Goal: Task Accomplishment & Management: Manage account settings

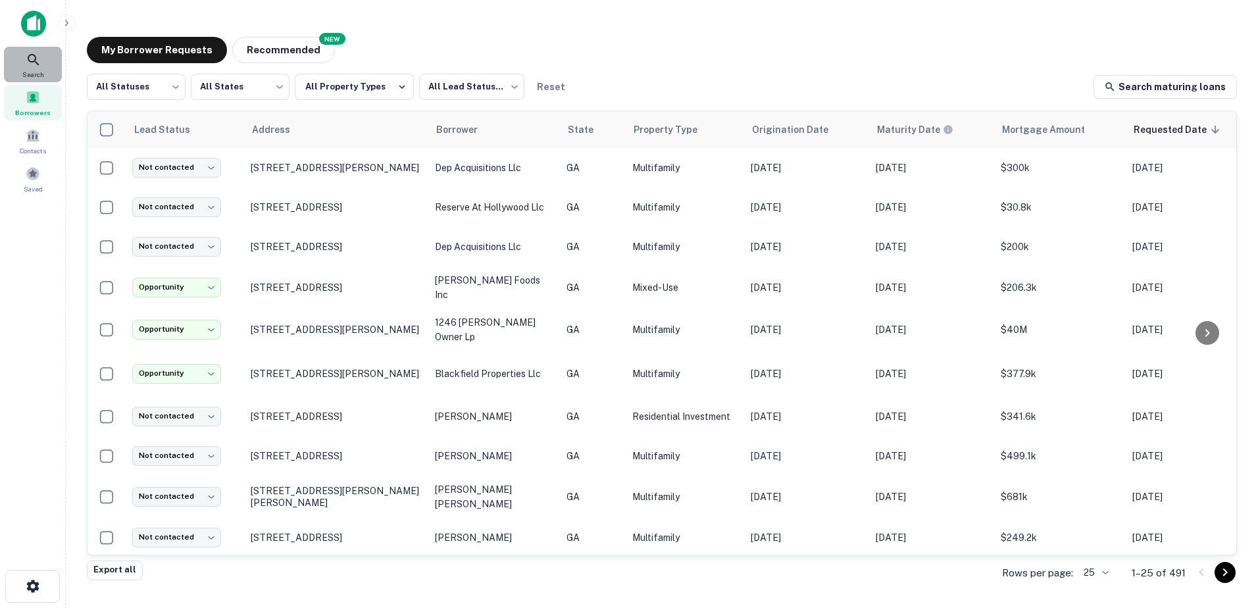
click at [24, 69] on span "Search" at bounding box center [33, 74] width 22 height 11
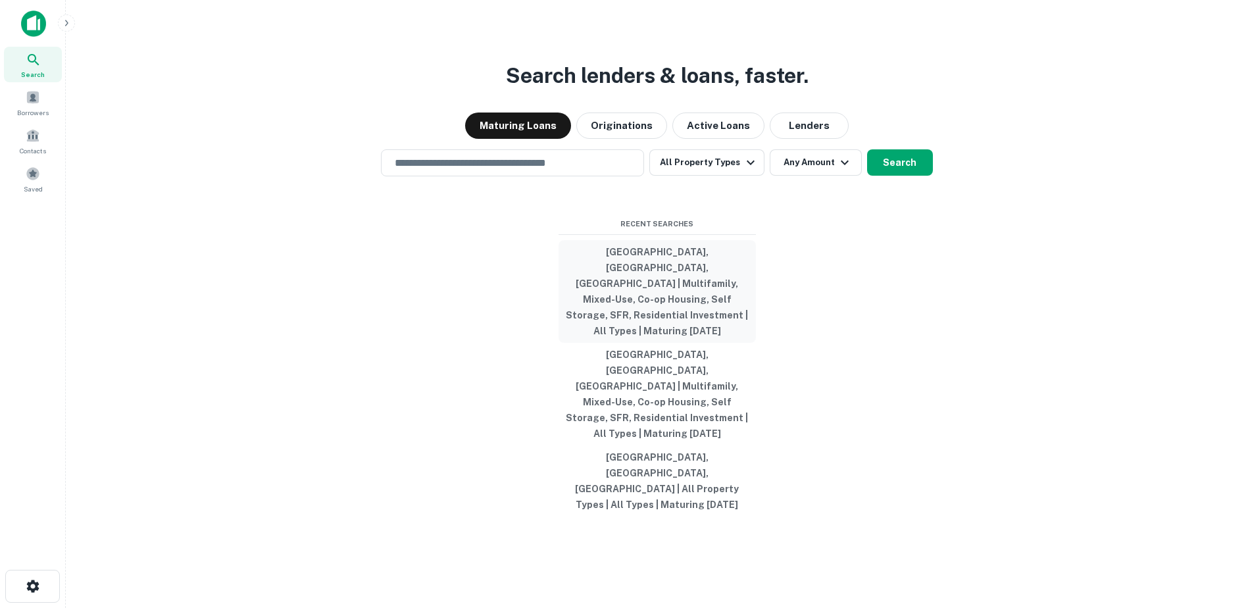
click at [690, 298] on button "Atlanta, GA, USA | Multifamily, Mixed-Use, Co-op Housing, Self Storage, SFR, Re…" at bounding box center [657, 291] width 197 height 103
type input "**********"
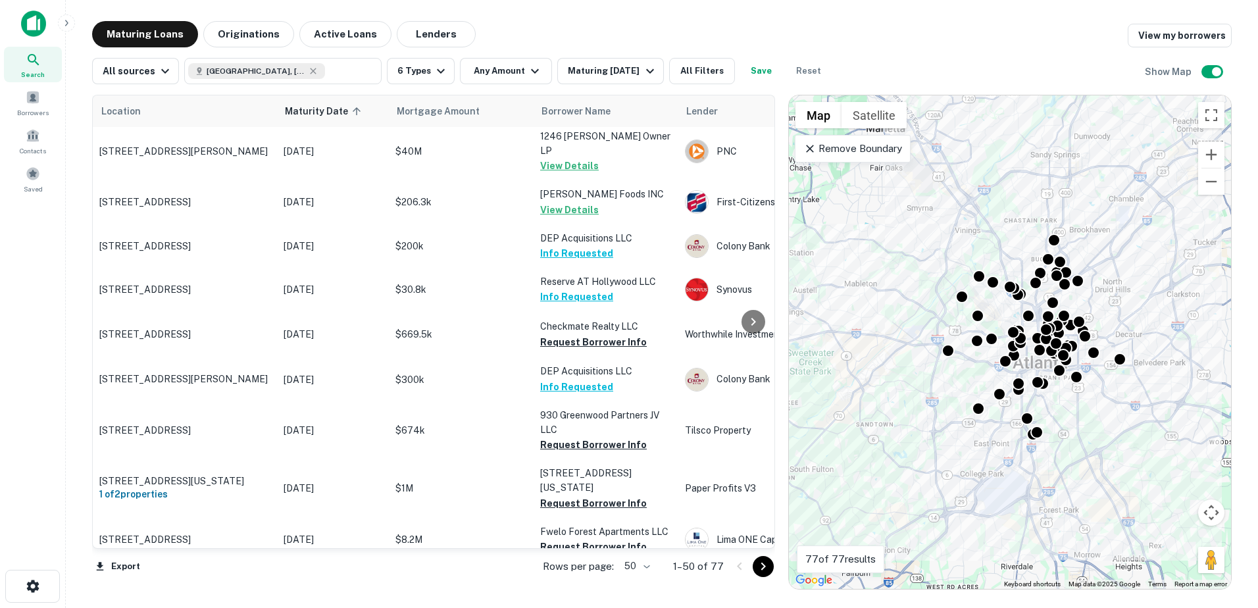
scroll to position [803, 0]
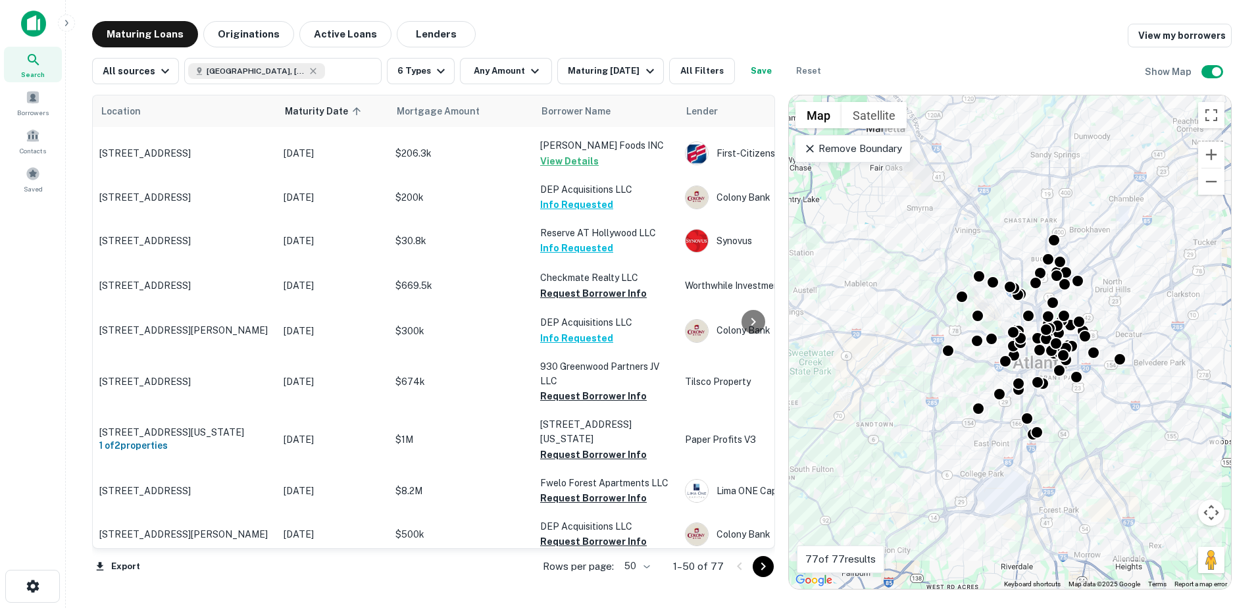
click at [642, 570] on body "Search Borrowers Contacts Saved Maturing Loans Originations Active Loans Lender…" at bounding box center [629, 304] width 1258 height 608
click at [638, 584] on li "100" at bounding box center [638, 581] width 38 height 24
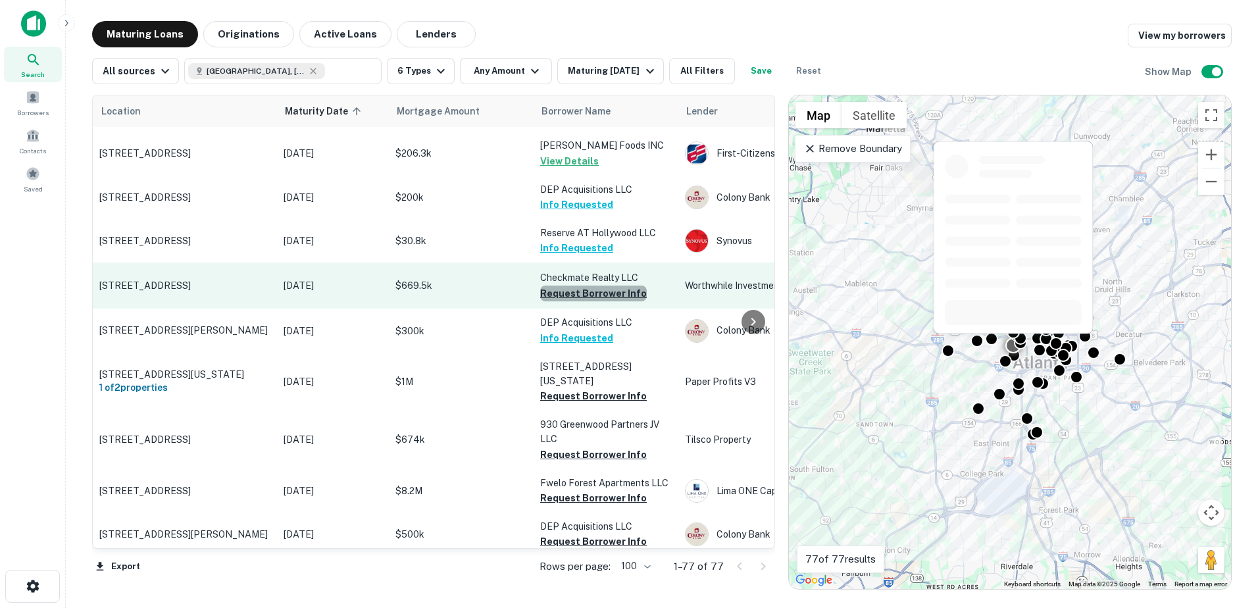
click at [630, 286] on button "Request Borrower Info" at bounding box center [593, 294] width 107 height 16
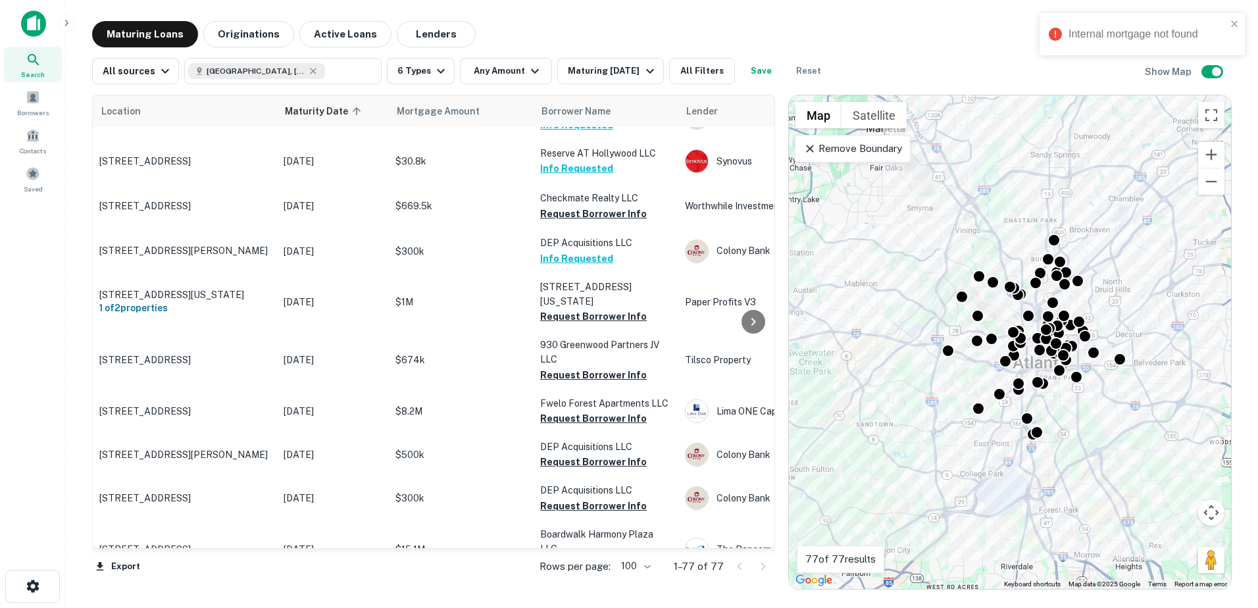
scroll to position [894, 0]
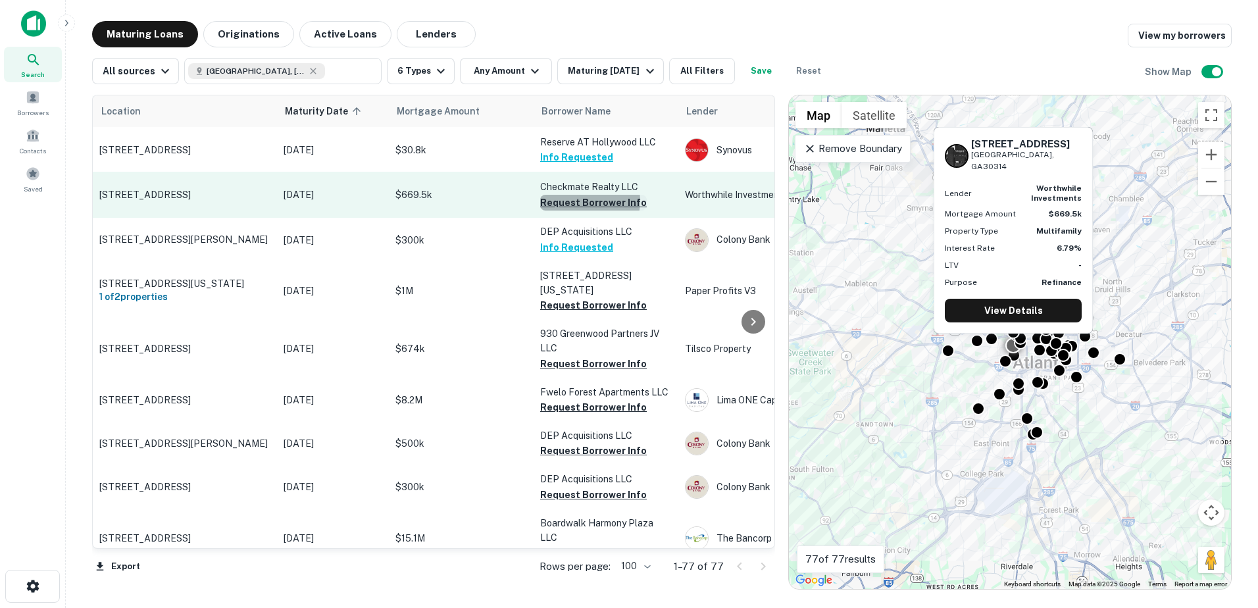
click at [584, 195] on button "Request Borrower Info" at bounding box center [593, 203] width 107 height 16
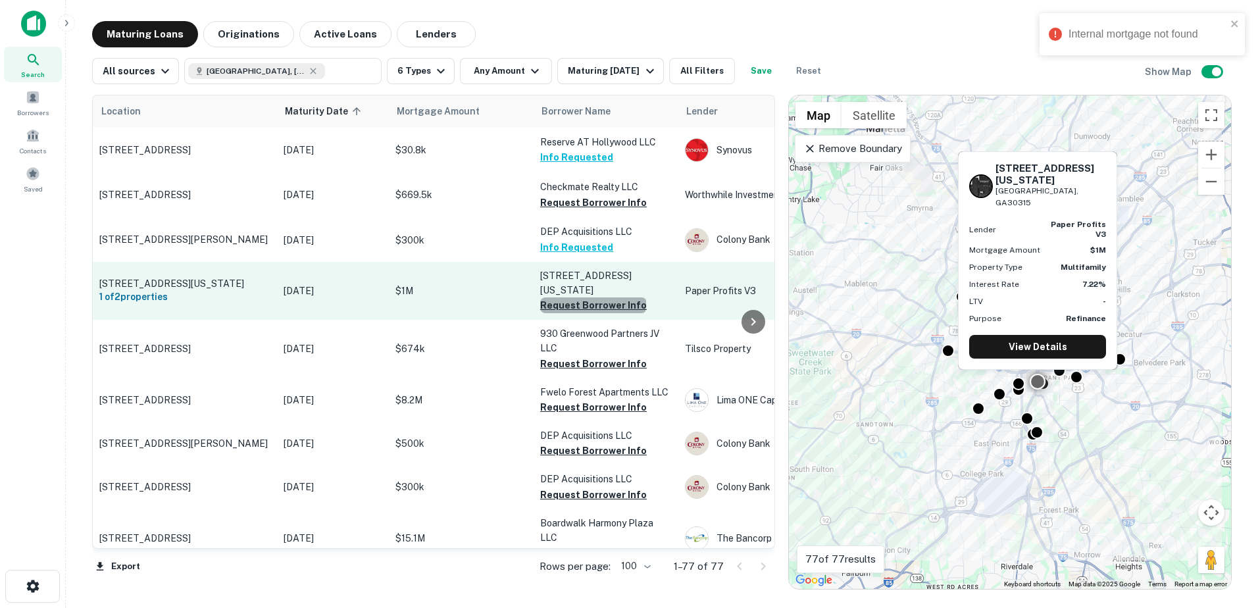
click at [592, 297] on button "Request Borrower Info" at bounding box center [593, 305] width 107 height 16
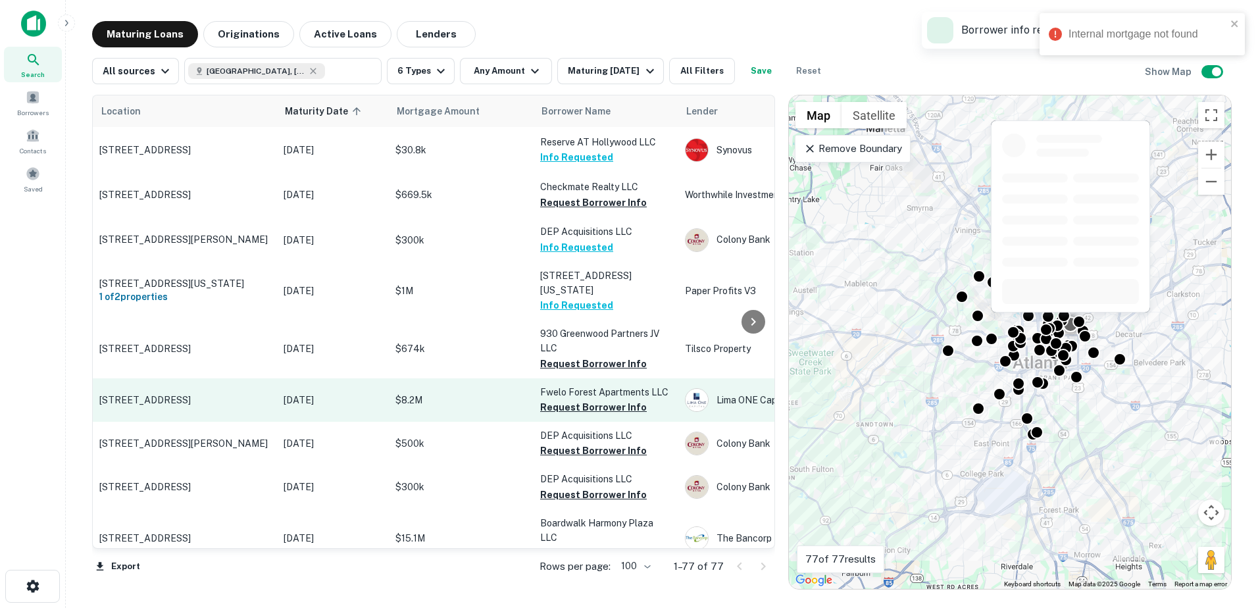
click at [583, 356] on button "Request Borrower Info" at bounding box center [593, 364] width 107 height 16
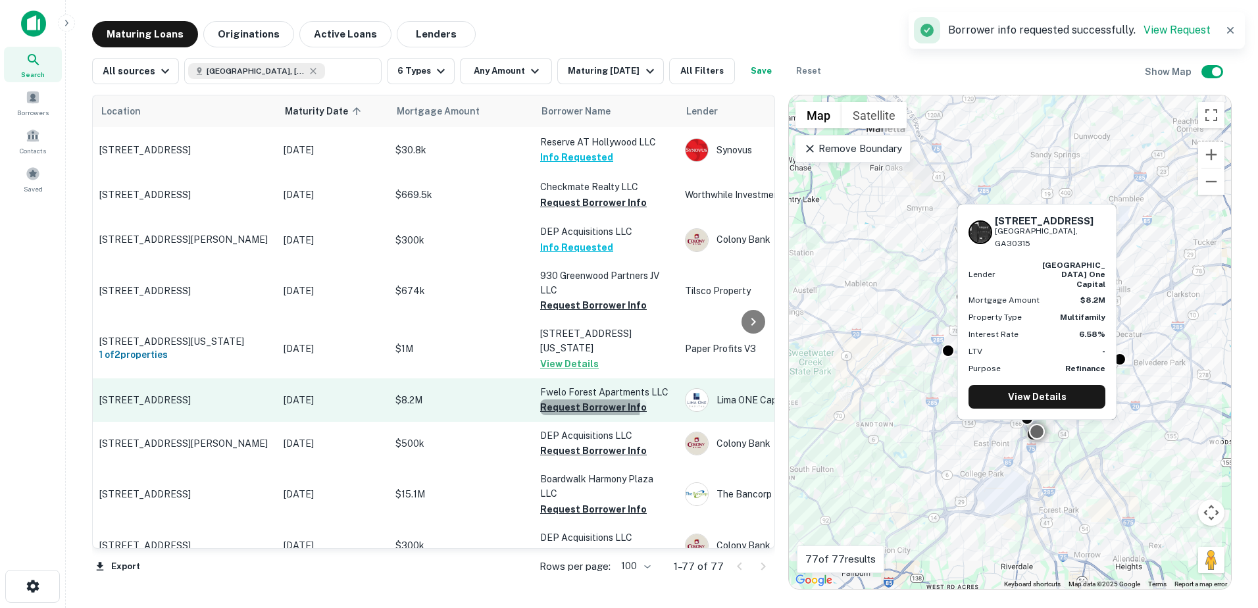
click at [571, 399] on button "Request Borrower Info" at bounding box center [593, 407] width 107 height 16
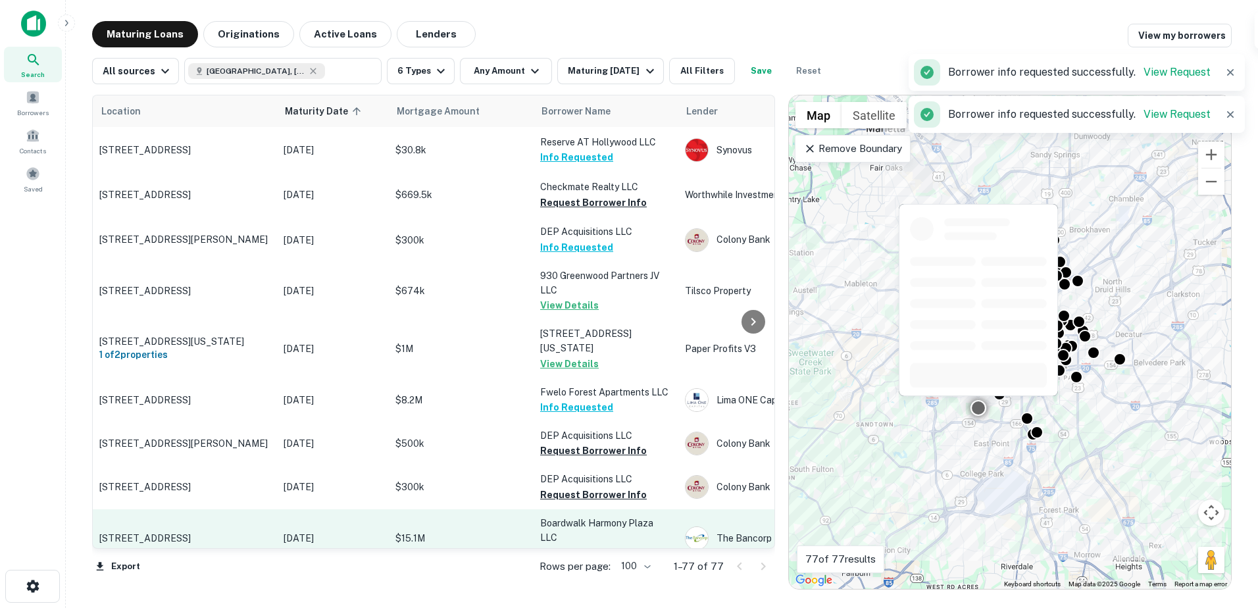
scroll to position [1025, 0]
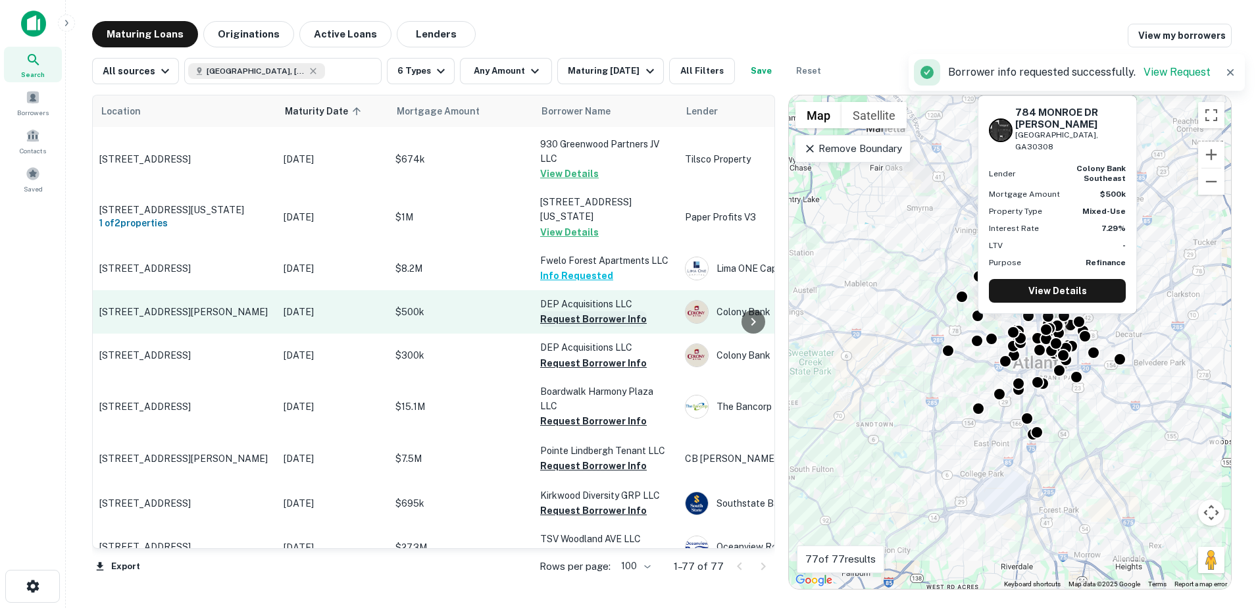
click at [596, 311] on button "Request Borrower Info" at bounding box center [593, 319] width 107 height 16
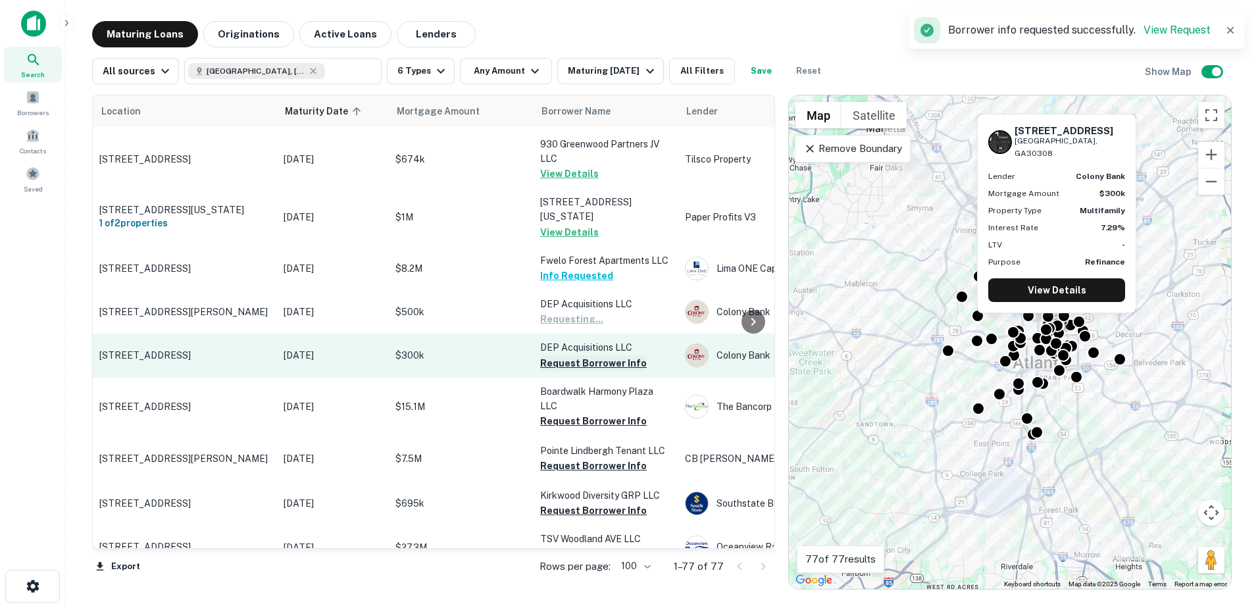
click at [595, 355] on button "Request Borrower Info" at bounding box center [593, 363] width 107 height 16
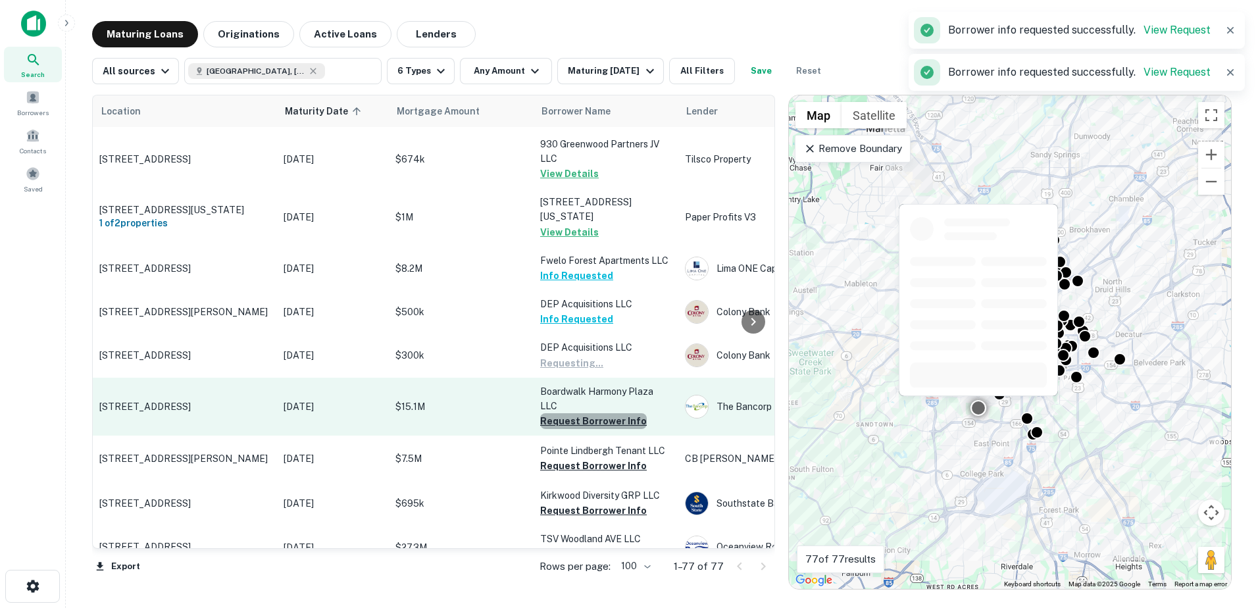
click at [603, 413] on button "Request Borrower Info" at bounding box center [593, 421] width 107 height 16
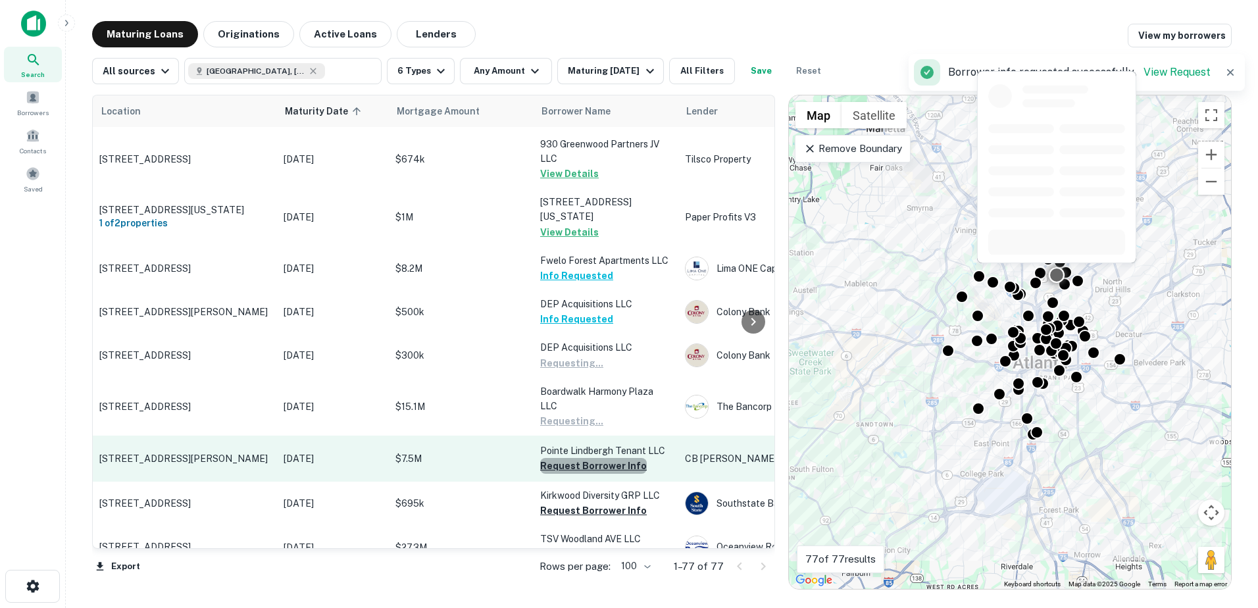
click at [605, 458] on button "Request Borrower Info" at bounding box center [593, 466] width 107 height 16
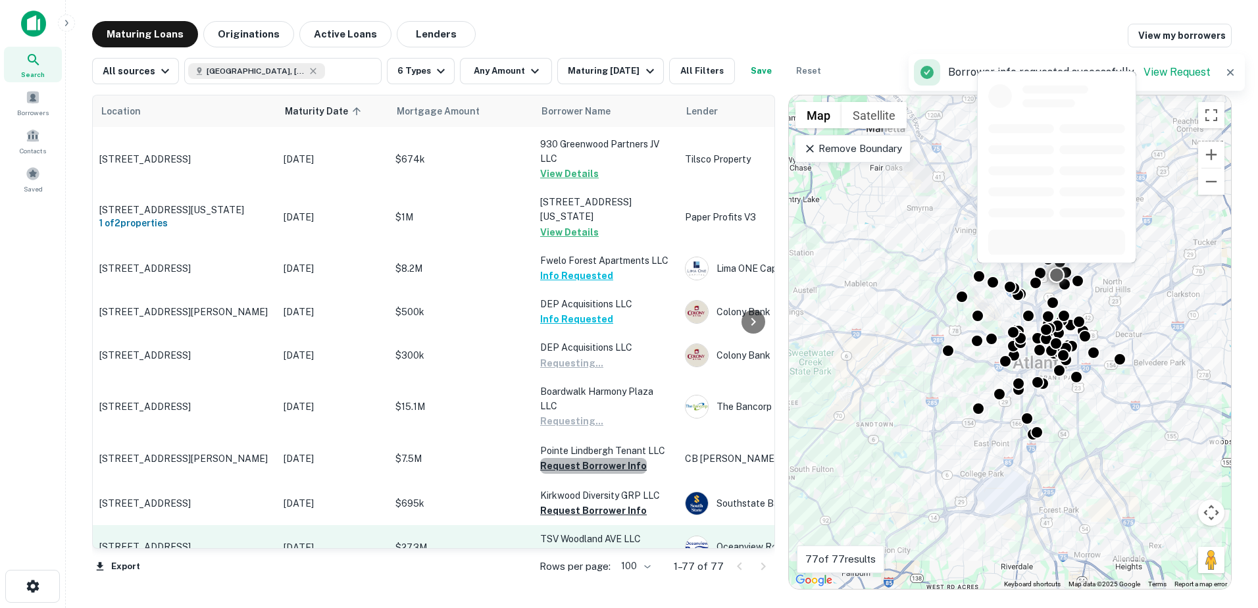
click at [603, 503] on button "Request Borrower Info" at bounding box center [593, 511] width 107 height 16
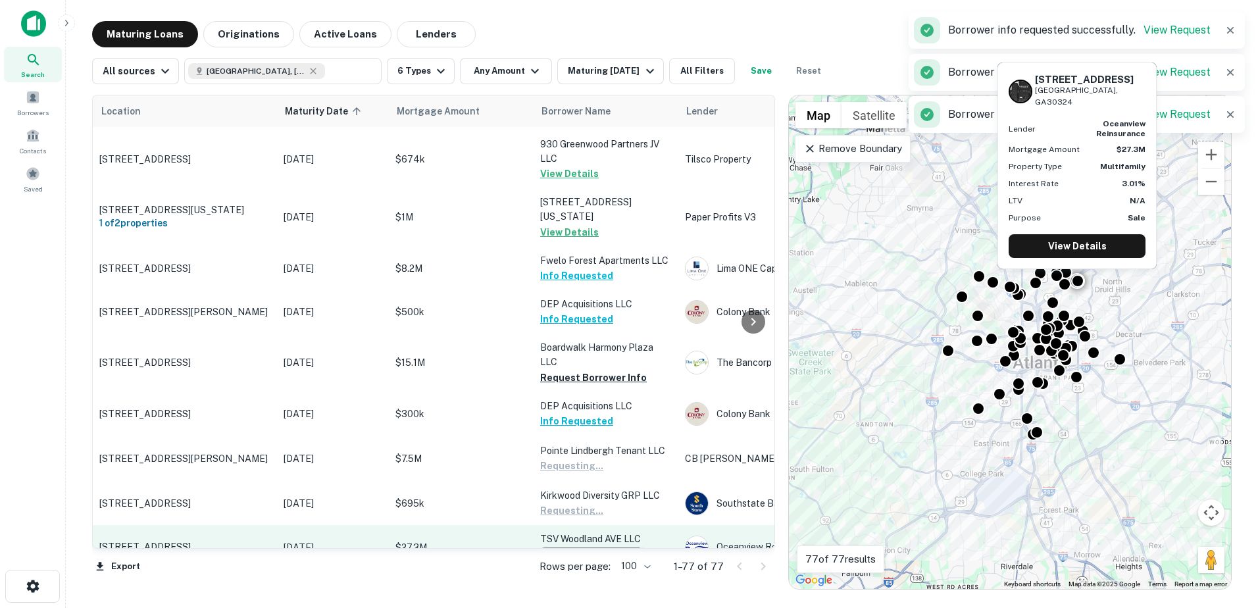
click at [590, 547] on button "Request Borrower Info" at bounding box center [593, 555] width 107 height 16
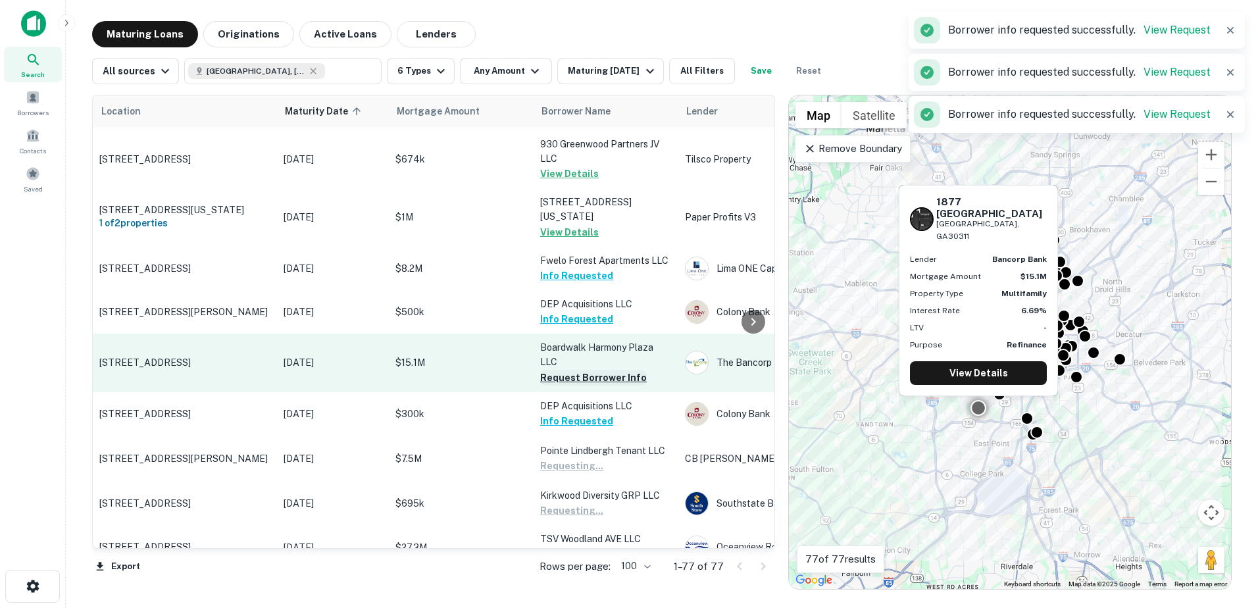
click at [594, 370] on button "Request Borrower Info" at bounding box center [593, 378] width 107 height 16
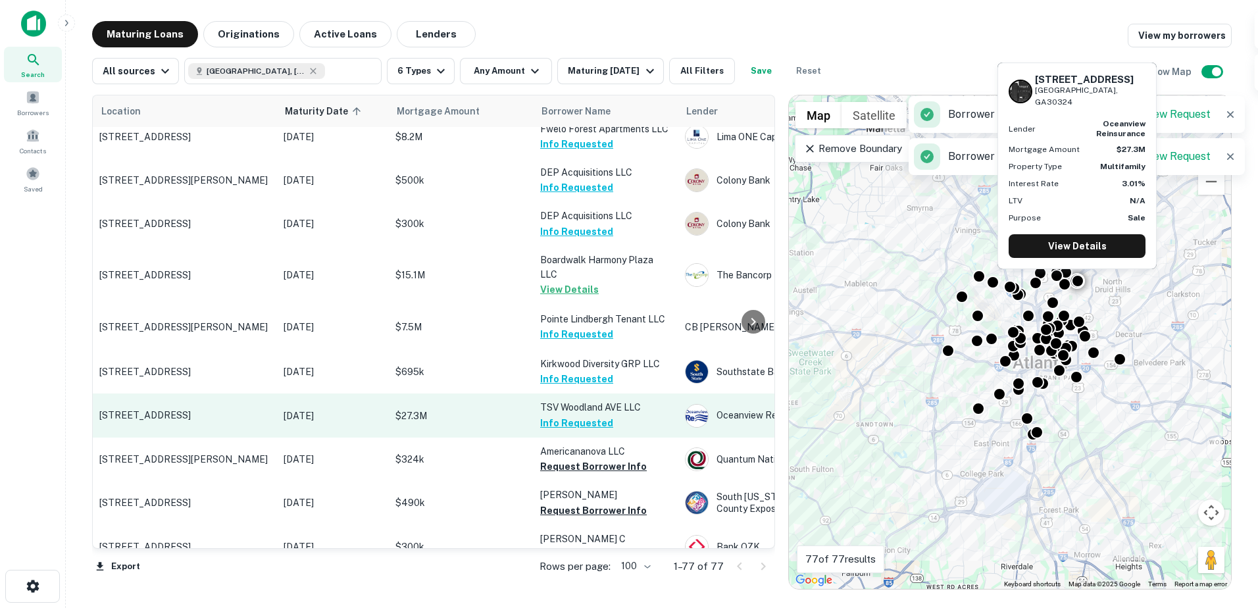
scroll to position [1354, 0]
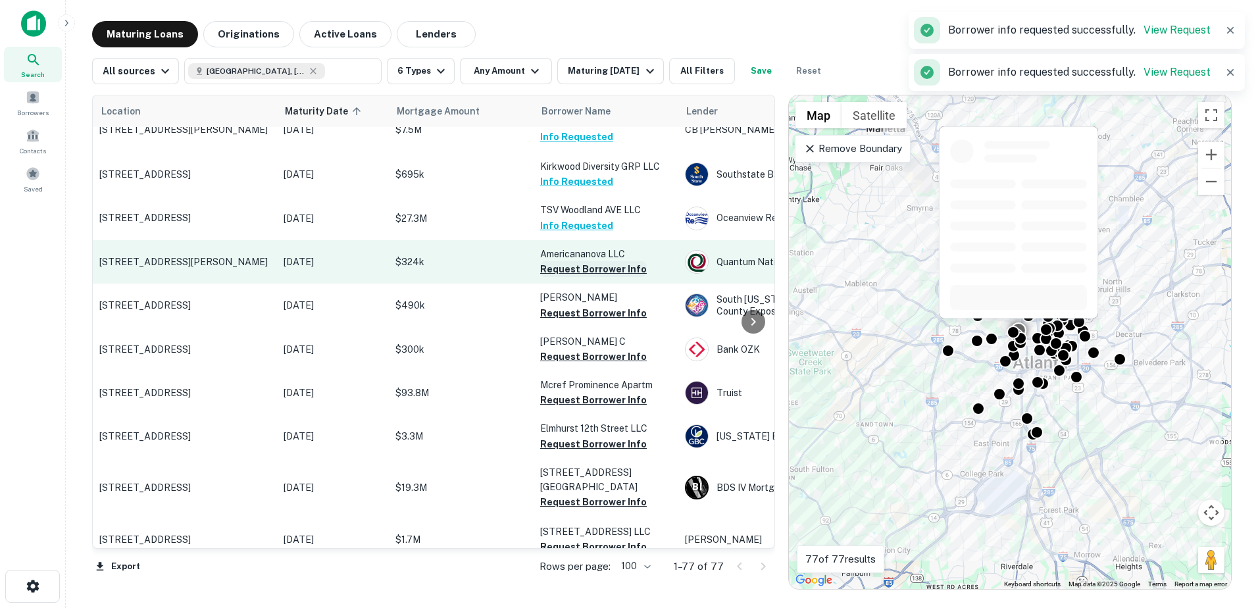
click at [597, 261] on button "Request Borrower Info" at bounding box center [593, 269] width 107 height 16
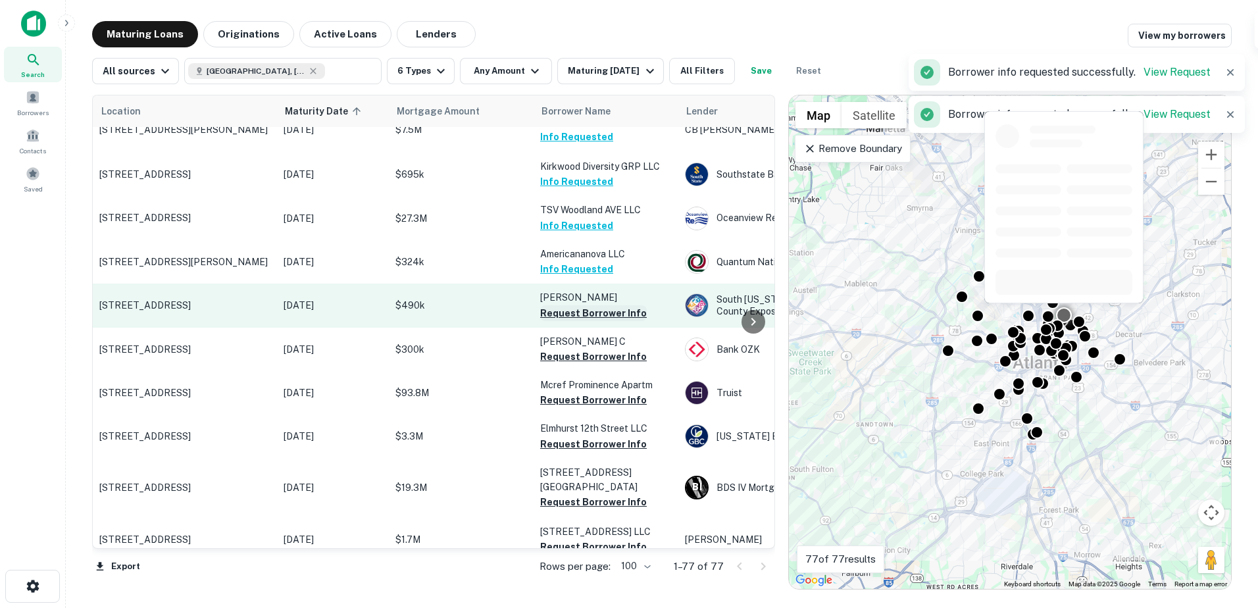
click at [594, 305] on button "Request Borrower Info" at bounding box center [593, 313] width 107 height 16
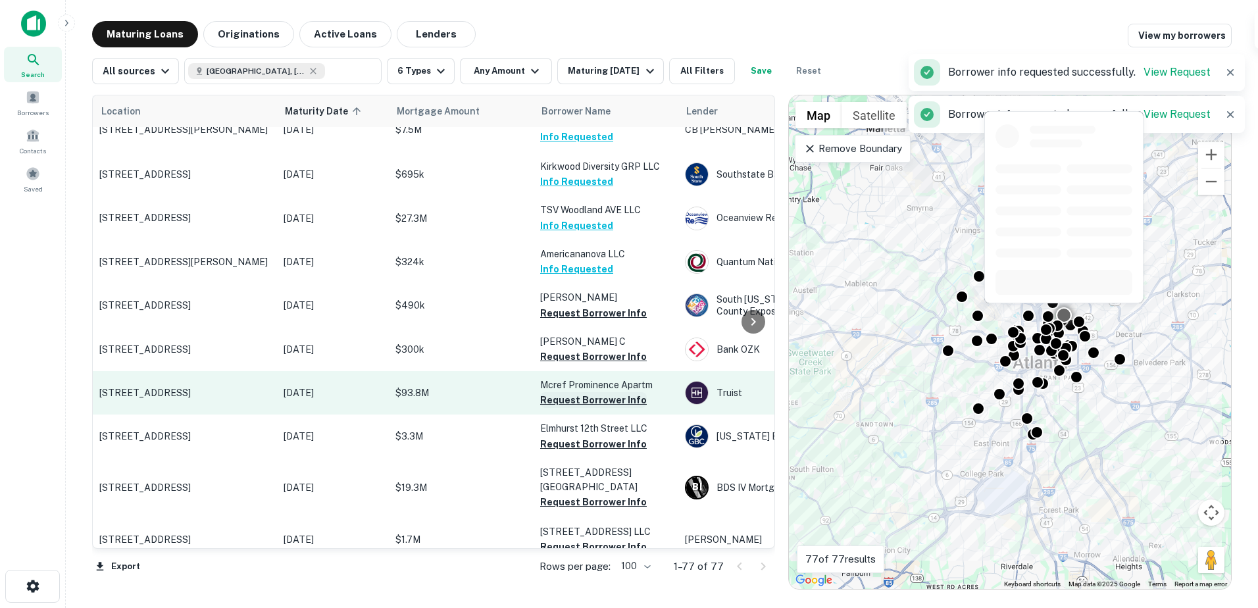
click at [590, 349] on button "Request Borrower Info" at bounding box center [593, 357] width 107 height 16
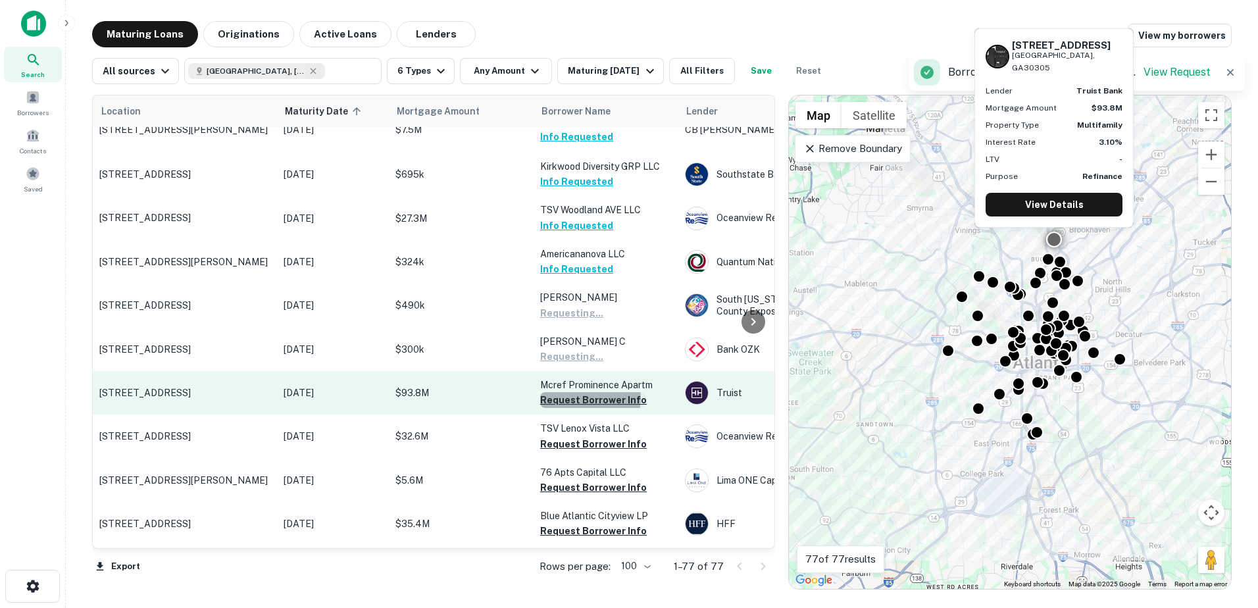
click at [590, 392] on button "Request Borrower Info" at bounding box center [593, 400] width 107 height 16
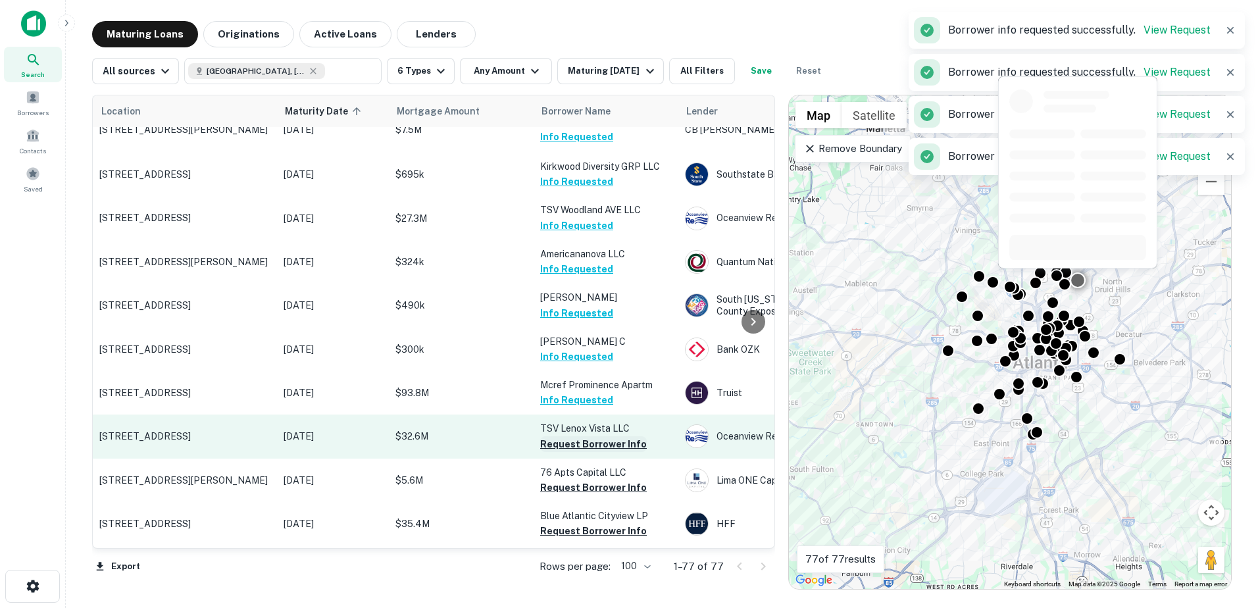
click at [595, 436] on button "Request Borrower Info" at bounding box center [593, 444] width 107 height 16
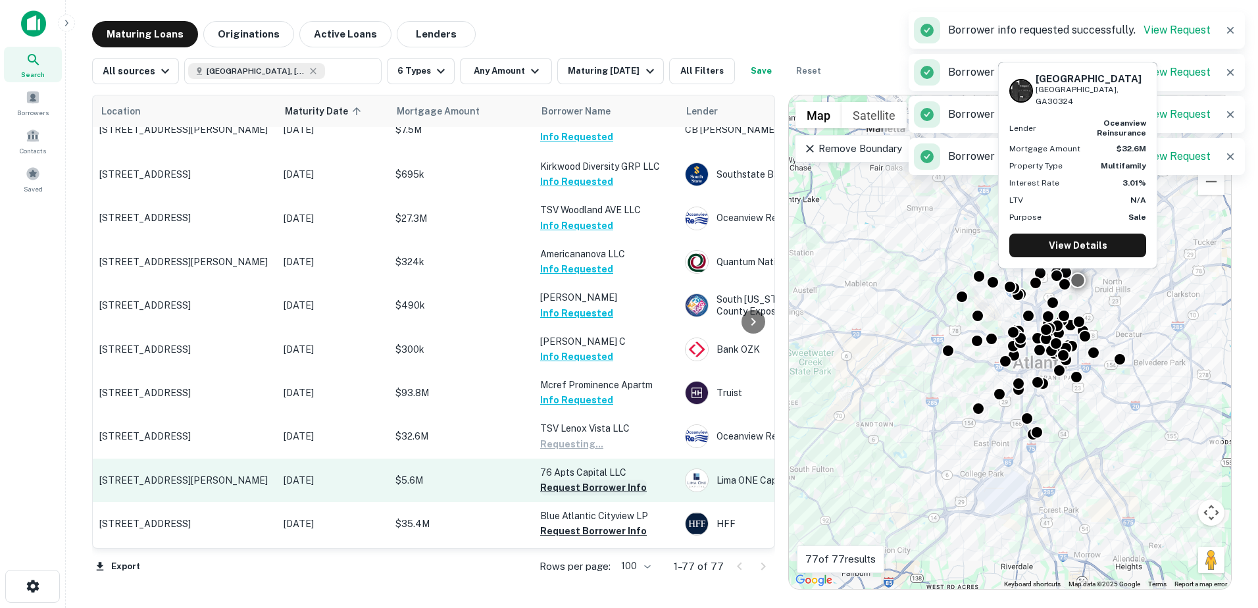
click at [596, 480] on button "Request Borrower Info" at bounding box center [593, 488] width 107 height 16
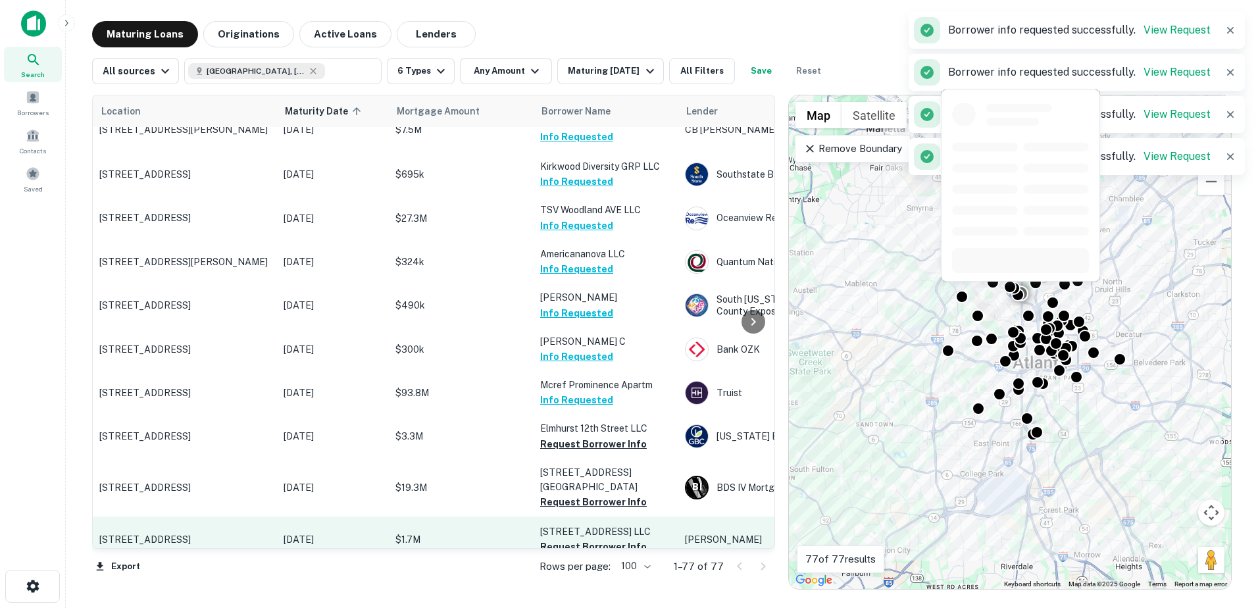
click at [597, 524] on p "925 Euclid Avenue LLC" at bounding box center [606, 531] width 132 height 14
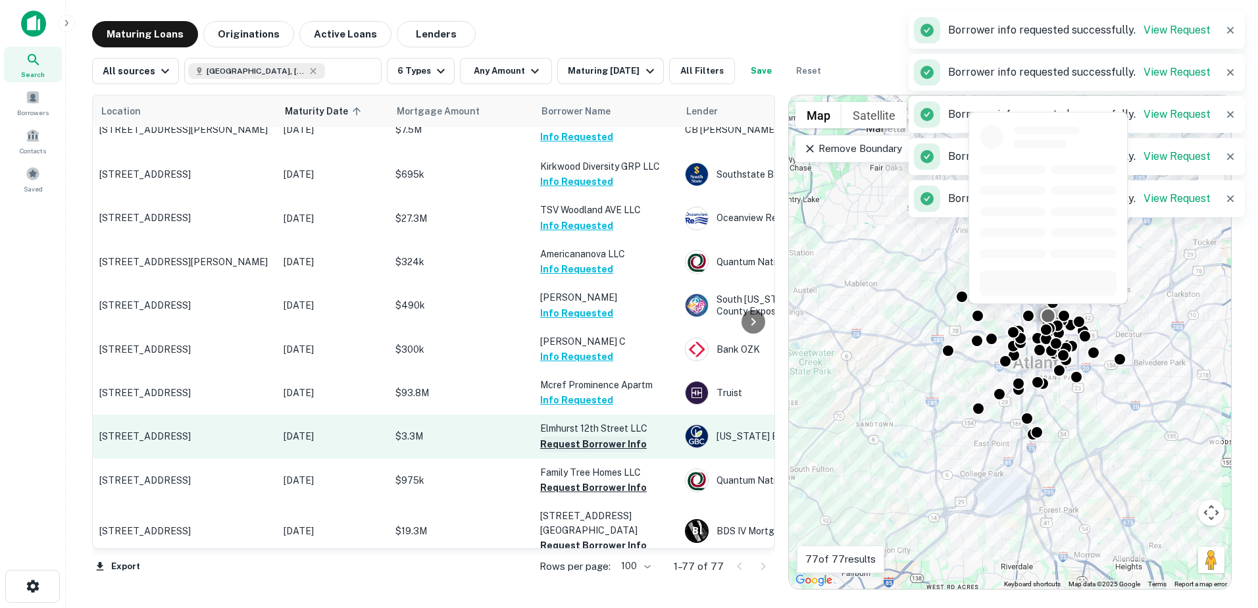
click at [603, 436] on button "Request Borrower Info" at bounding box center [593, 444] width 107 height 16
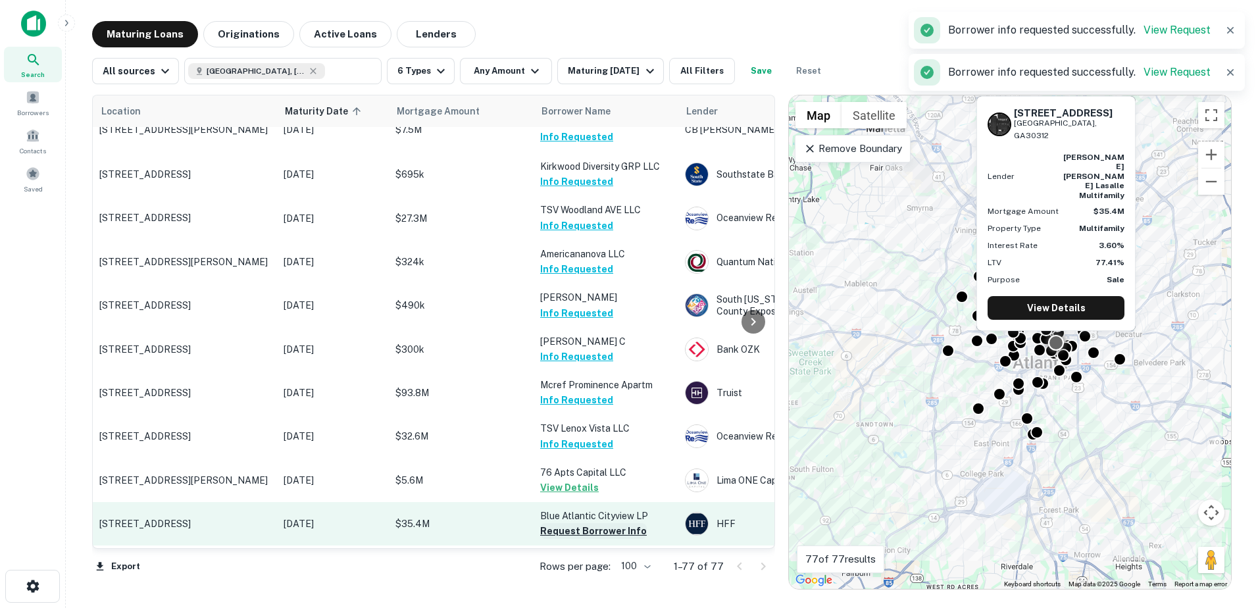
click at [601, 523] on button "Request Borrower Info" at bounding box center [593, 531] width 107 height 16
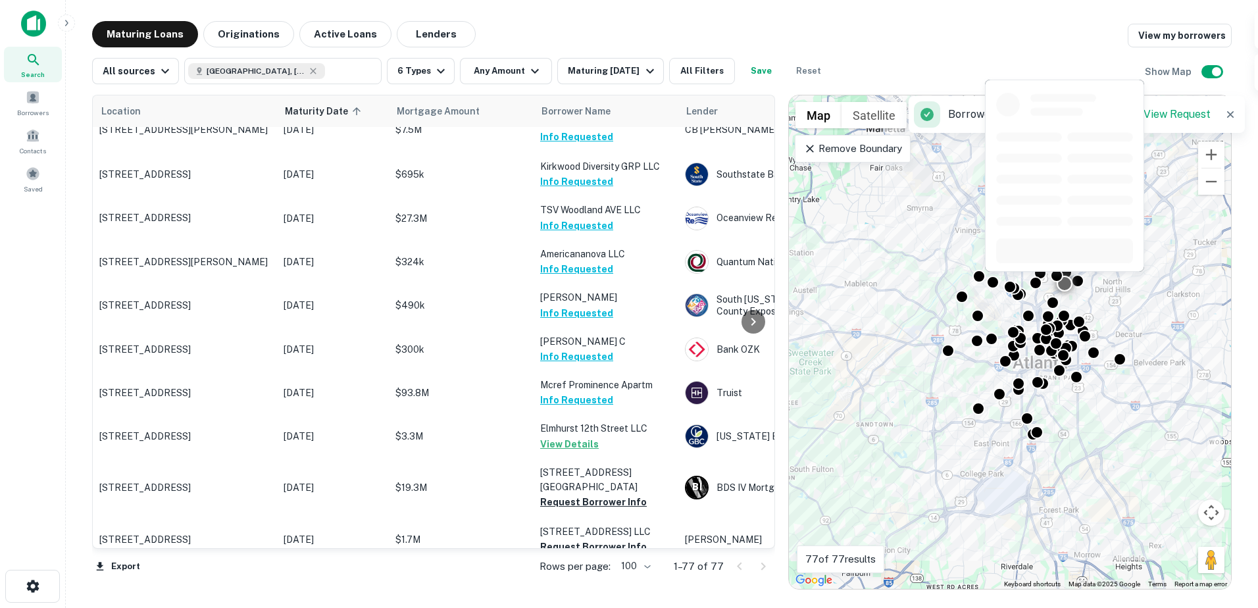
scroll to position [1749, 0]
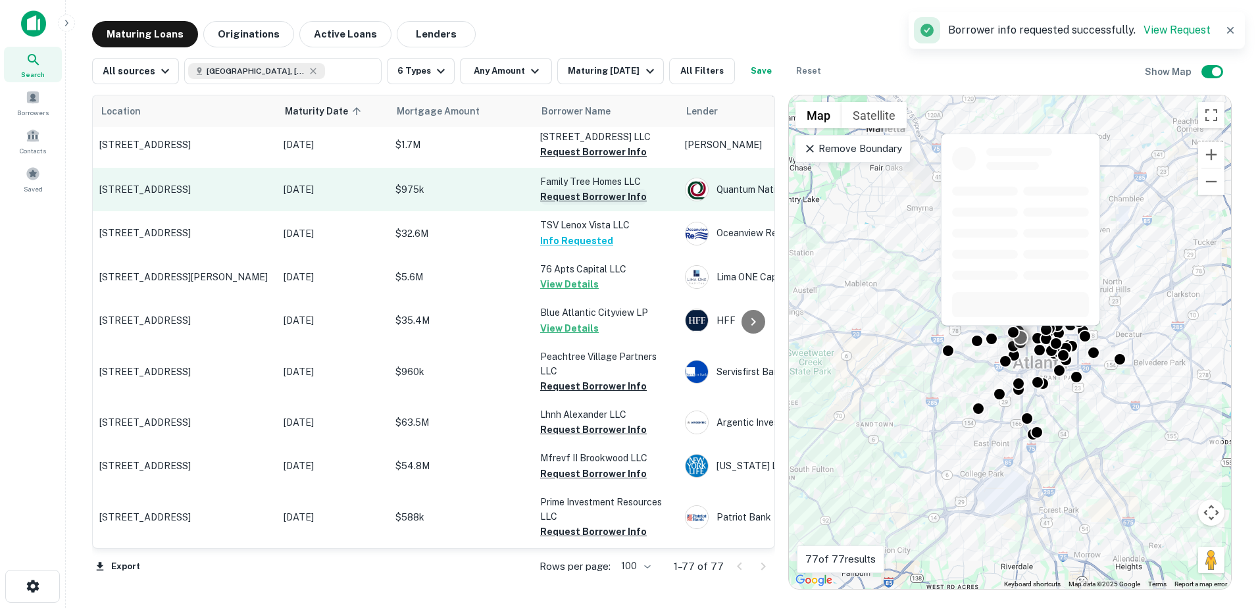
click at [597, 189] on button "Request Borrower Info" at bounding box center [593, 197] width 107 height 16
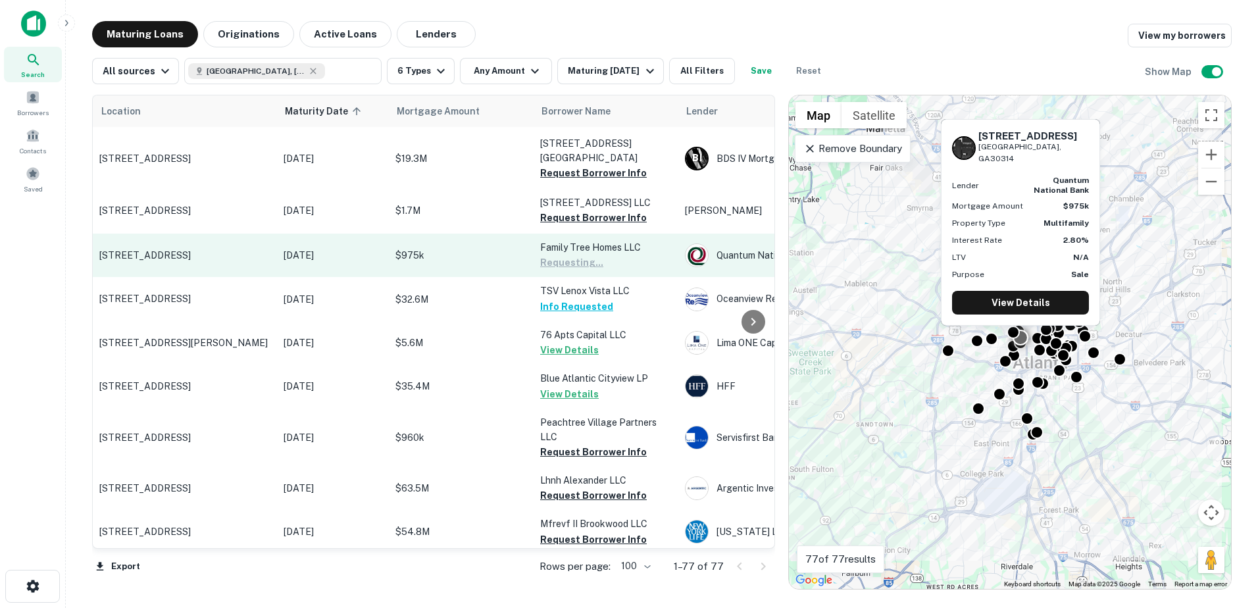
scroll to position [1617, 0]
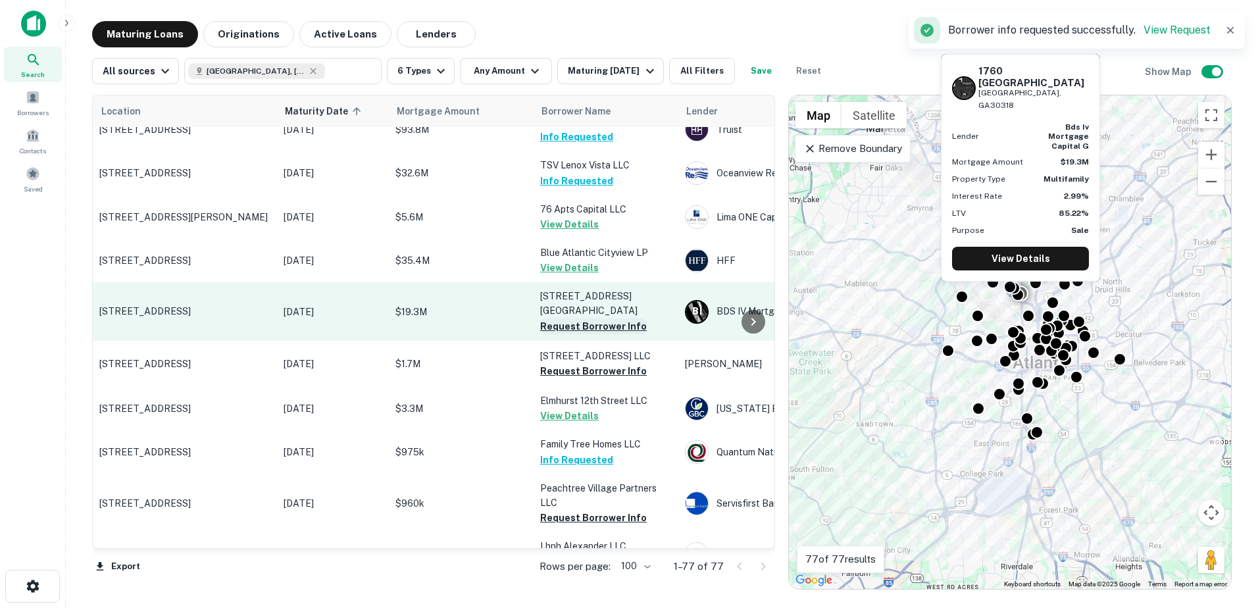
click at [604, 318] on button "Request Borrower Info" at bounding box center [593, 326] width 107 height 16
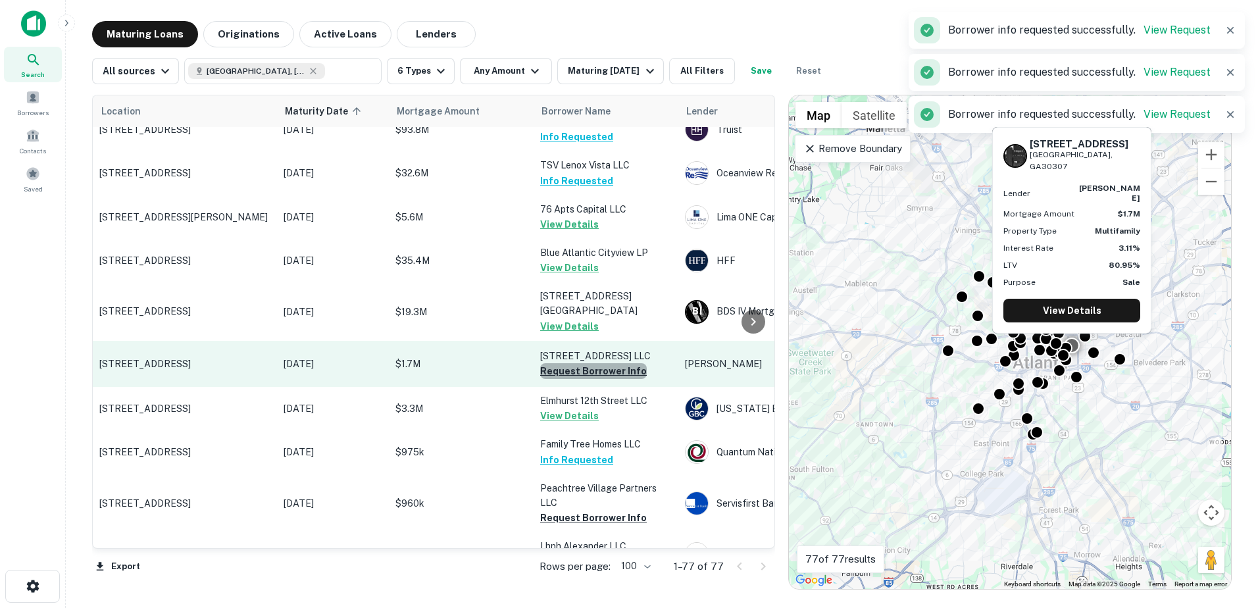
click at [624, 363] on button "Request Borrower Info" at bounding box center [593, 371] width 107 height 16
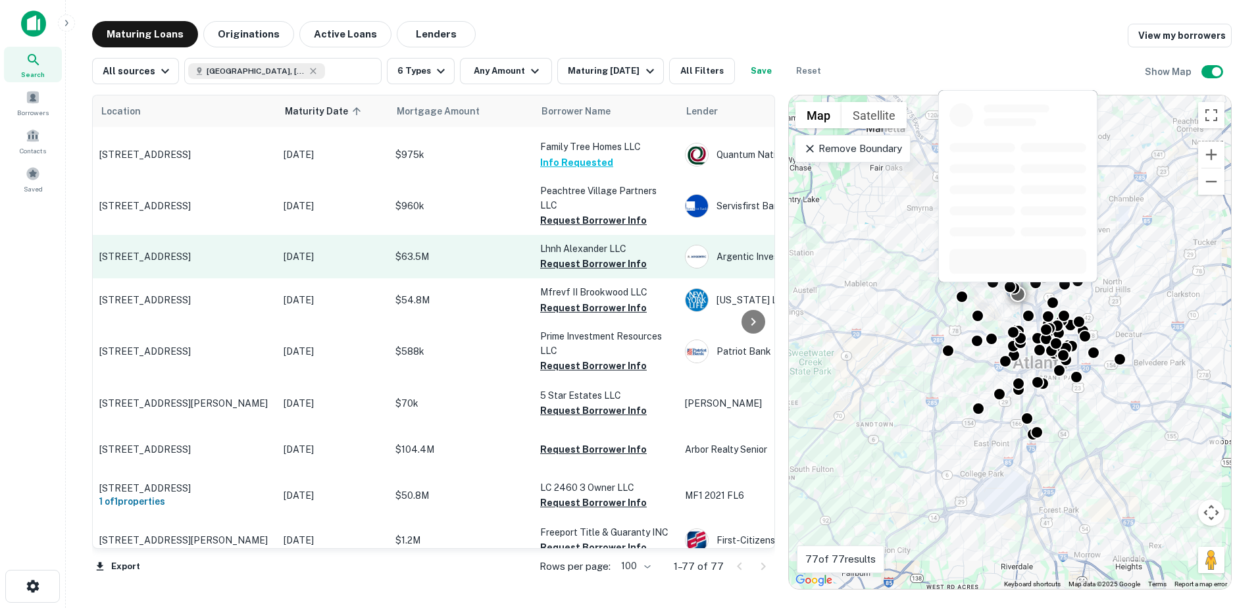
scroll to position [1849, 0]
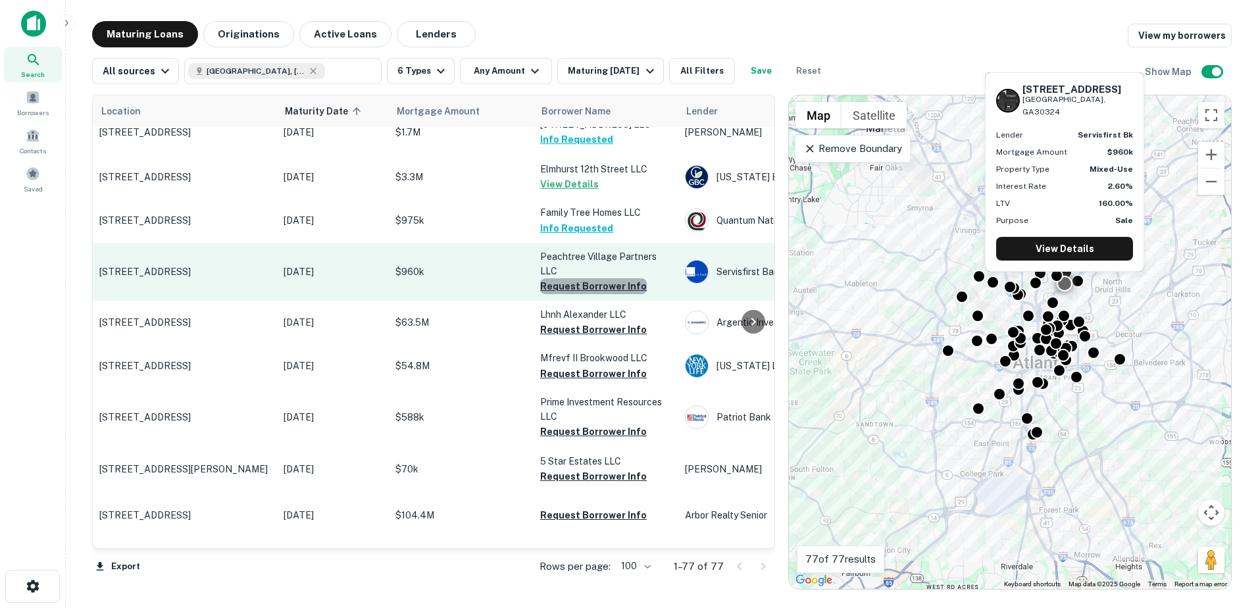
click at [628, 278] on button "Request Borrower Info" at bounding box center [593, 286] width 107 height 16
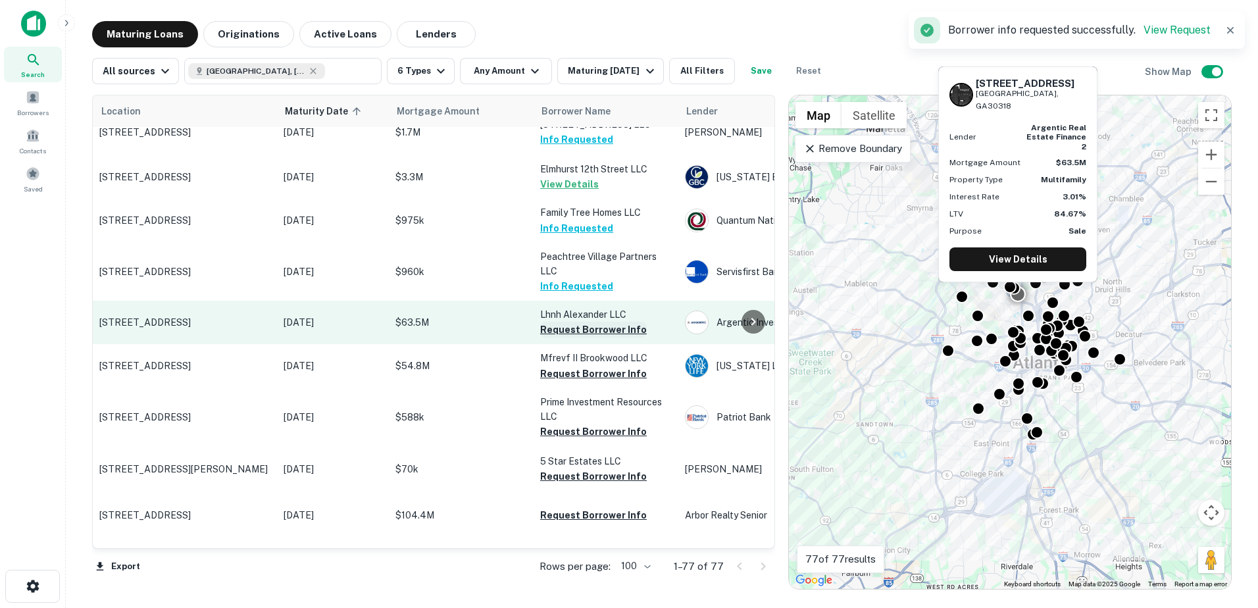
click at [622, 322] on button "Request Borrower Info" at bounding box center [593, 330] width 107 height 16
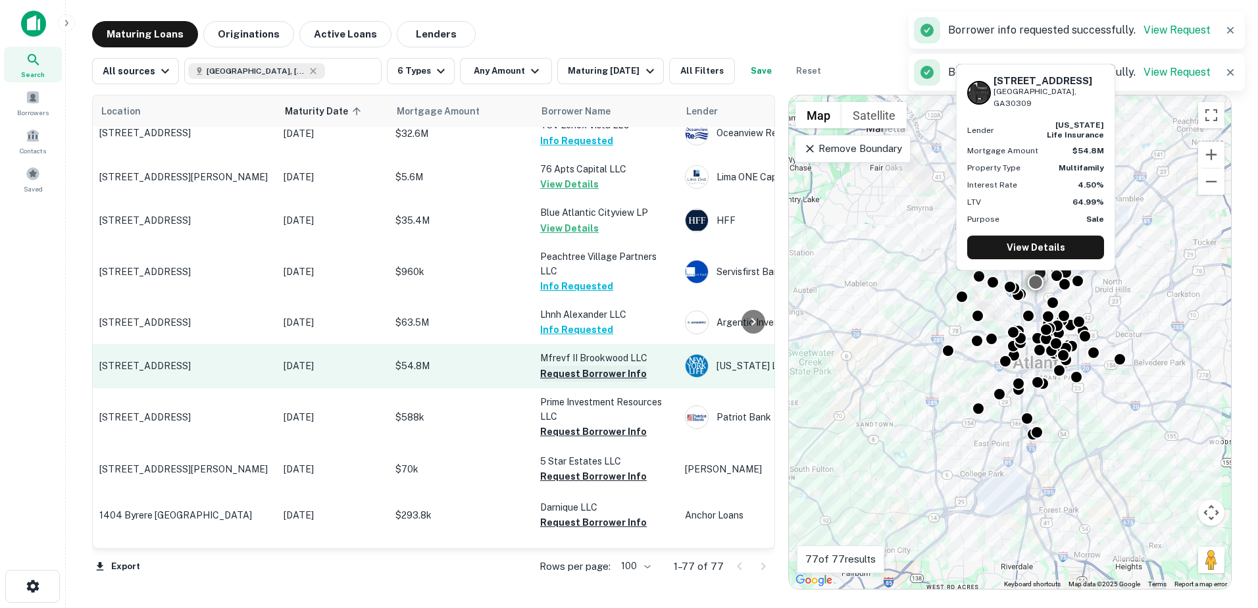
click at [625, 366] on button "Request Borrower Info" at bounding box center [593, 374] width 107 height 16
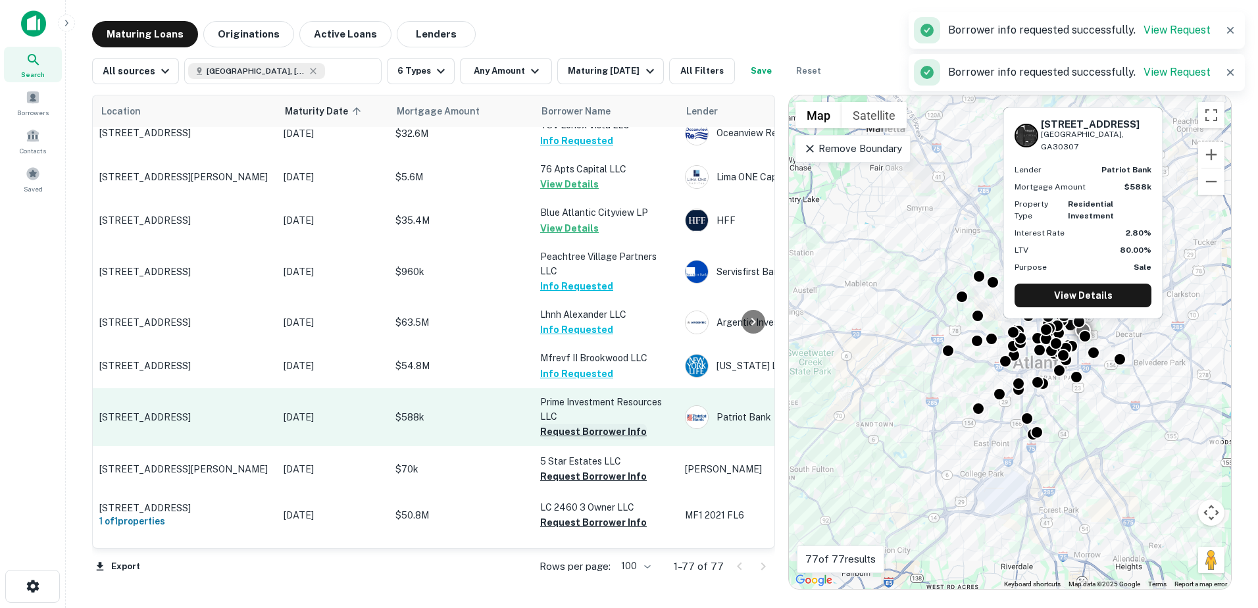
click at [616, 424] on button "Request Borrower Info" at bounding box center [593, 432] width 107 height 16
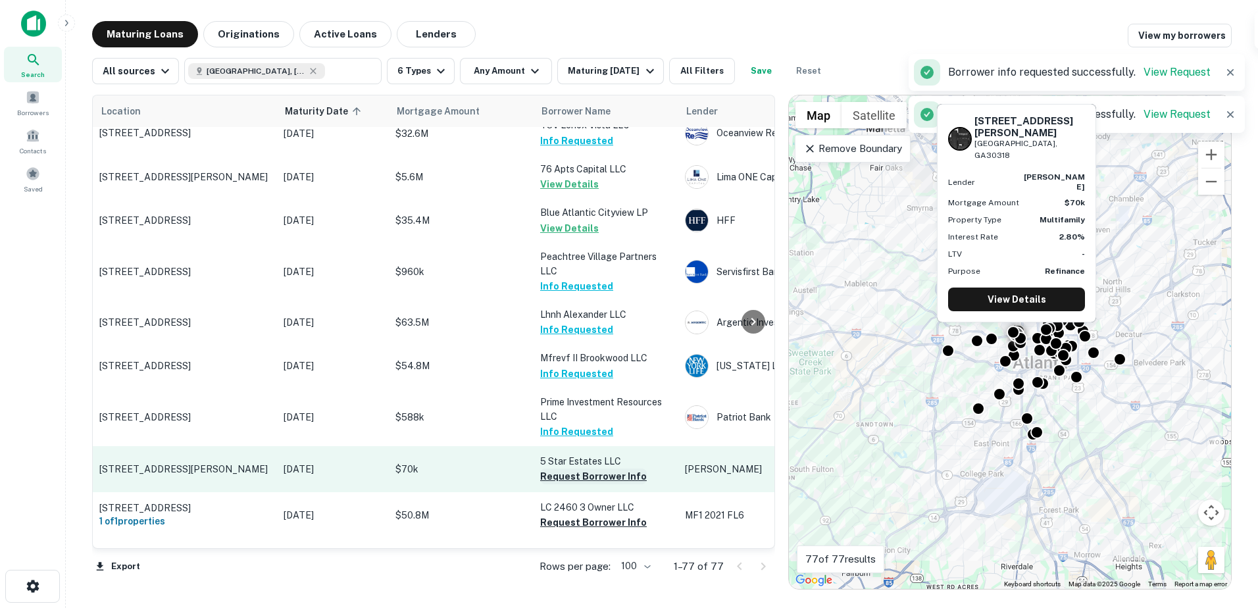
click at [611, 468] on button "Request Borrower Info" at bounding box center [593, 476] width 107 height 16
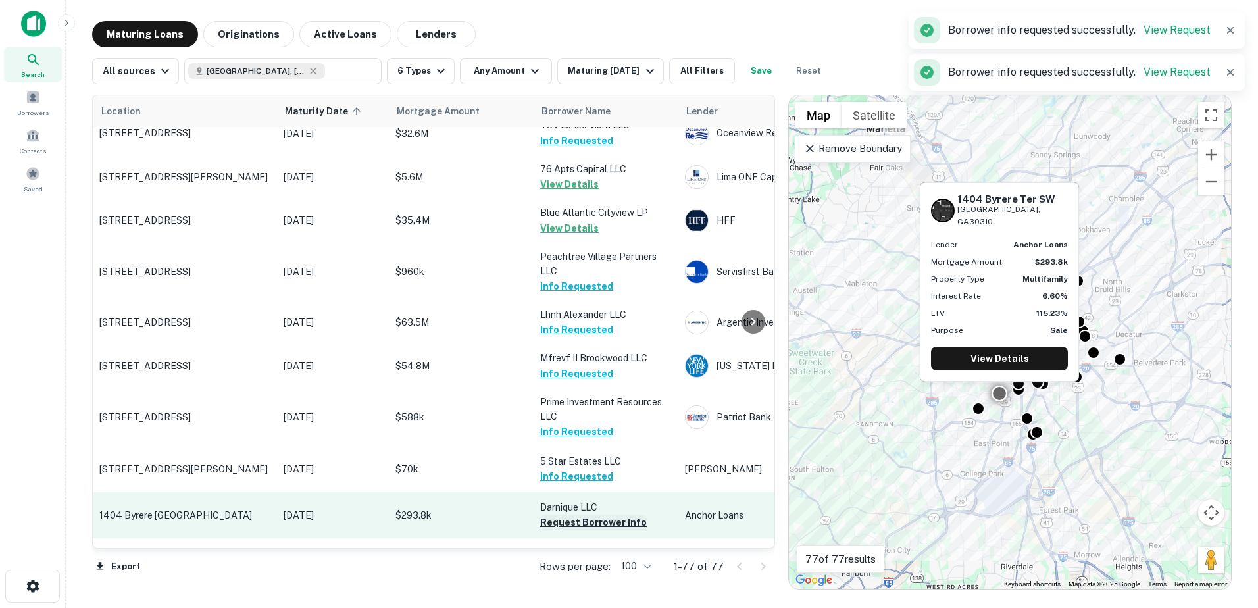
click at [607, 515] on button "Request Borrower Info" at bounding box center [593, 523] width 107 height 16
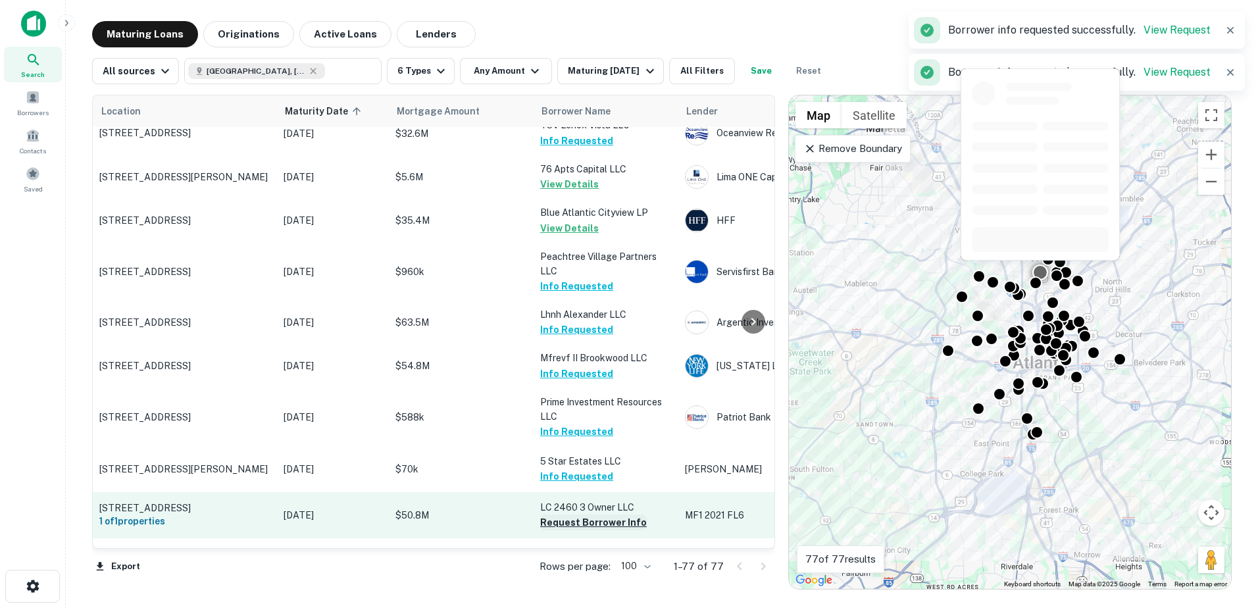
click at [596, 515] on button "Request Borrower Info" at bounding box center [593, 523] width 107 height 16
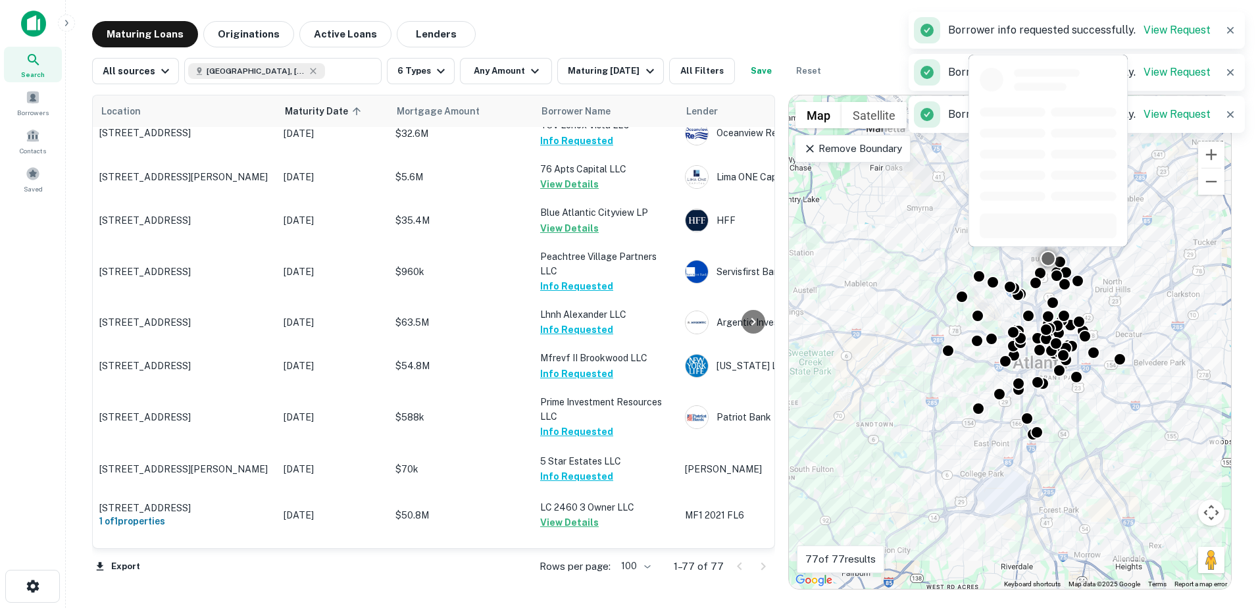
click at [608, 559] on button "Request Borrower Info" at bounding box center [593, 567] width 107 height 16
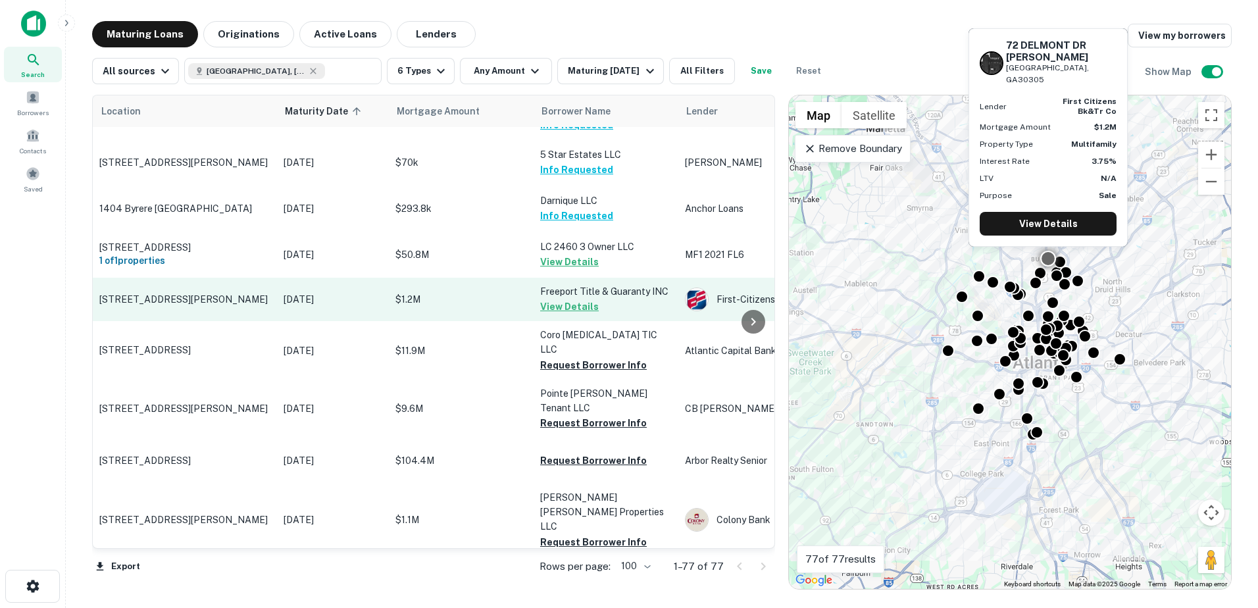
scroll to position [2178, 0]
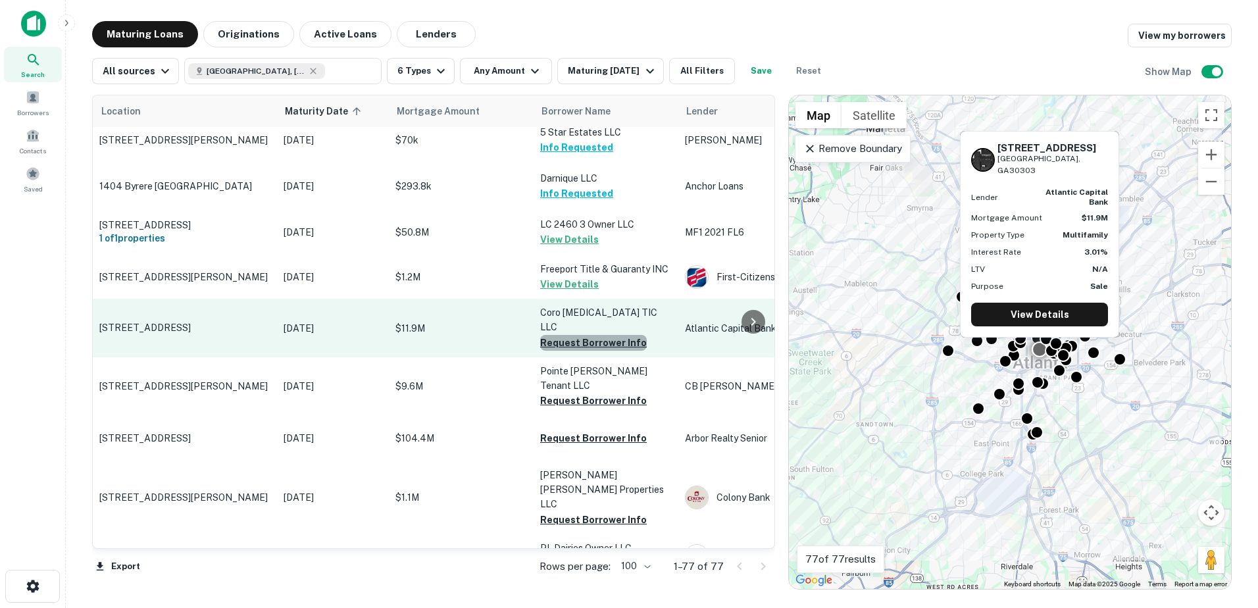
click at [610, 335] on button "Request Borrower Info" at bounding box center [593, 343] width 107 height 16
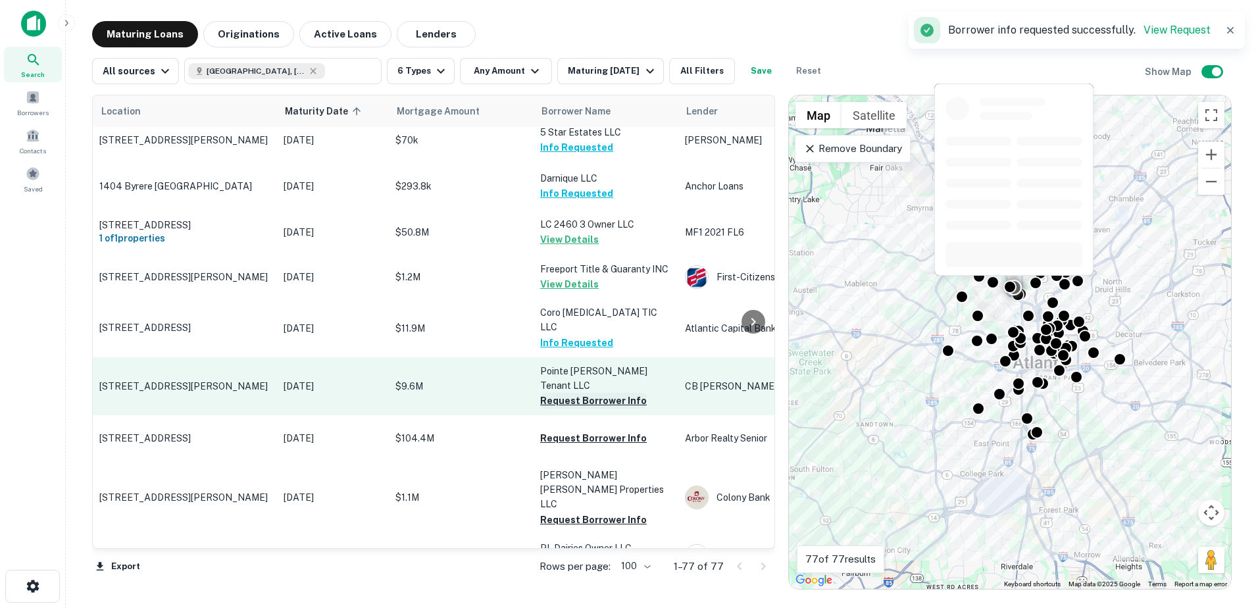
click at [601, 393] on button "Request Borrower Info" at bounding box center [593, 401] width 107 height 16
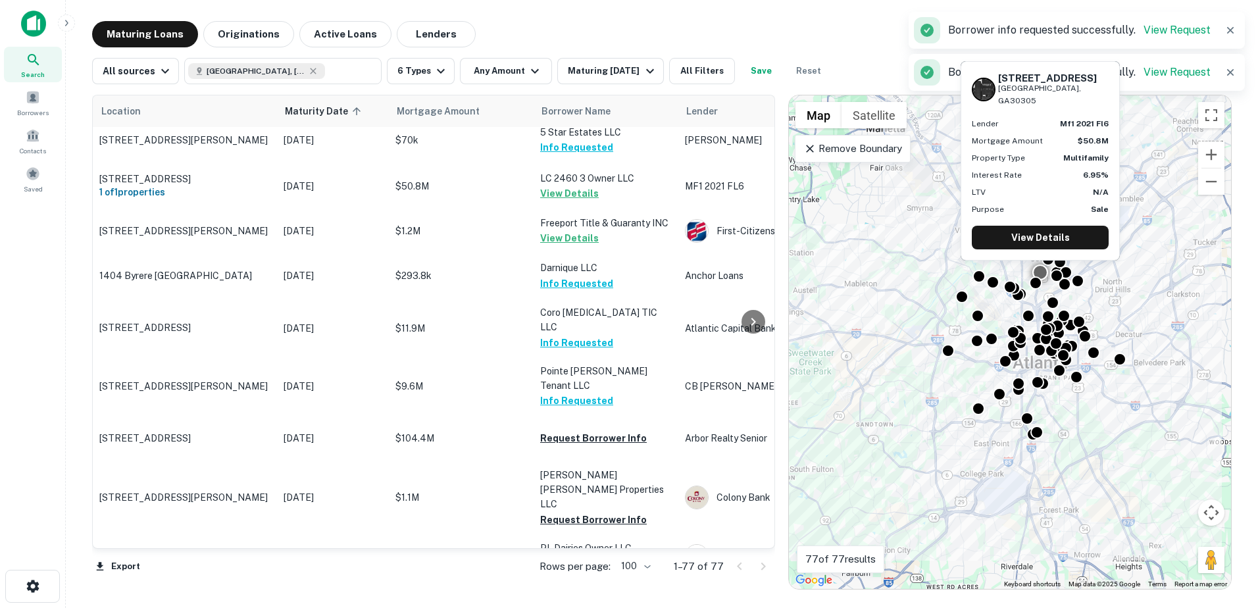
click at [619, 163] on td "LC 2460 3 Owner LLC View Details" at bounding box center [606, 186] width 145 height 46
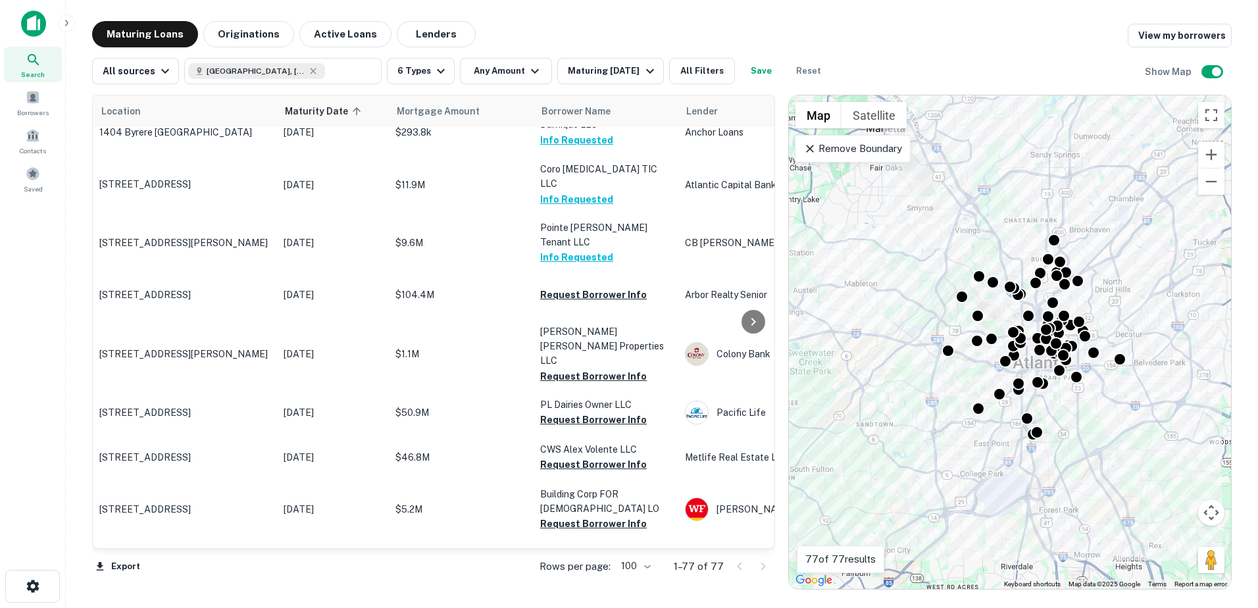
scroll to position [2327, 0]
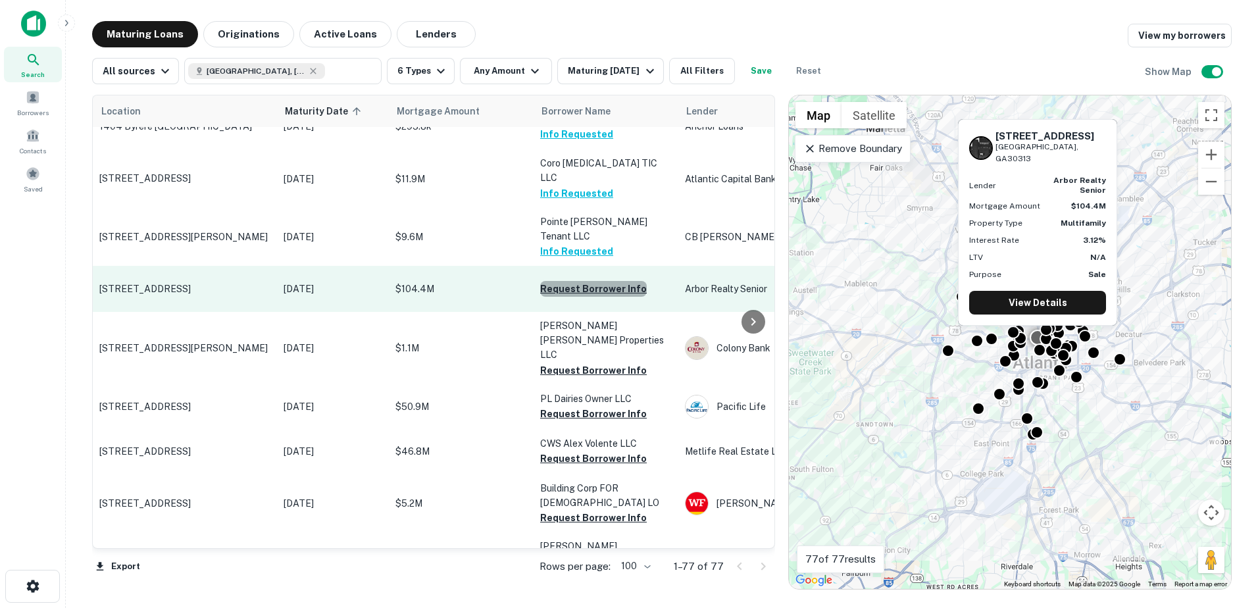
click at [603, 281] on button "Request Borrower Info" at bounding box center [593, 289] width 107 height 16
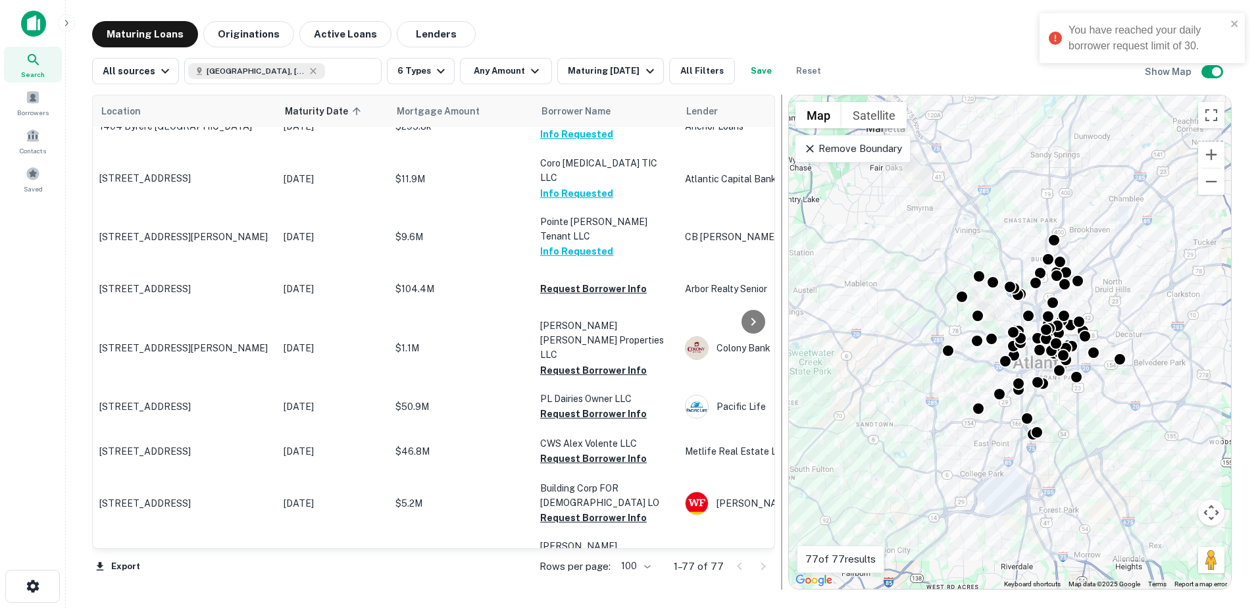
scroll to position [1867, 0]
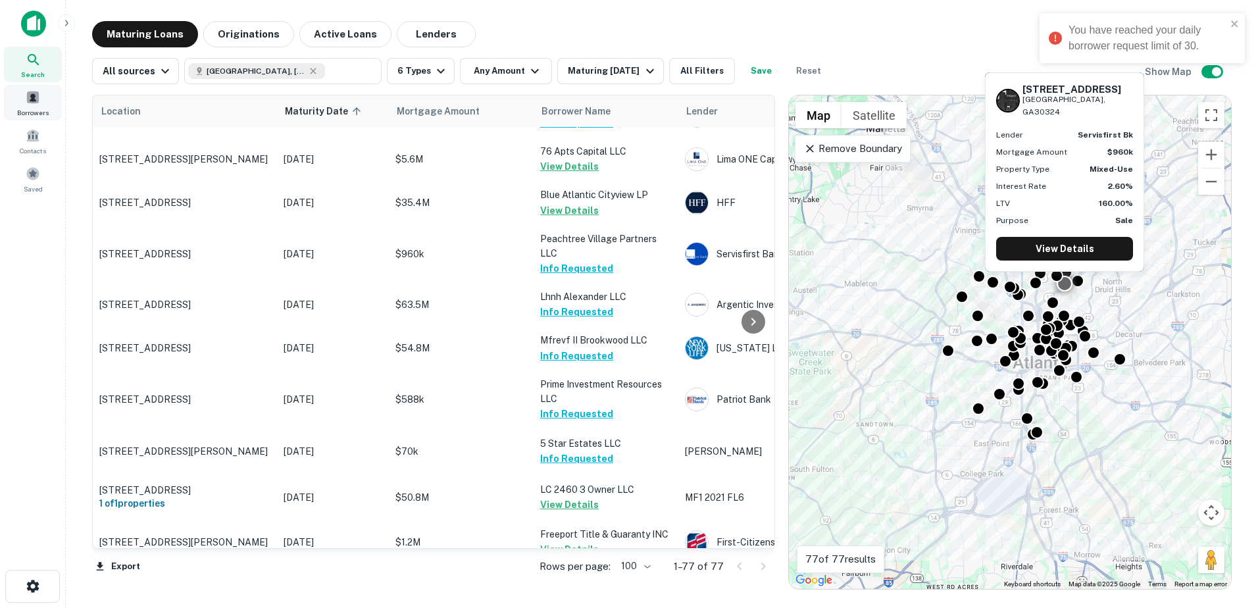
click at [43, 108] on span "Borrowers" at bounding box center [33, 112] width 32 height 11
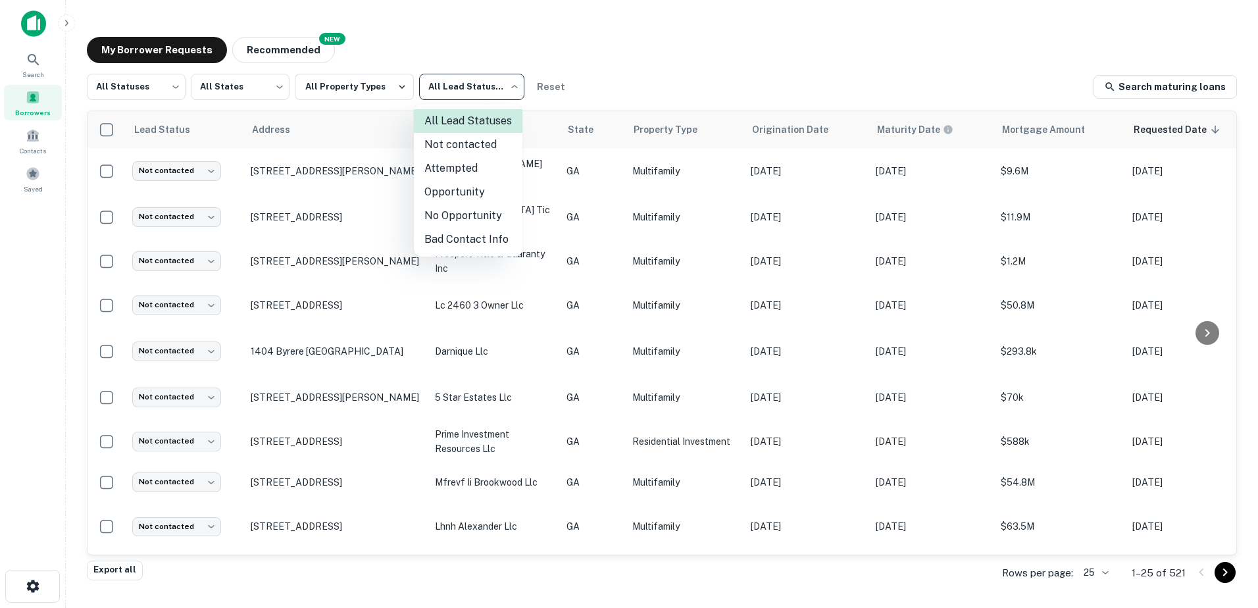
click at [470, 82] on body "Search Borrowers Contacts Saved My Borrower Requests NEW Recommended All Status…" at bounding box center [629, 304] width 1258 height 608
click at [492, 150] on li "Not contacted" at bounding box center [468, 145] width 109 height 24
type input "****"
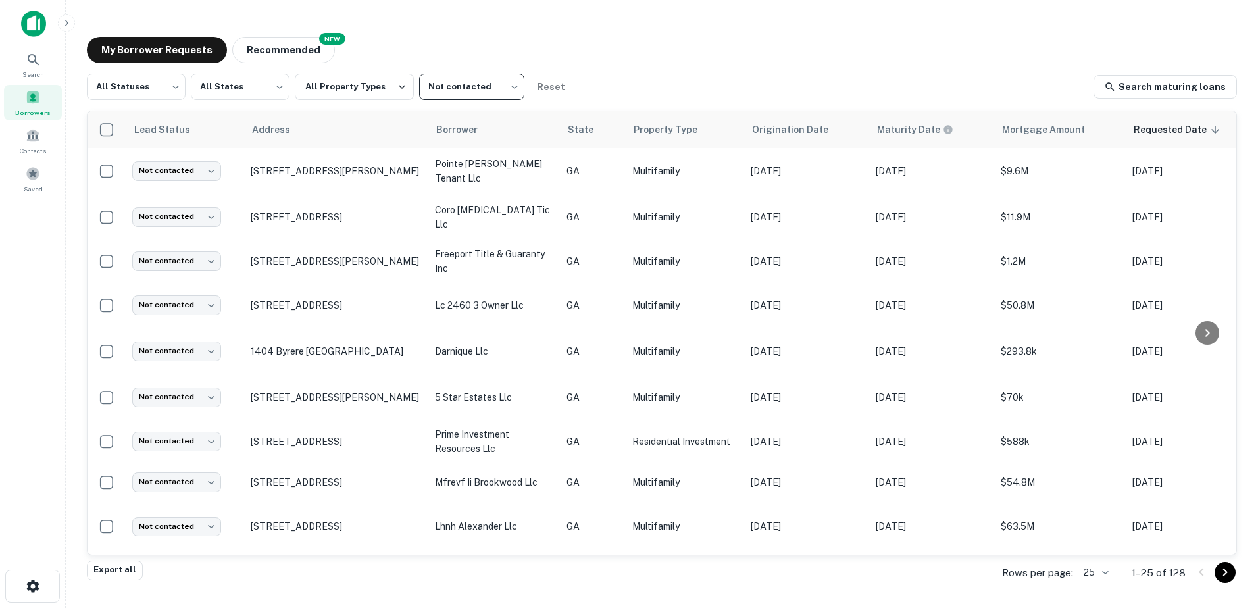
click at [1100, 575] on body "Search Borrowers Contacts Saved My Borrower Requests NEW Recommended All Status…" at bounding box center [629, 304] width 1258 height 608
click at [1100, 540] on li "250" at bounding box center [1096, 533] width 45 height 24
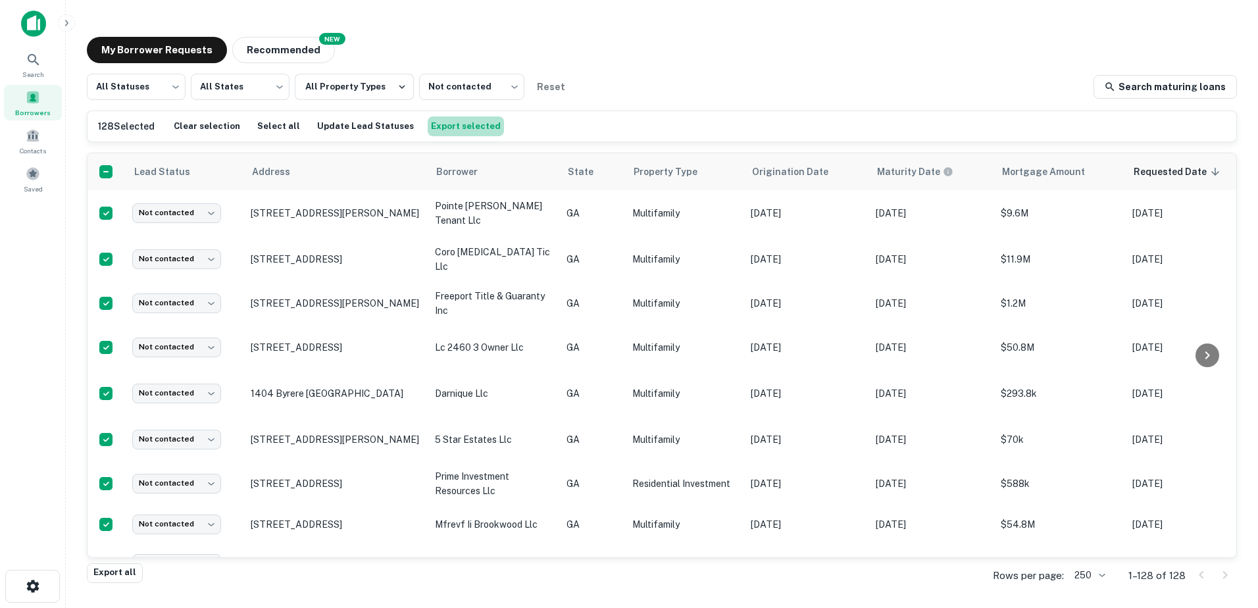
click at [459, 132] on button "Export selected" at bounding box center [466, 126] width 76 height 20
drag, startPoint x: 313, startPoint y: 169, endPoint x: 66, endPoint y: 176, distance: 246.8
click at [305, 170] on icon at bounding box center [299, 172] width 12 height 12
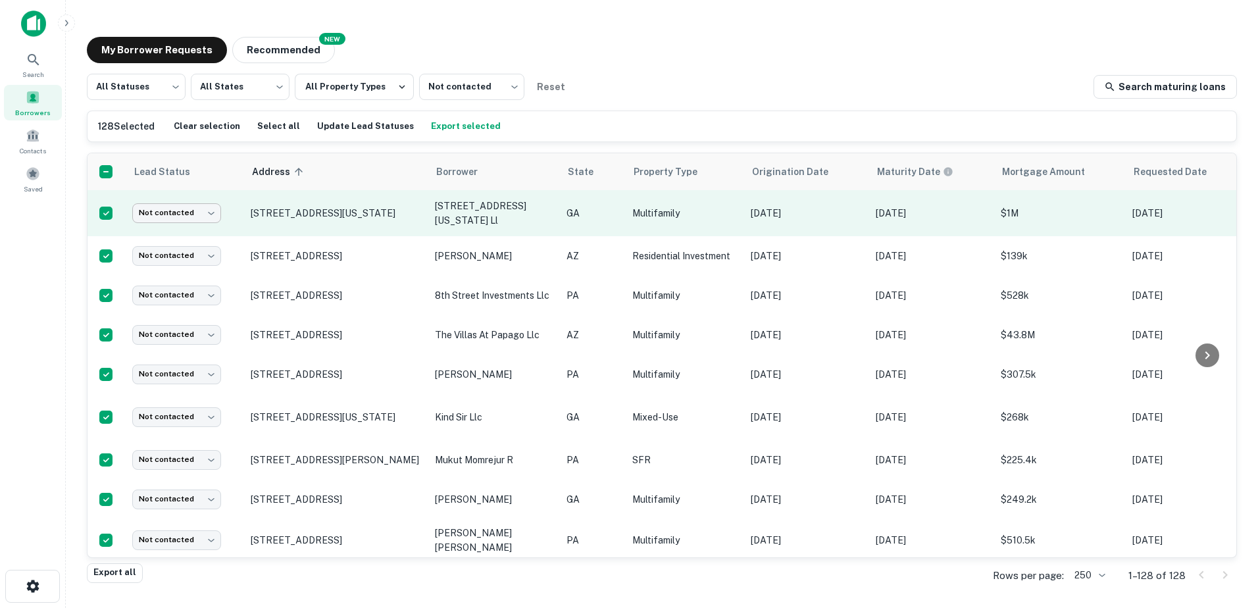
click at [156, 216] on body "Search Borrowers Contacts Saved My Borrower Requests NEW Recommended All Status…" at bounding box center [629, 304] width 1258 height 608
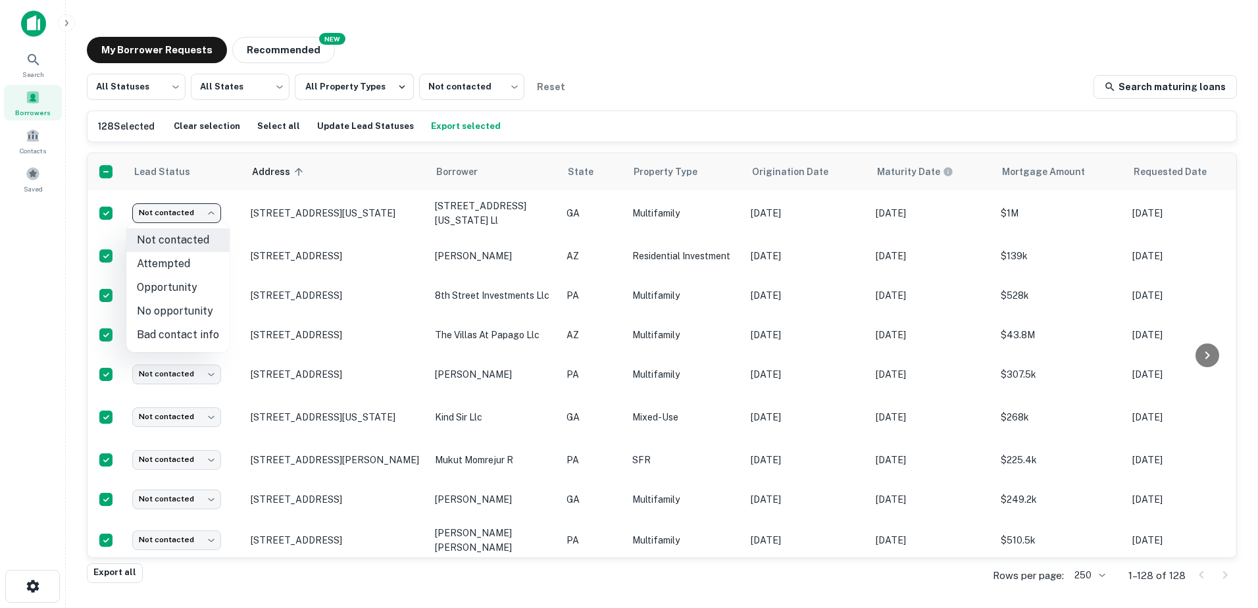
click at [187, 289] on li "Opportunity" at bounding box center [177, 288] width 103 height 24
type input "**********"
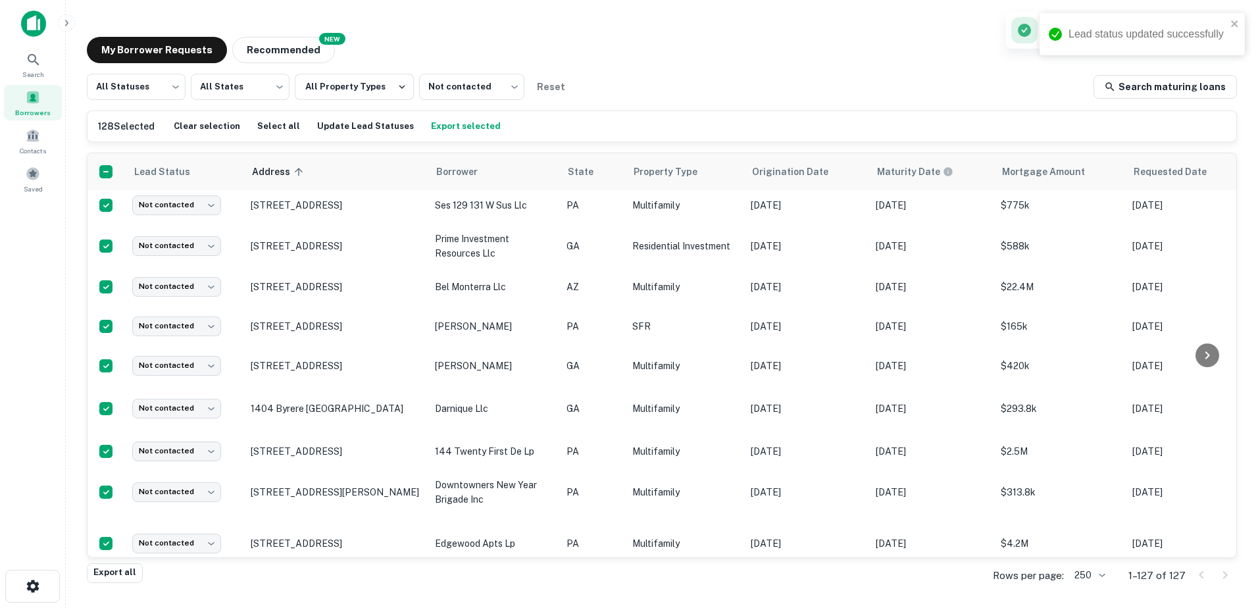
scroll to position [592, 0]
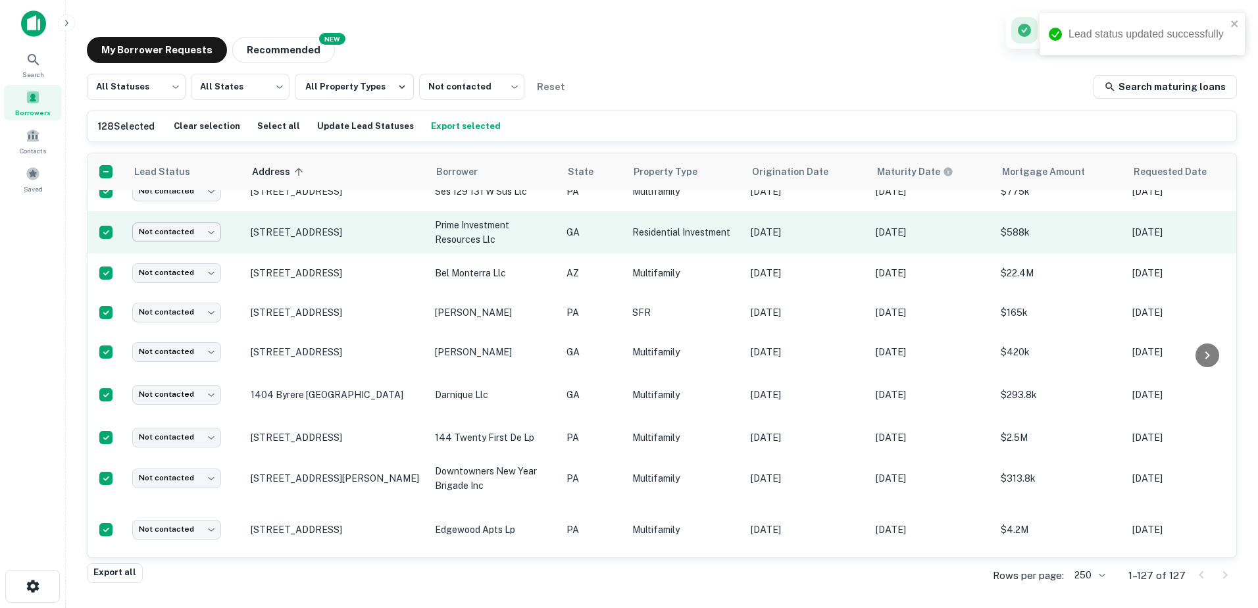
click at [184, 245] on body "Lead status updated successfully Search Borrowers Contacts Saved My Borrower Re…" at bounding box center [629, 304] width 1258 height 608
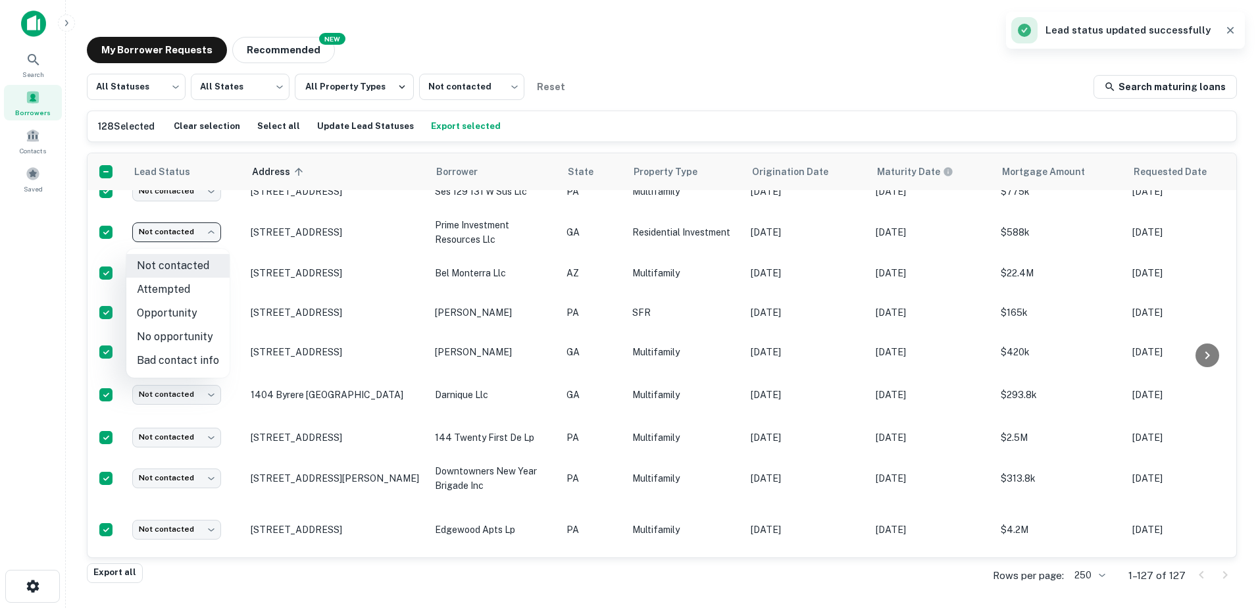
click at [190, 316] on li "Opportunity" at bounding box center [177, 313] width 103 height 24
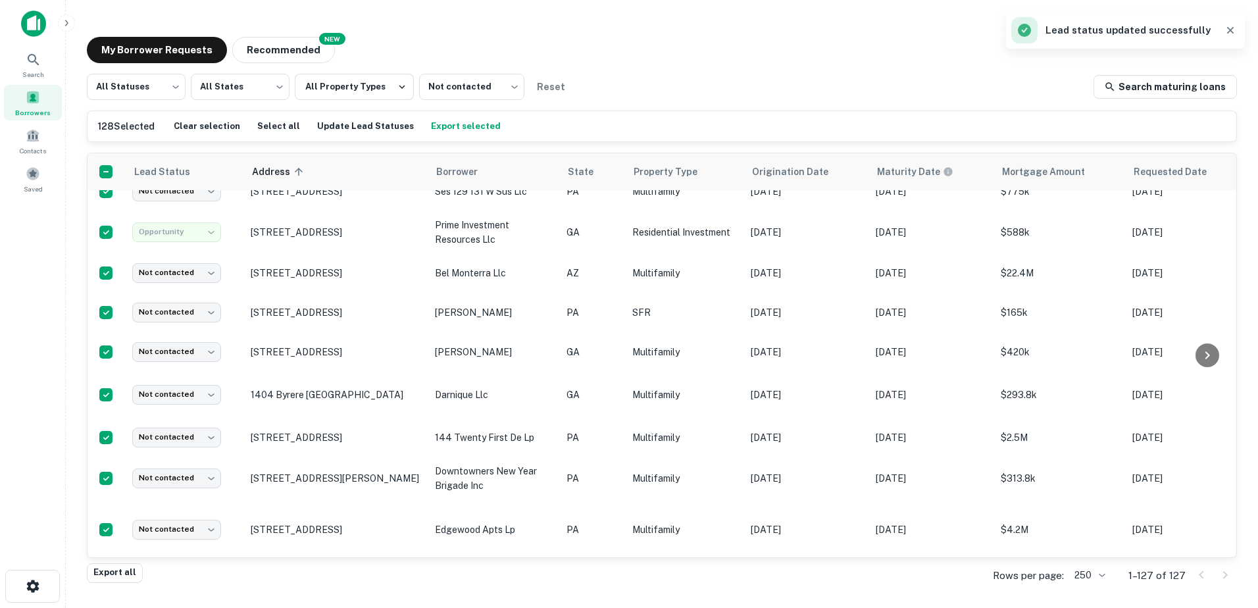
type input "**********"
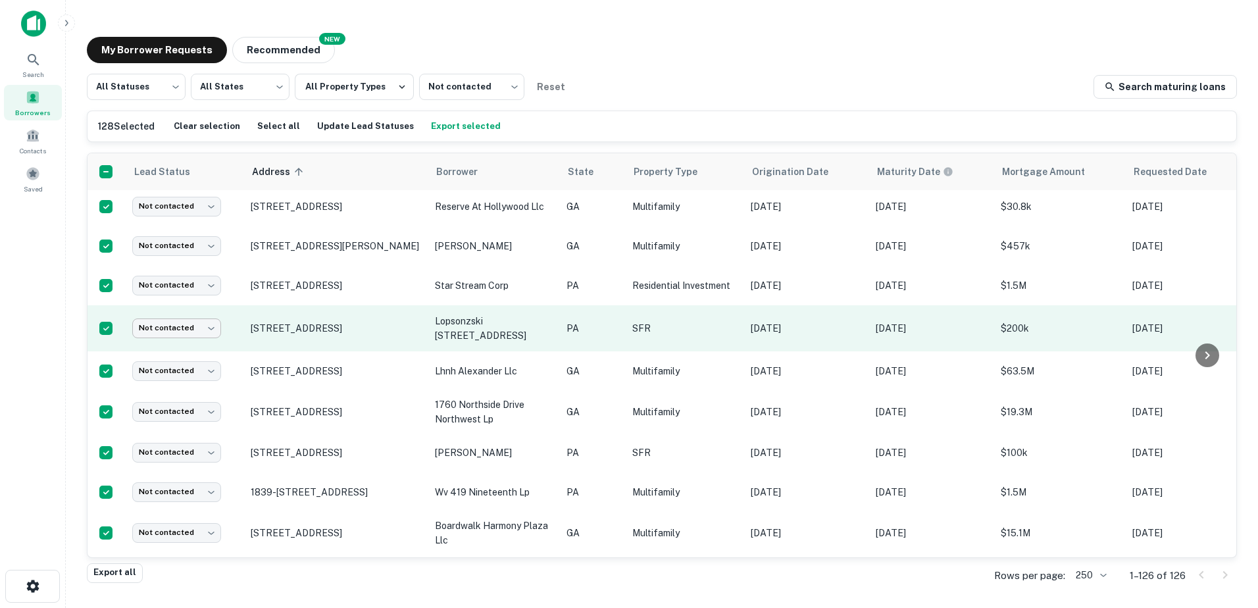
scroll to position [1471, 0]
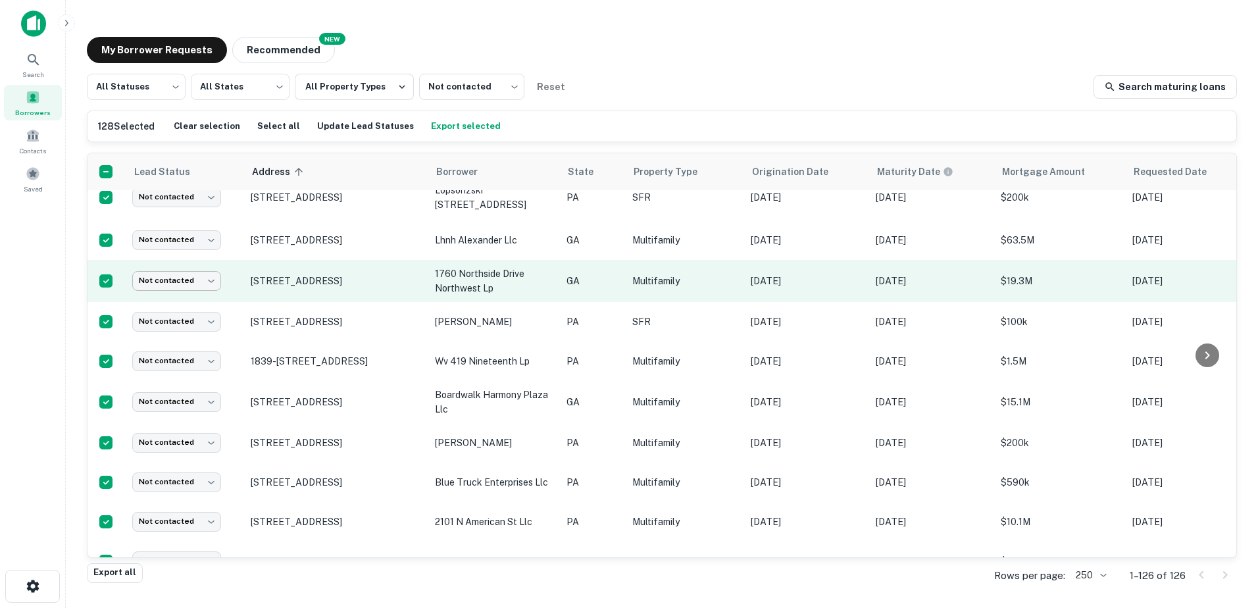
click at [200, 280] on body "Search Borrowers Contacts Saved My Borrower Requests NEW Recommended All Status…" at bounding box center [629, 304] width 1258 height 608
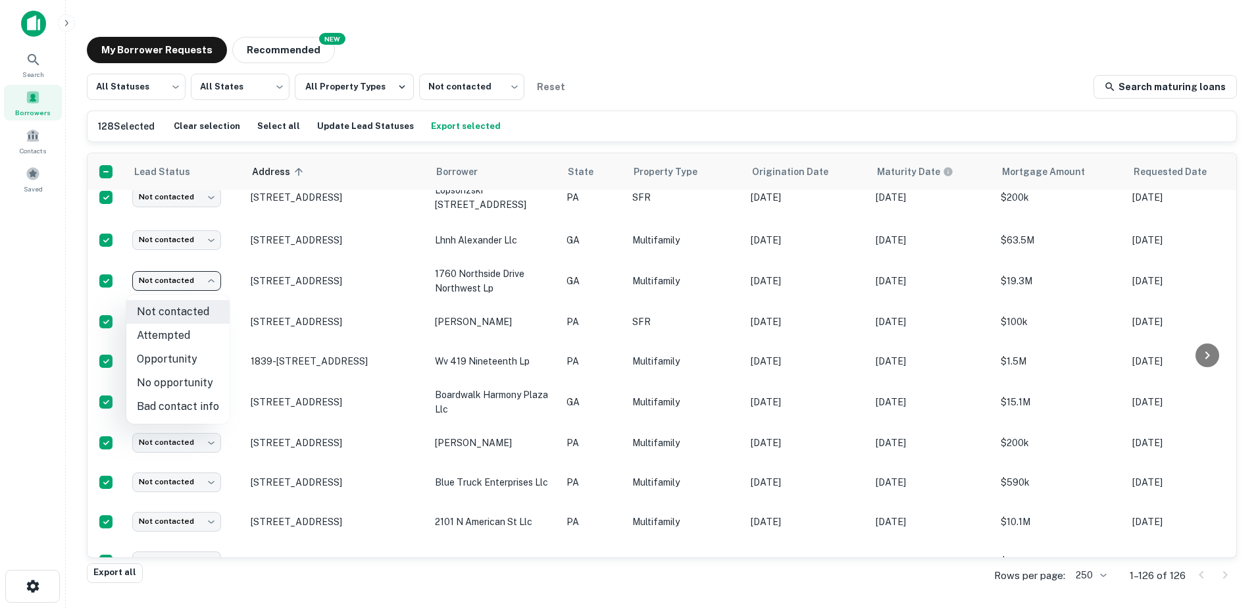
click at [193, 361] on li "Opportunity" at bounding box center [177, 359] width 103 height 24
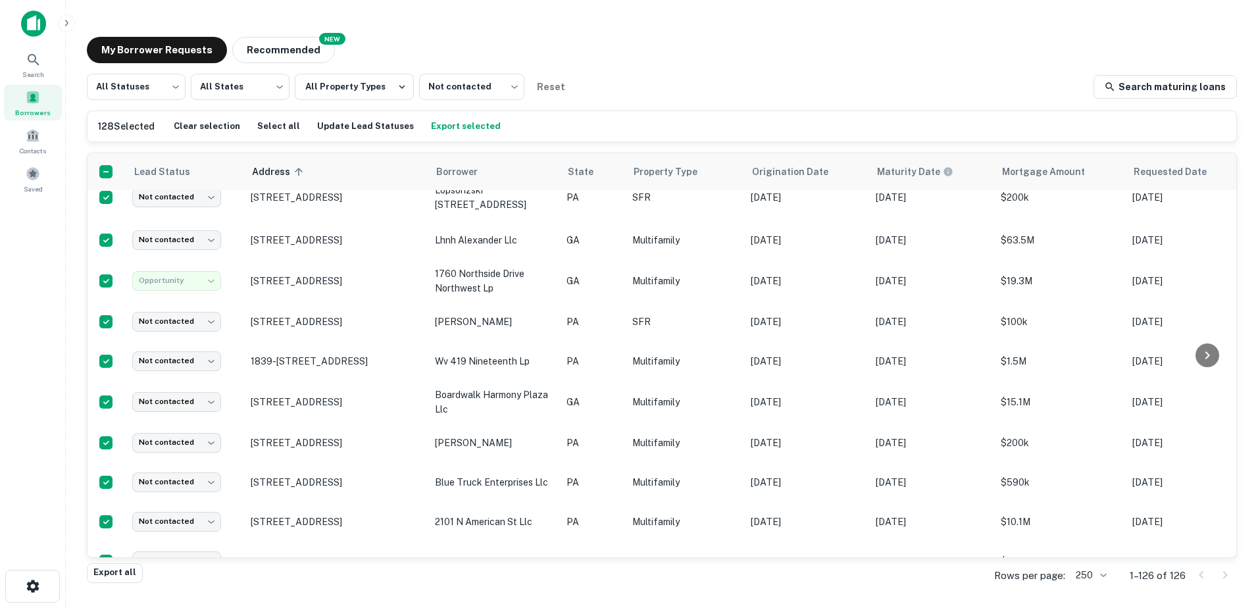
type input "**********"
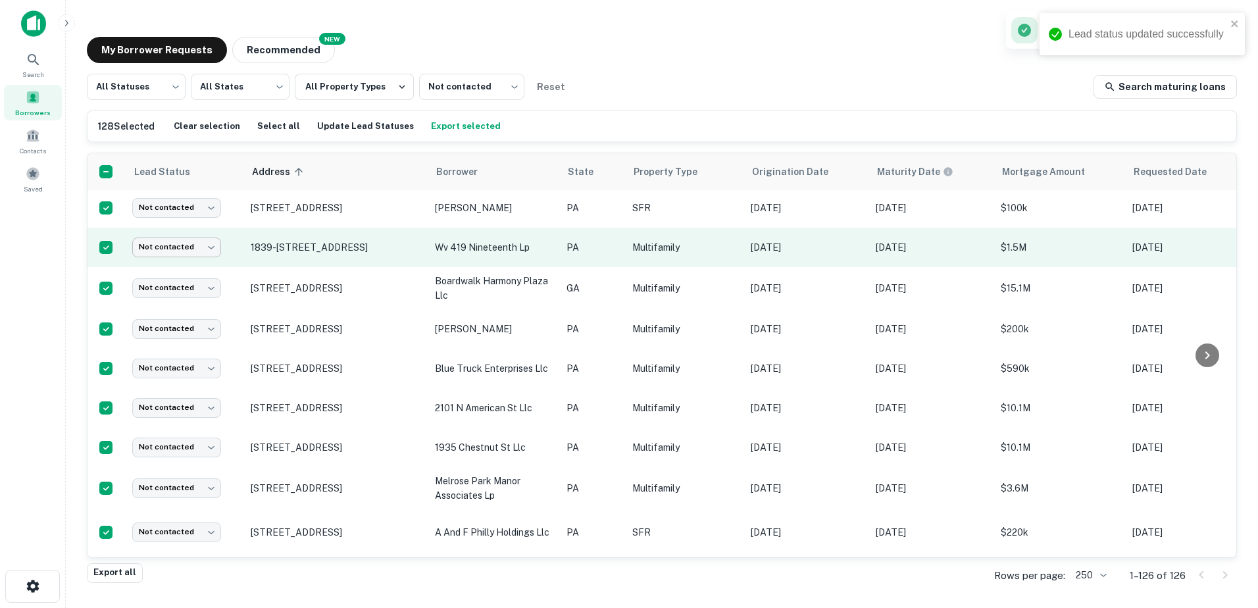
scroll to position [1537, 0]
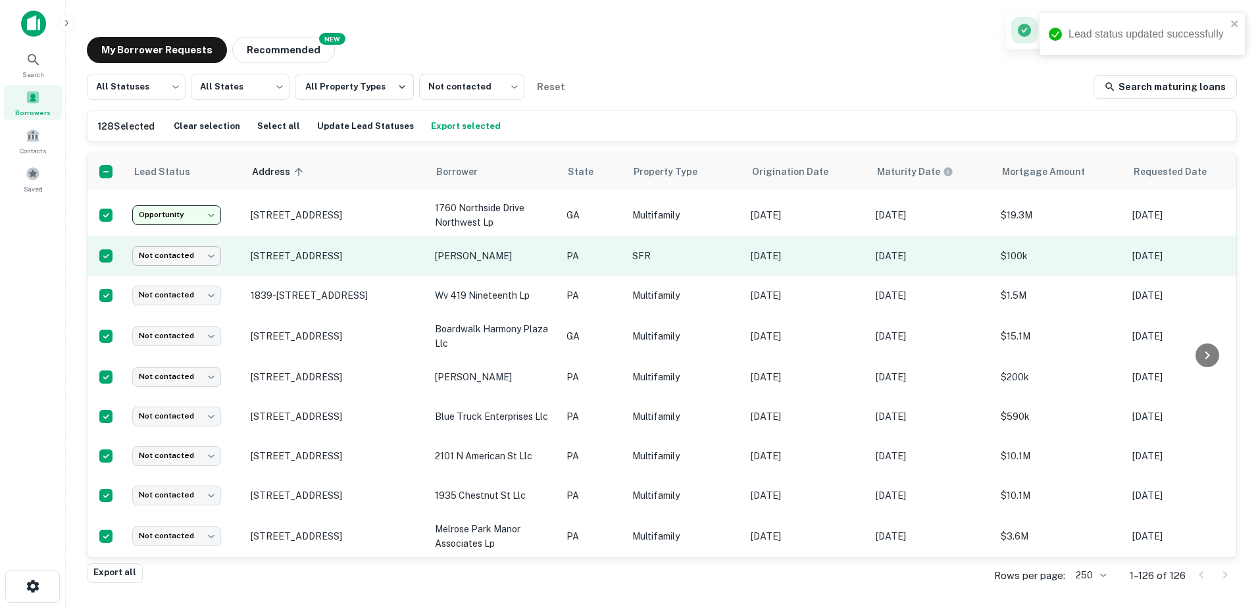
click at [172, 262] on body "Lead status updated successfully Search Borrowers Contacts Saved My Borrower Re…" at bounding box center [629, 304] width 1258 height 608
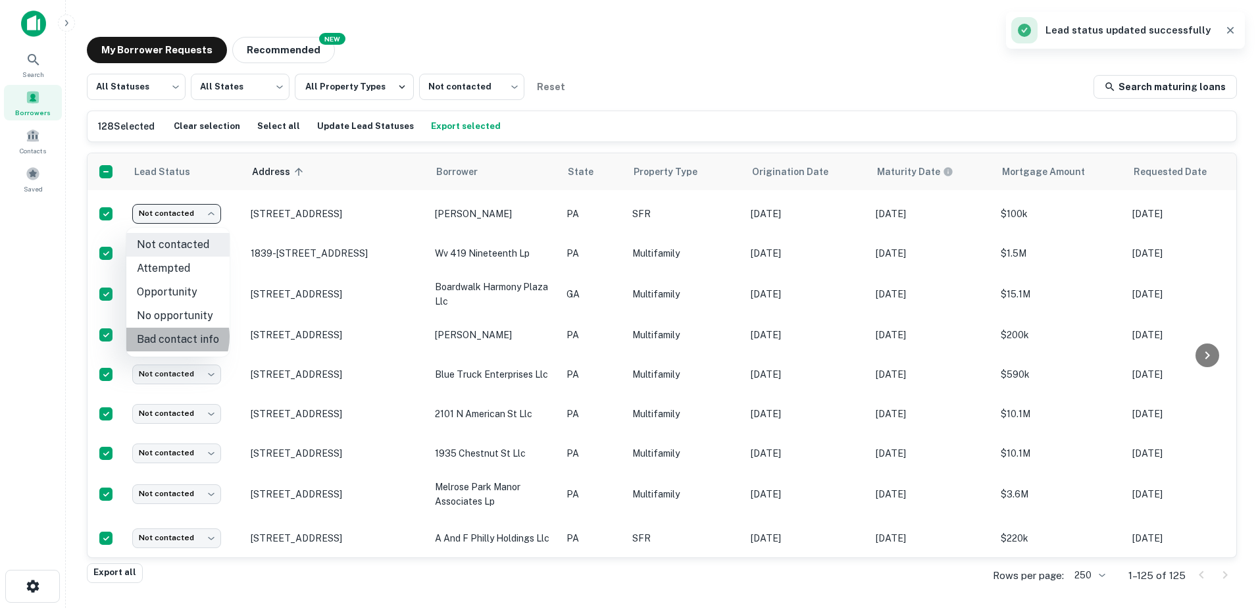
click at [170, 337] on li "Bad contact info" at bounding box center [177, 340] width 103 height 24
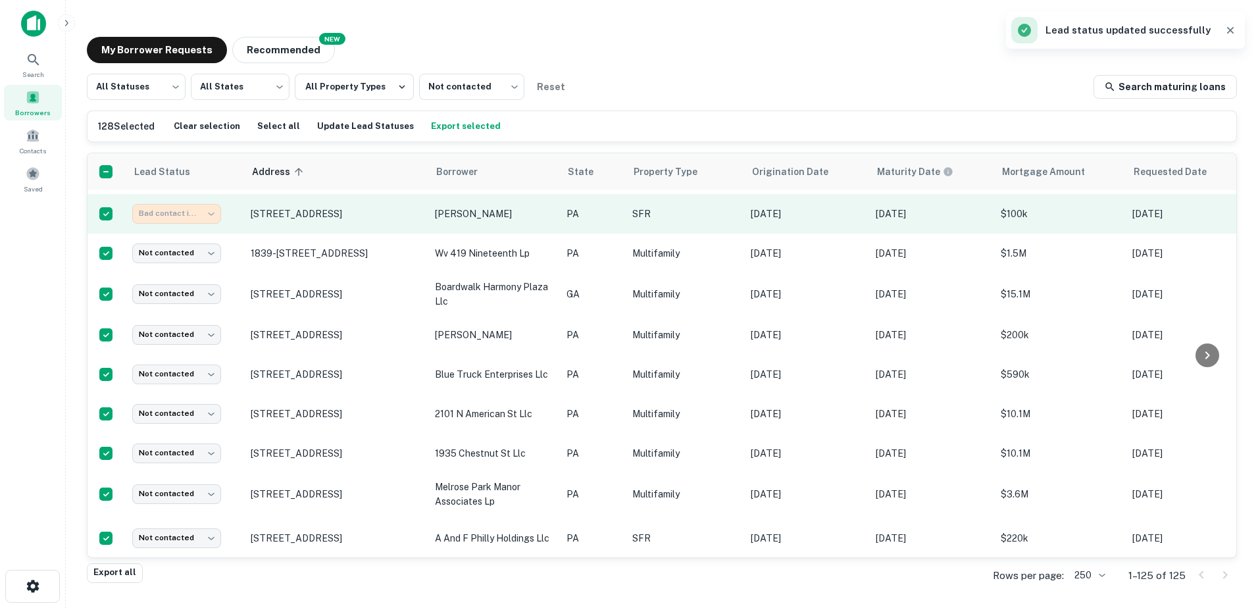
click at [178, 212] on body "Lead status updated successfully Search Borrowers Contacts Saved My Borrower Re…" at bounding box center [629, 304] width 1258 height 608
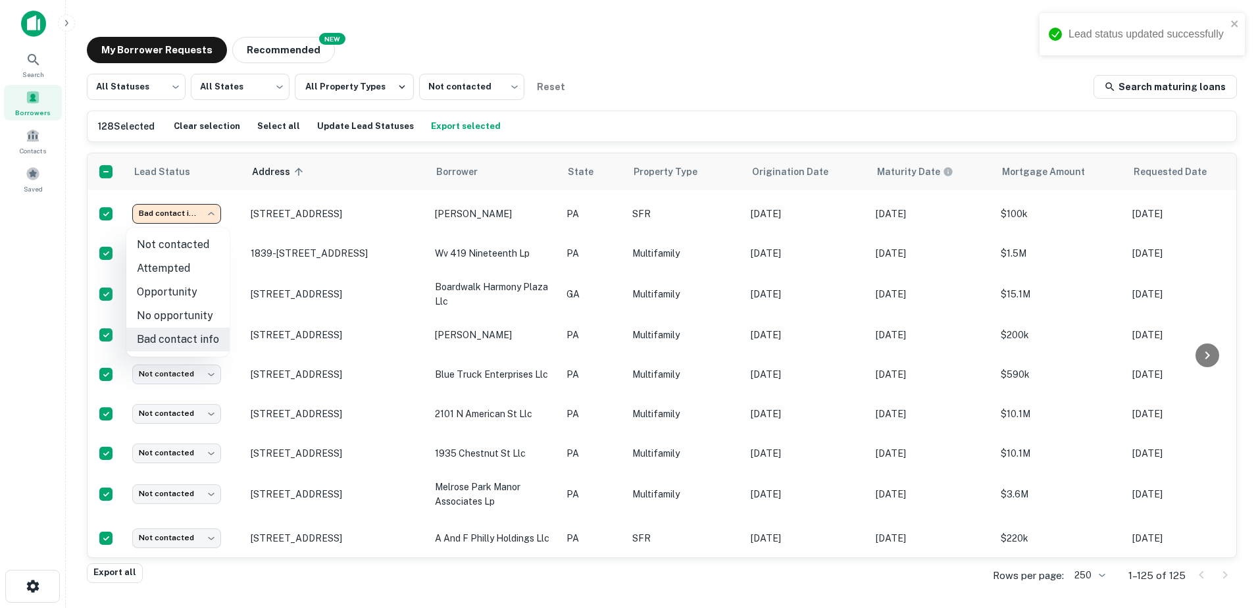
click at [170, 285] on li "Opportunity" at bounding box center [177, 292] width 103 height 24
type input "**********"
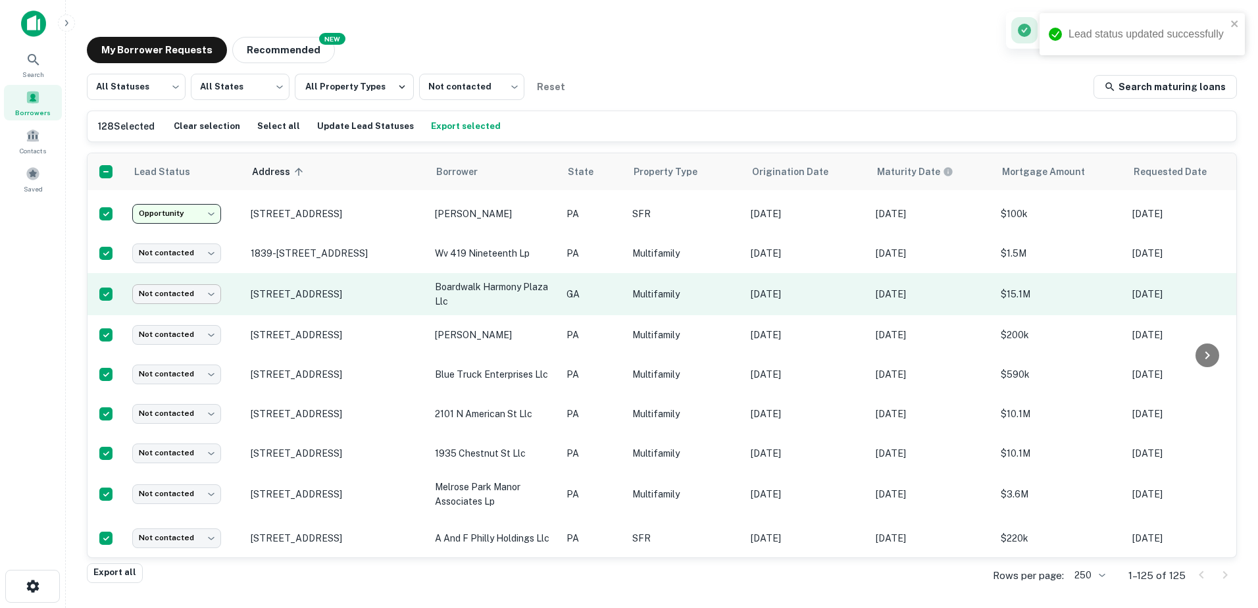
click at [199, 297] on body "Lead status updated successfully Search Borrowers Contacts Saved My Borrower Re…" at bounding box center [629, 304] width 1258 height 608
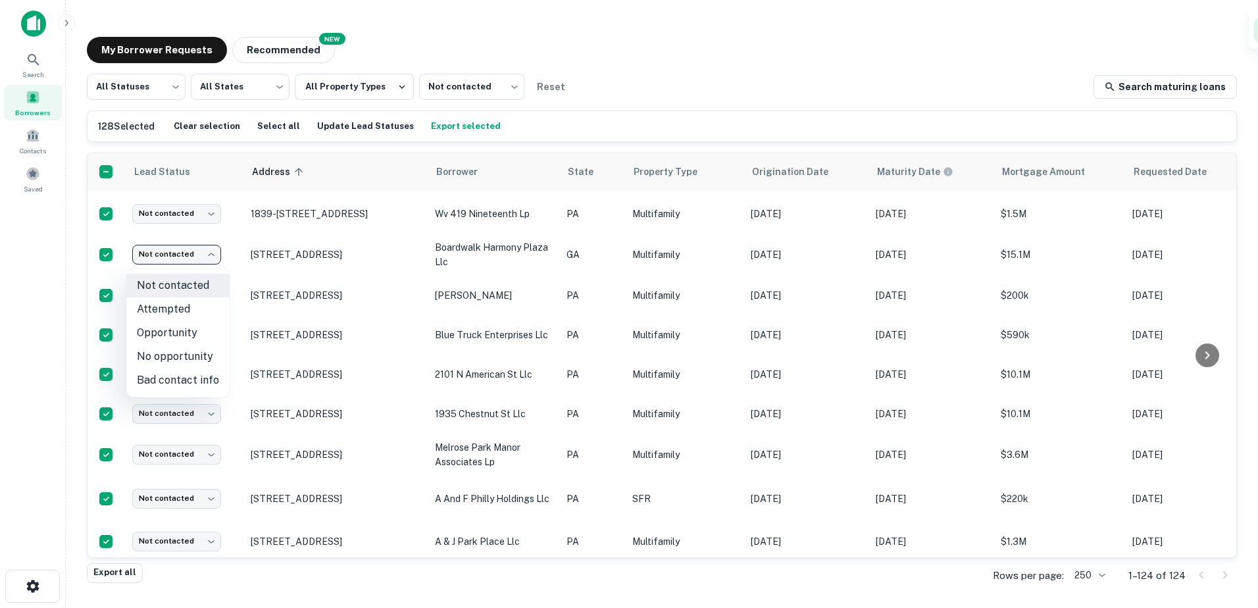
click at [451, 255] on div at bounding box center [629, 304] width 1258 height 608
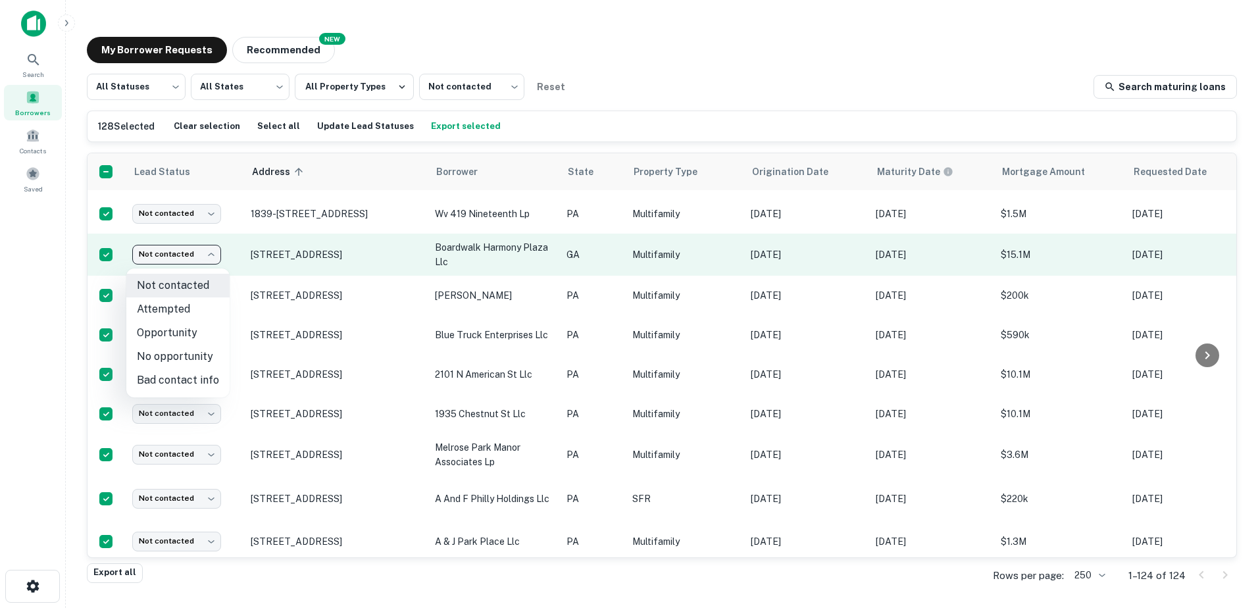
click at [201, 257] on body "Search Borrowers Contacts Saved My Borrower Requests NEW Recommended All Status…" at bounding box center [629, 304] width 1258 height 608
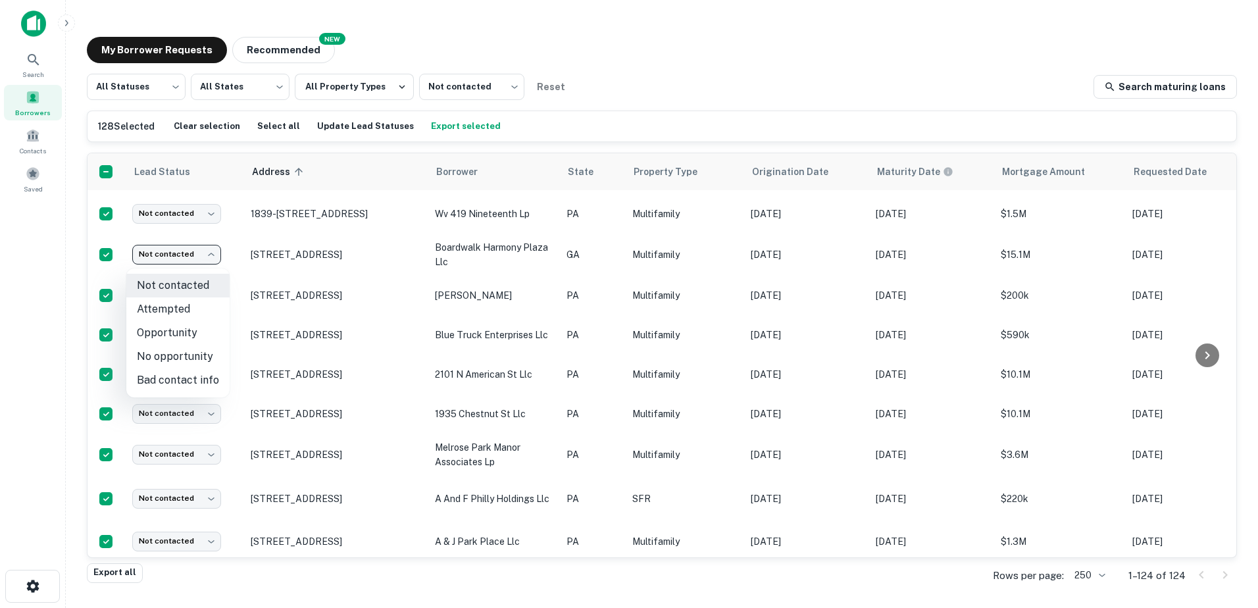
click at [183, 337] on li "Opportunity" at bounding box center [177, 333] width 103 height 24
type input "**********"
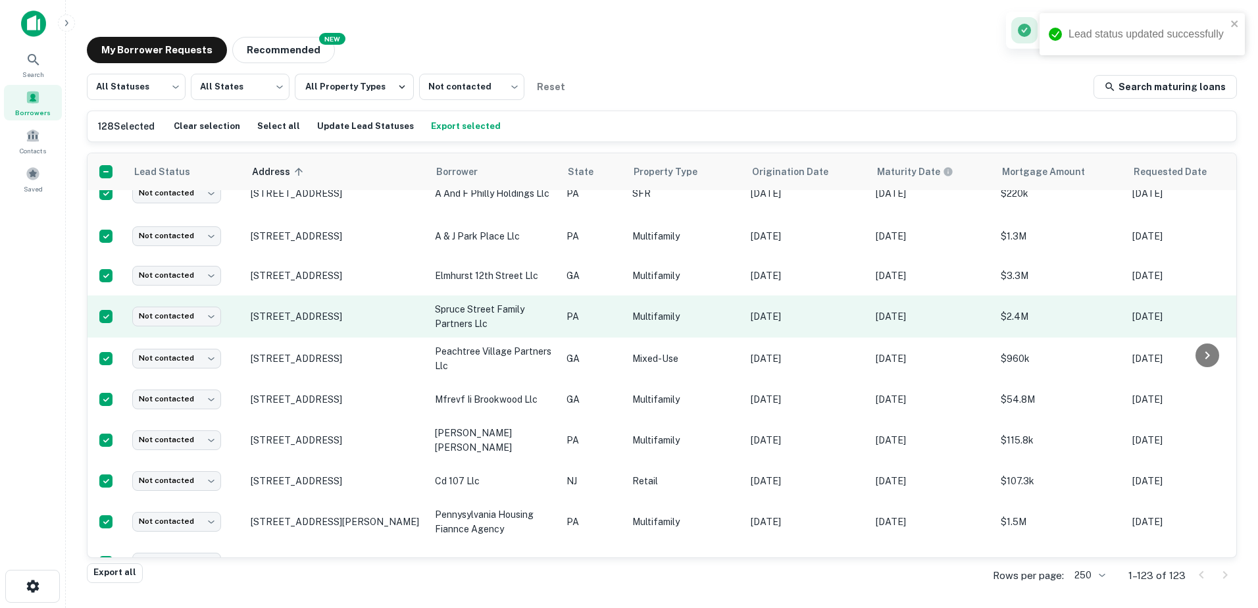
scroll to position [1824, 0]
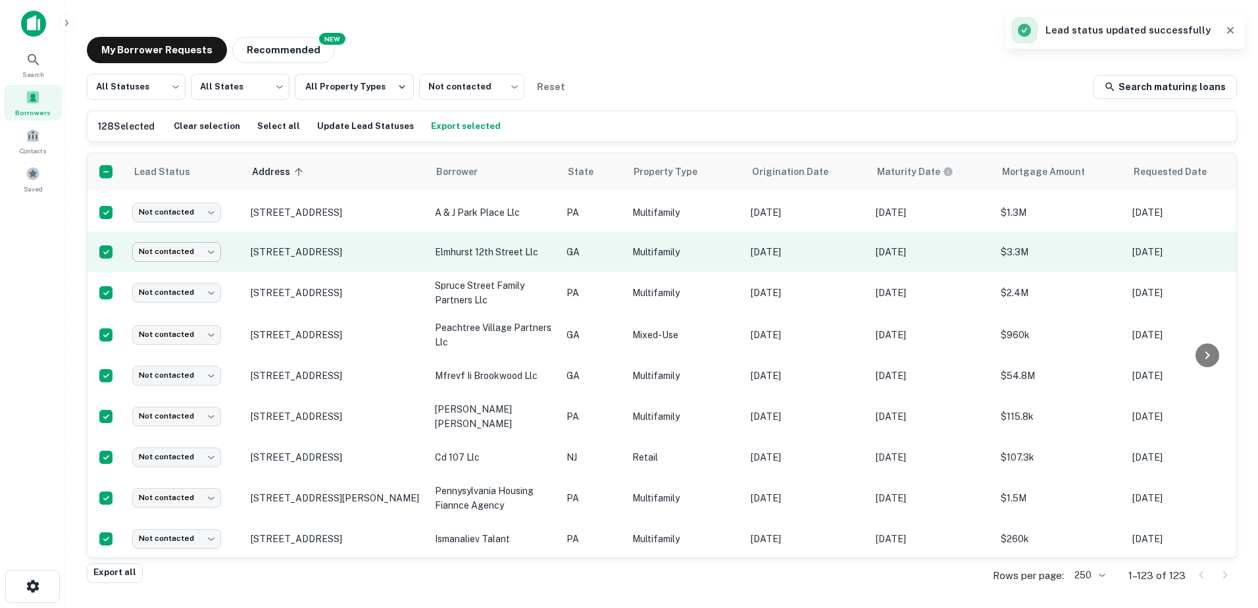
click at [196, 261] on body "Lead status updated successfully Search Borrowers Contacts Saved My Borrower Re…" at bounding box center [629, 304] width 1258 height 608
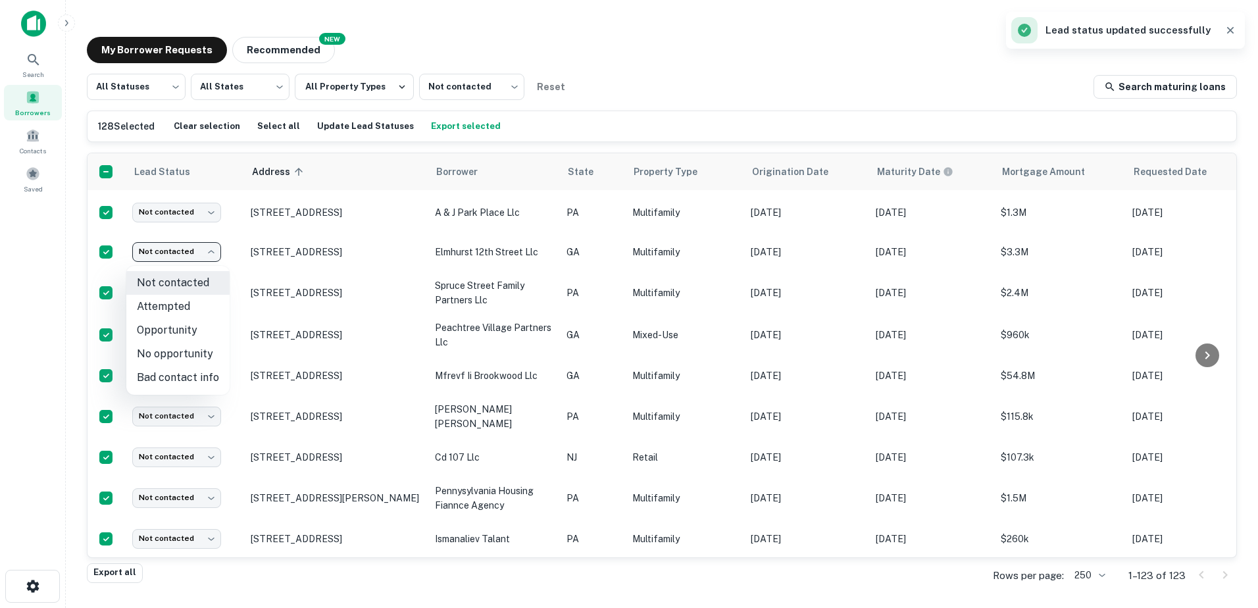
click at [190, 326] on li "Opportunity" at bounding box center [177, 330] width 103 height 24
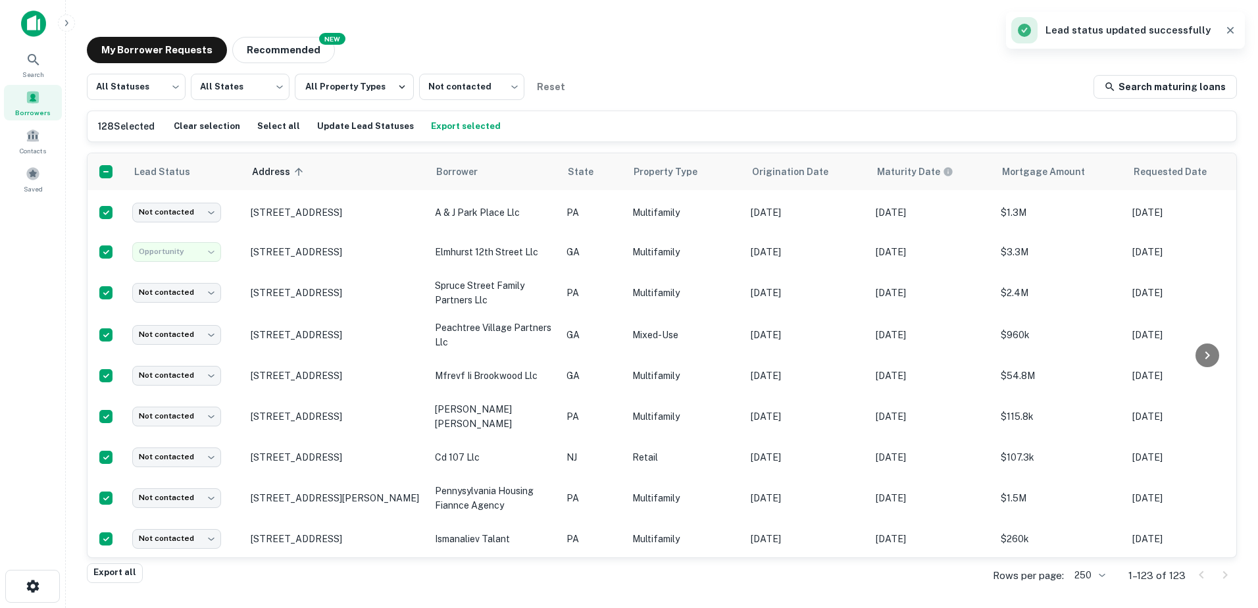
type input "**********"
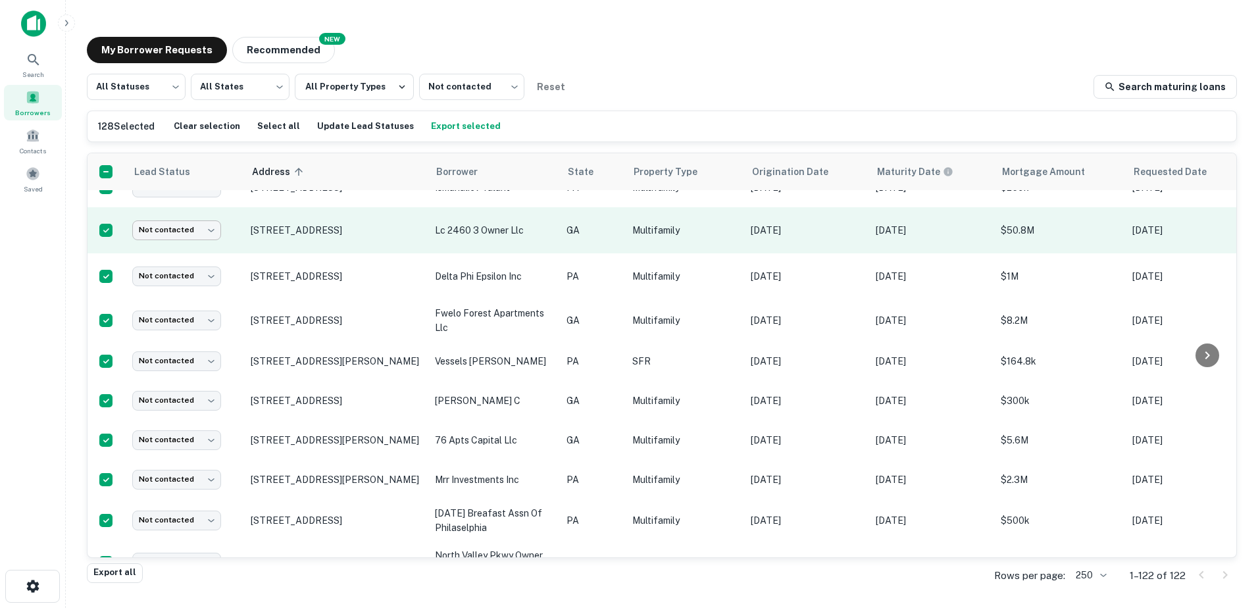
scroll to position [2113, 0]
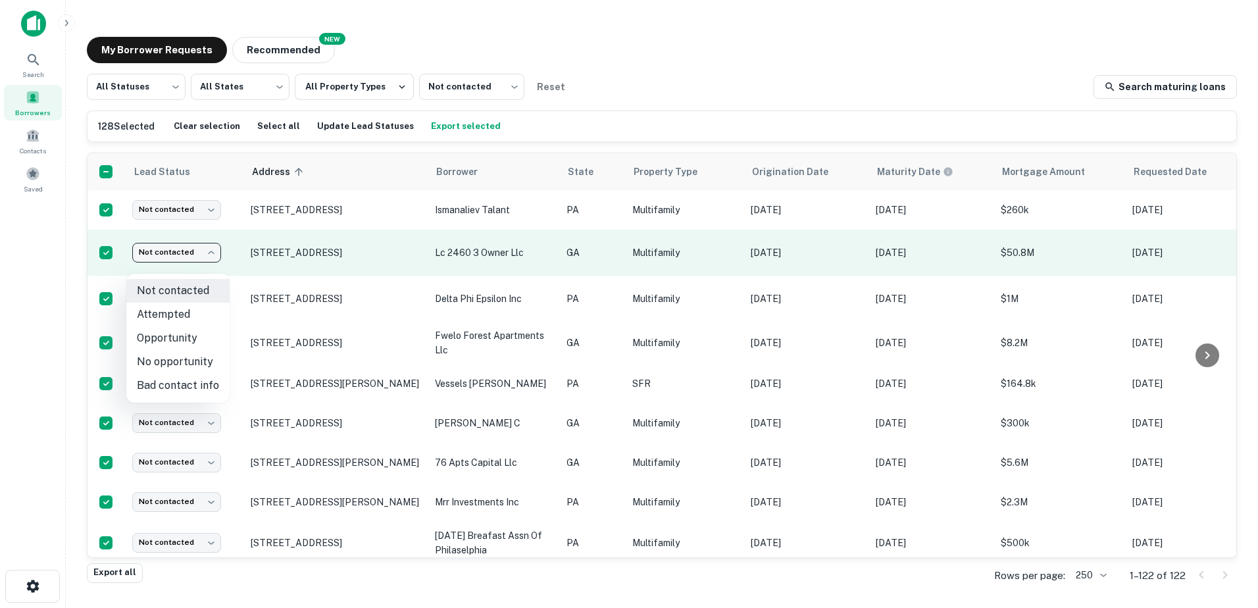
click at [191, 261] on body "Search Borrowers Contacts Saved My Borrower Requests NEW Recommended All Status…" at bounding box center [629, 304] width 1258 height 608
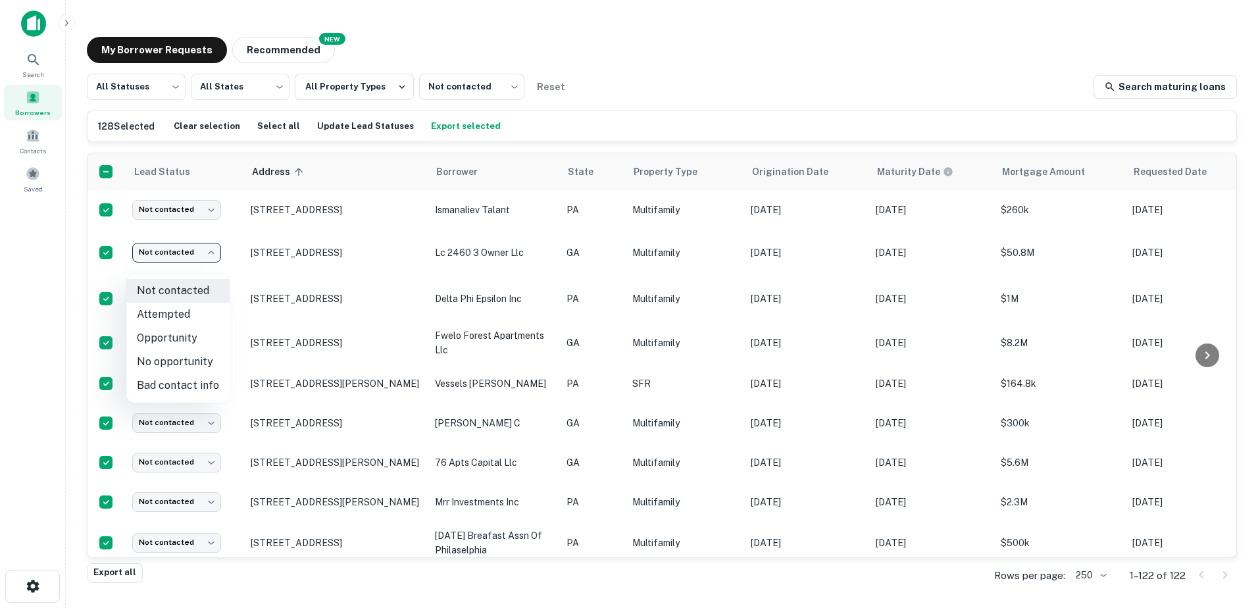
click at [190, 334] on li "Opportunity" at bounding box center [177, 338] width 103 height 24
type input "**********"
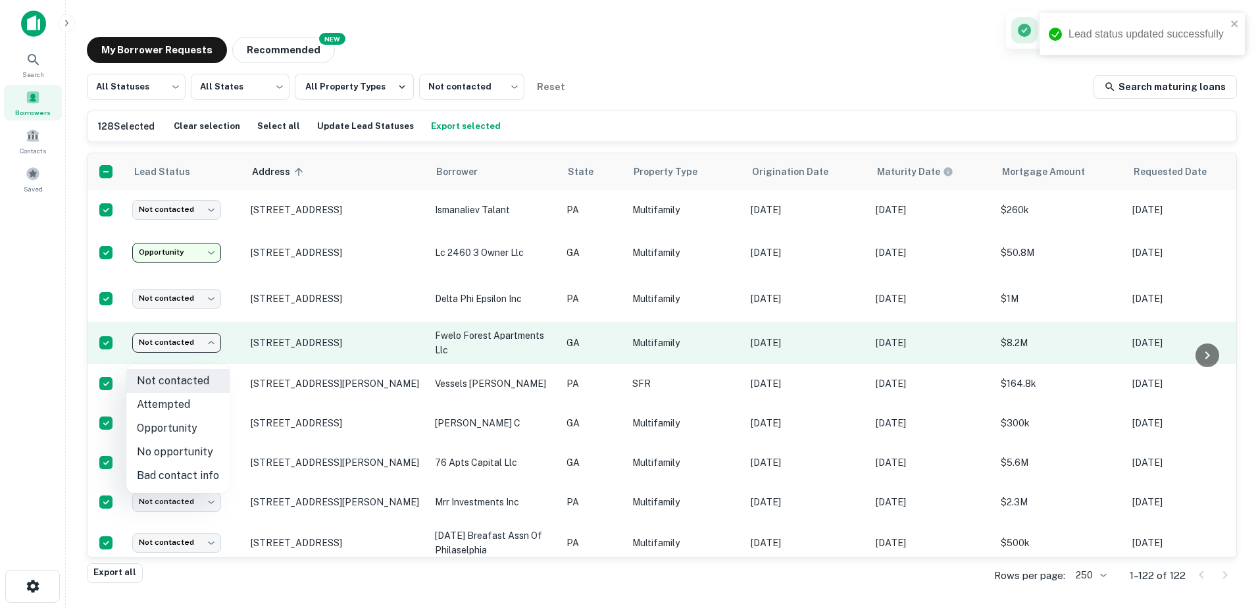
click at [178, 357] on body "Lead status updated successfully Search Borrowers Contacts Saved My Borrower Re…" at bounding box center [629, 304] width 1258 height 608
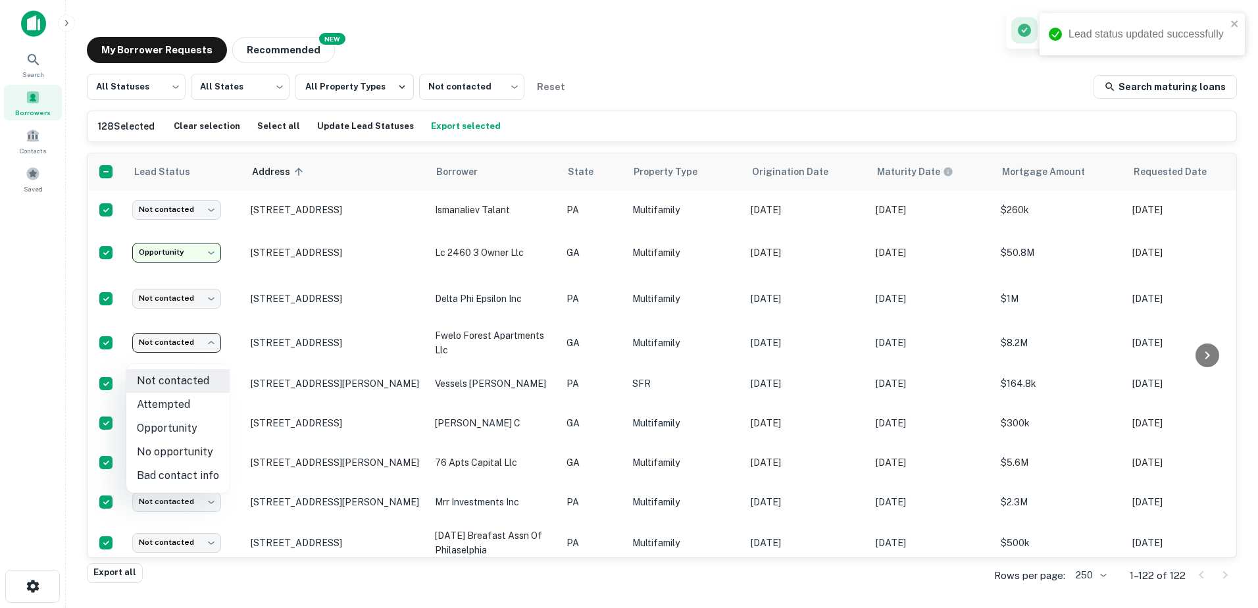
click at [178, 421] on li "Opportunity" at bounding box center [177, 429] width 103 height 24
type input "**********"
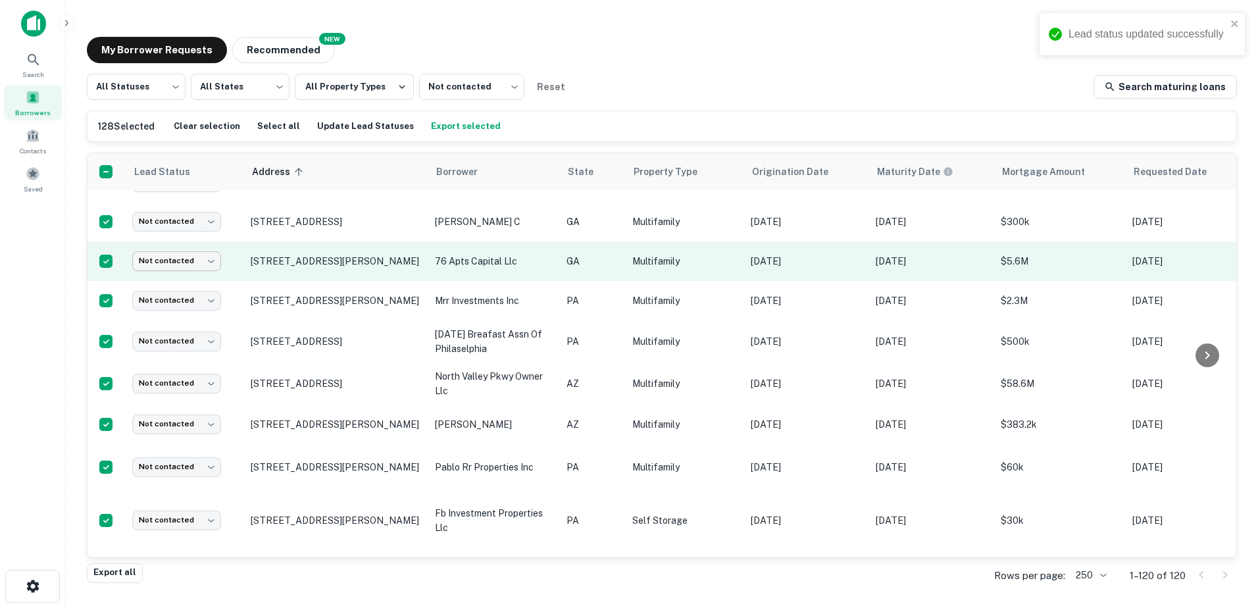
scroll to position [2199, 0]
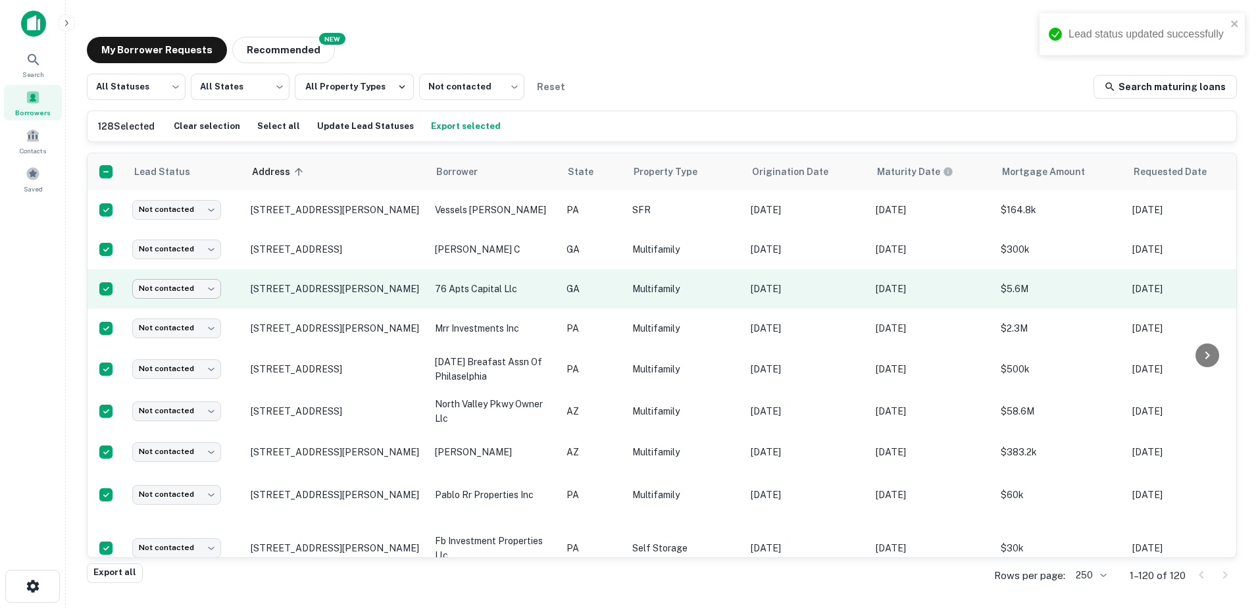
click at [174, 316] on body "Lead status updated successfully Search Borrowers Contacts Saved My Borrower Re…" at bounding box center [629, 304] width 1258 height 608
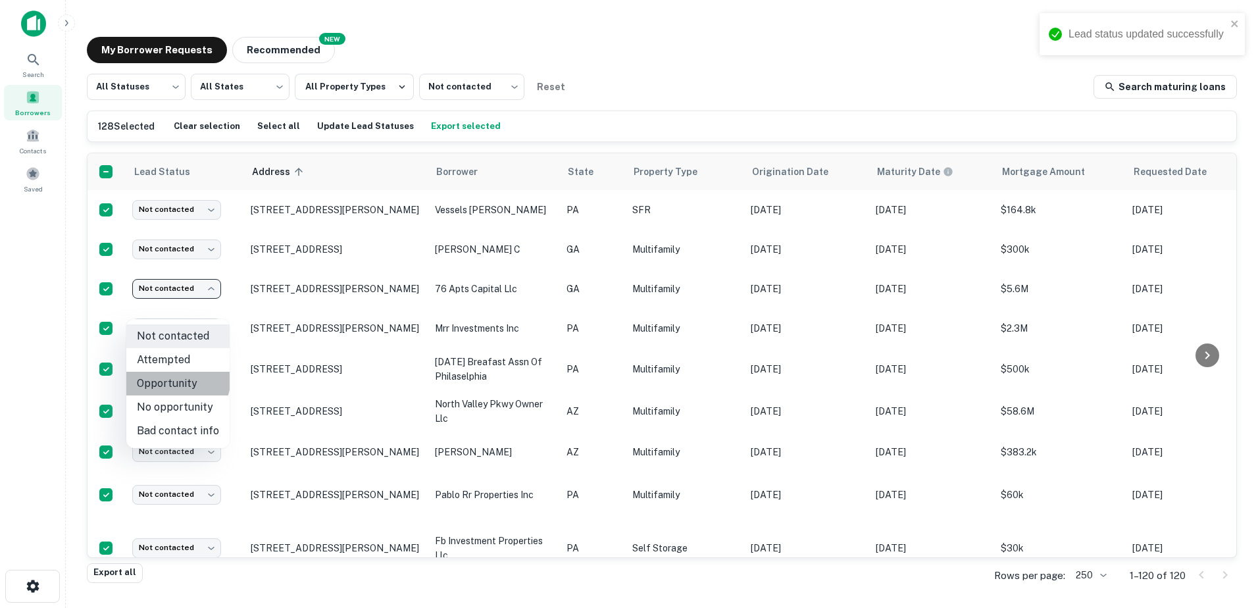
click at [170, 377] on li "Opportunity" at bounding box center [177, 384] width 103 height 24
type input "**********"
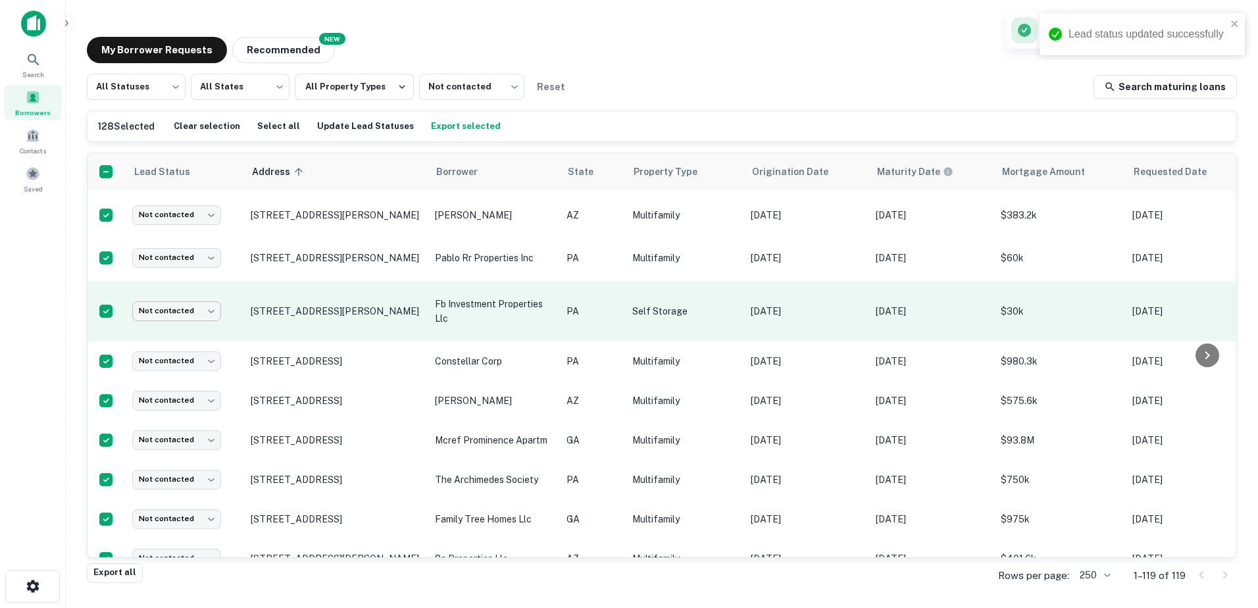
scroll to position [2489, 0]
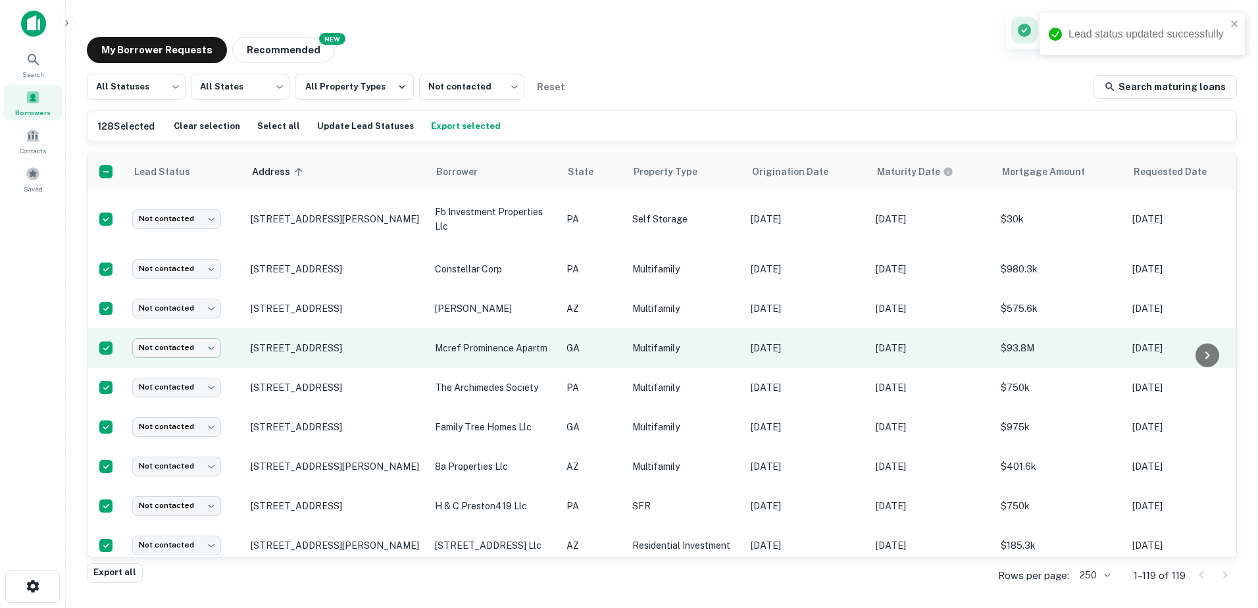
click at [176, 368] on body "Lead status updated successfully Search Borrowers Contacts Saved My Borrower Re…" at bounding box center [629, 304] width 1258 height 608
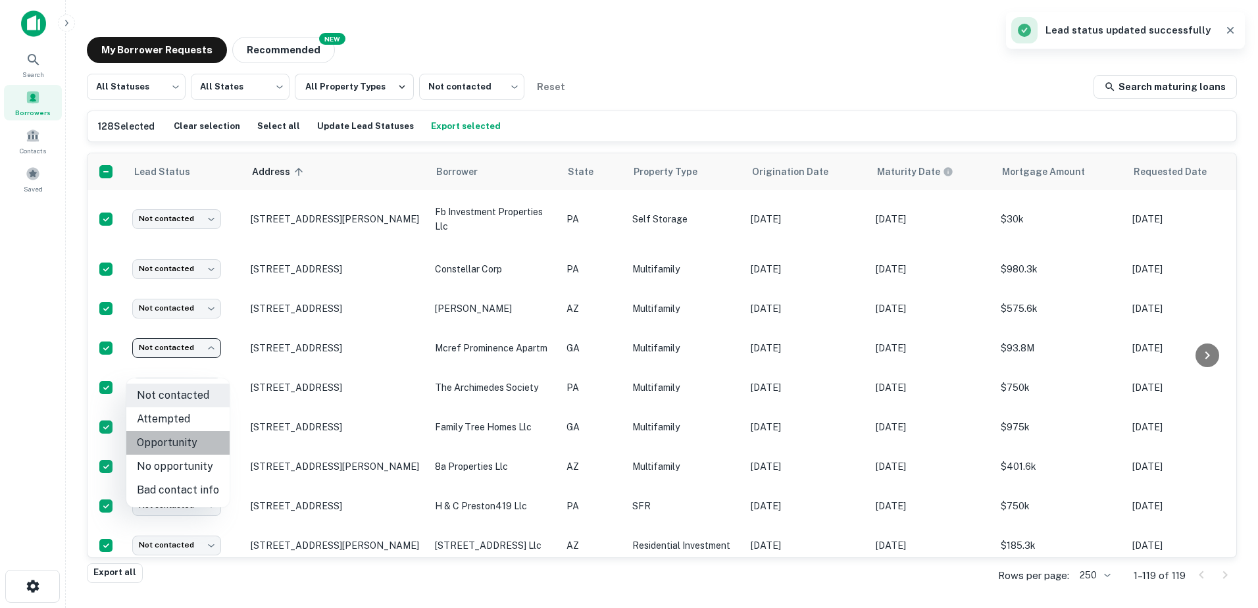
click at [188, 443] on li "Opportunity" at bounding box center [177, 443] width 103 height 24
type input "**********"
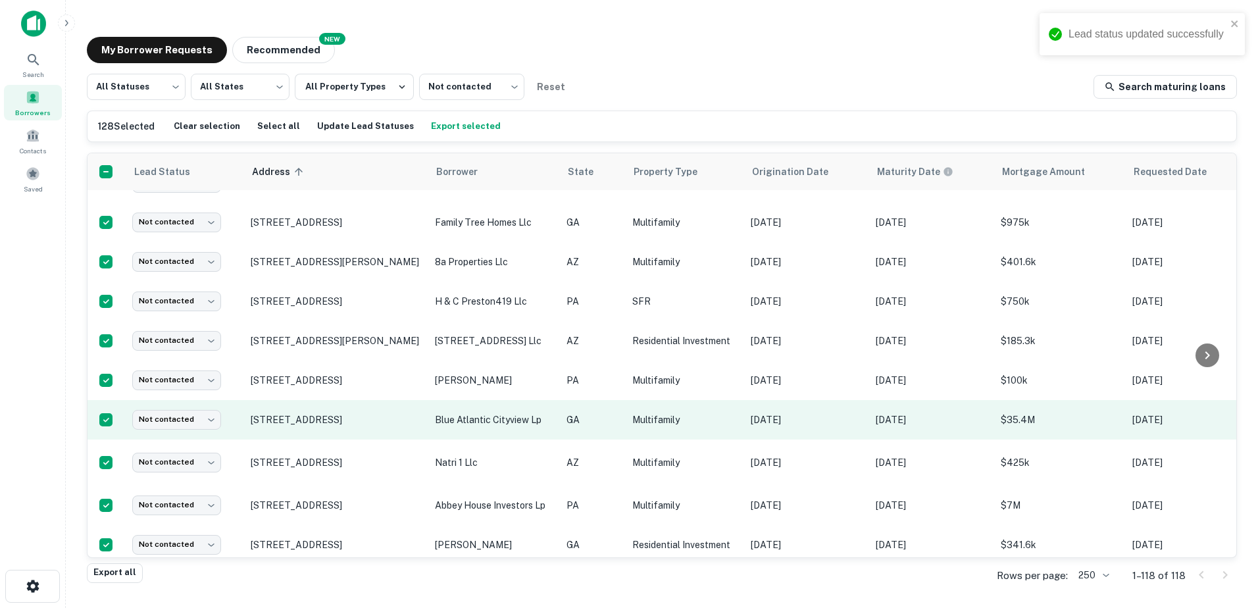
scroll to position [2686, 0]
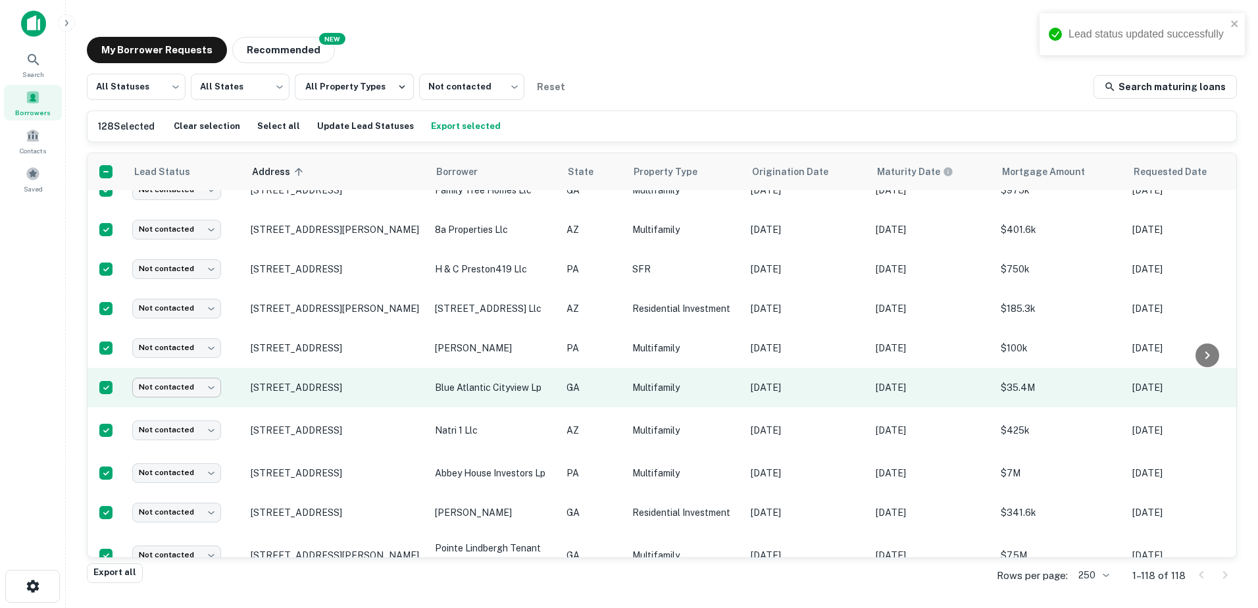
click at [197, 415] on body "Lead status updated successfully Search Borrowers Contacts Saved My Borrower Re…" at bounding box center [629, 304] width 1258 height 608
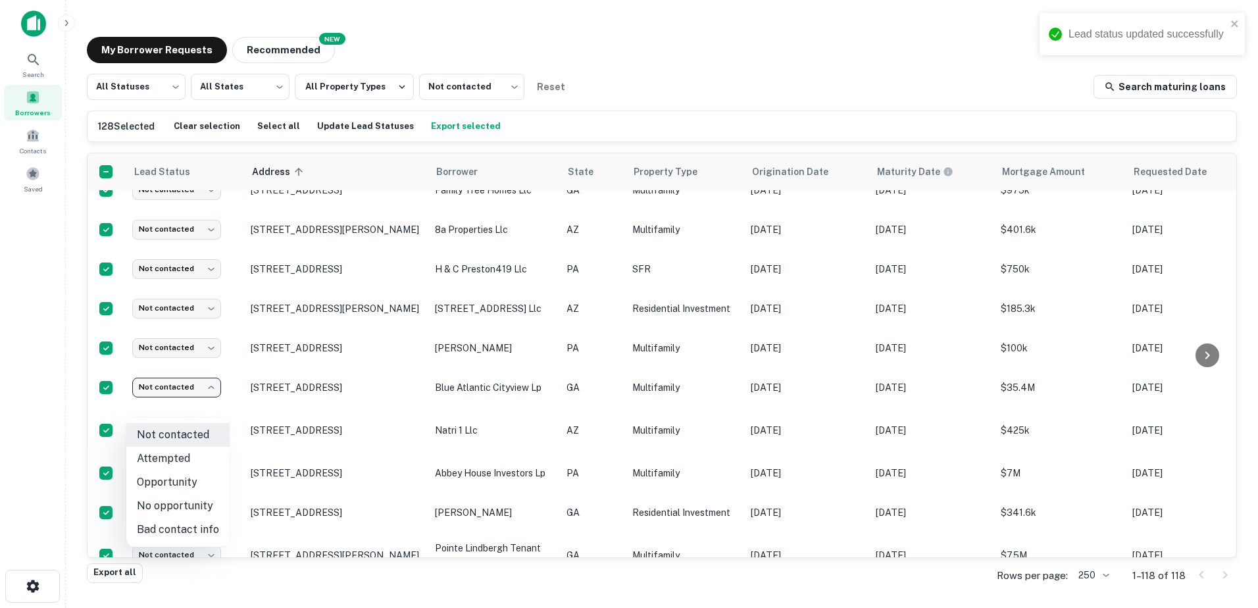
click at [185, 476] on li "Opportunity" at bounding box center [177, 482] width 103 height 24
type input "**********"
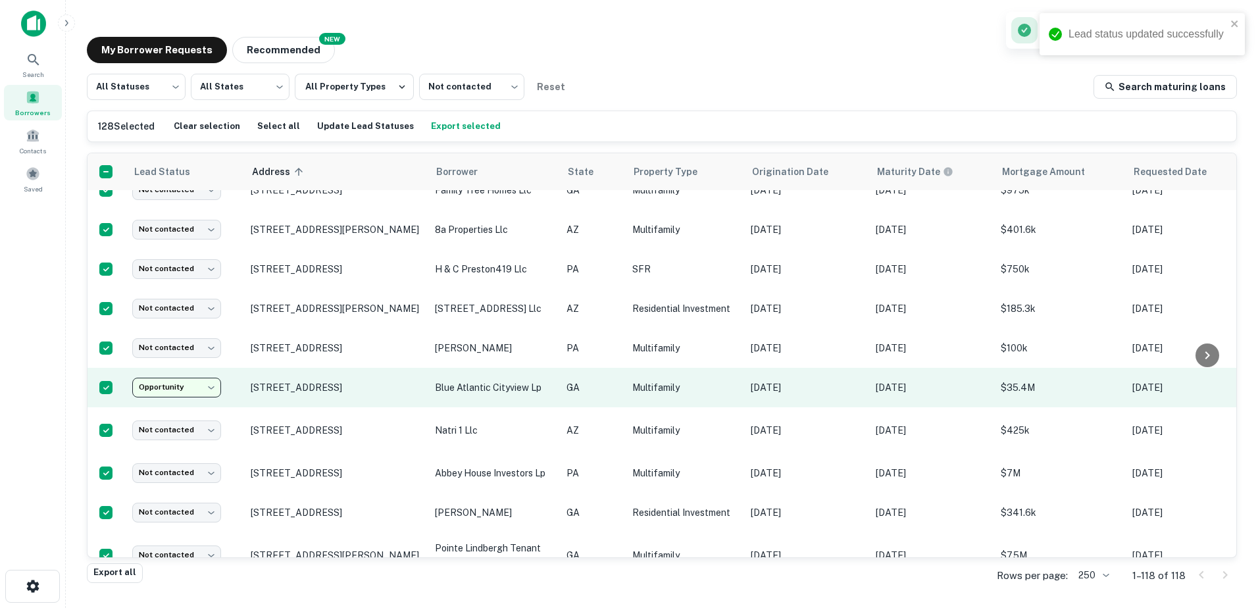
scroll to position [2752, 0]
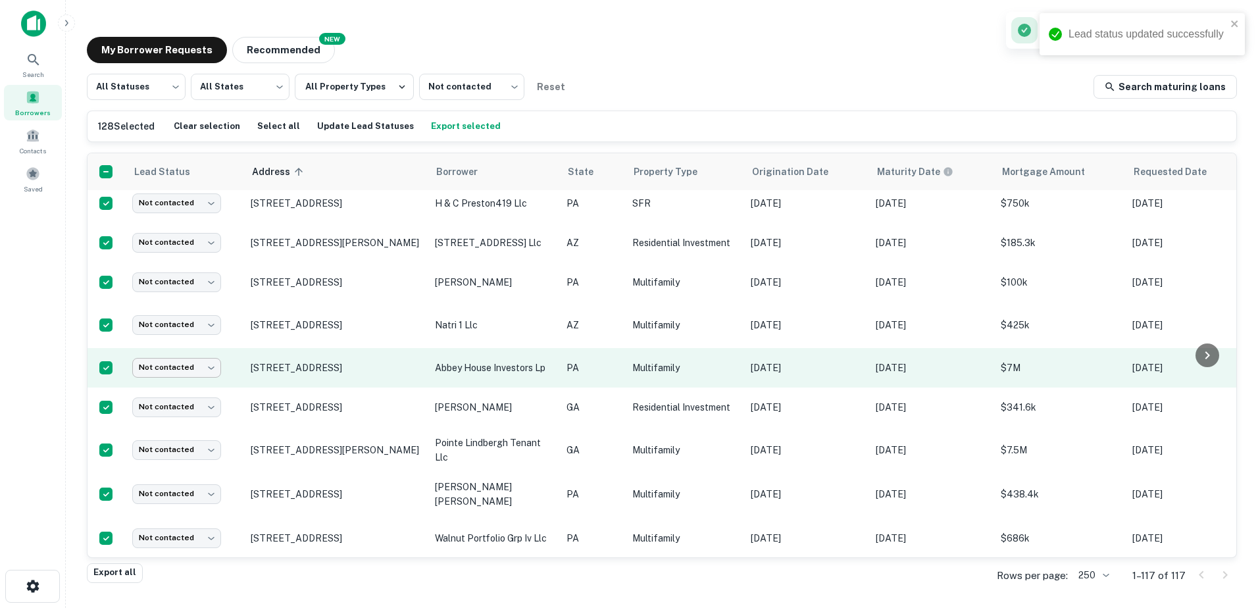
click at [197, 381] on body "Lead status updated successfully Search Borrowers Contacts Saved My Borrower Re…" at bounding box center [629, 304] width 1258 height 608
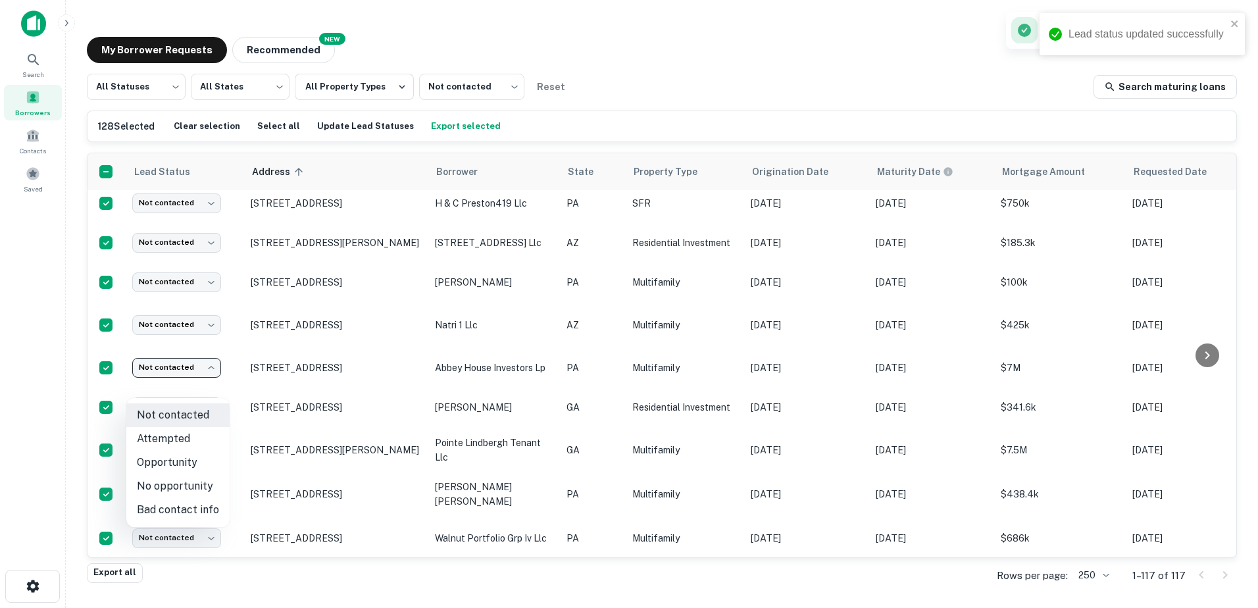
click at [199, 351] on div at bounding box center [629, 304] width 1258 height 608
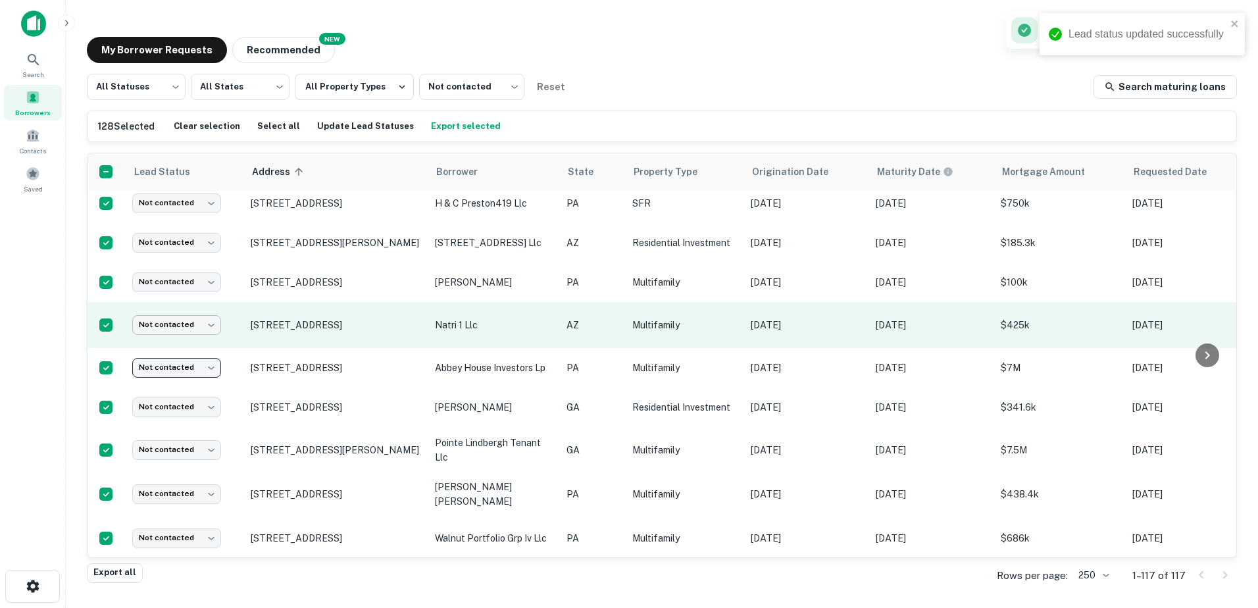
click at [195, 344] on body "Lead status updated successfully Search Borrowers Contacts Saved My Borrower Re…" at bounding box center [629, 304] width 1258 height 608
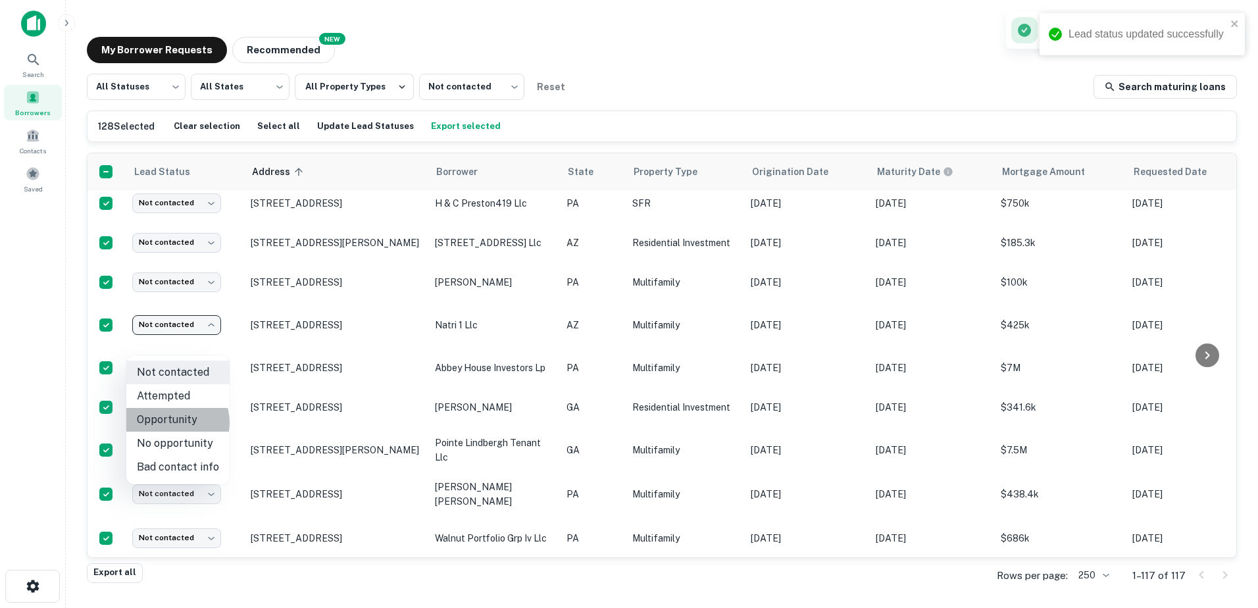
click at [174, 422] on li "Opportunity" at bounding box center [177, 420] width 103 height 24
type input "**********"
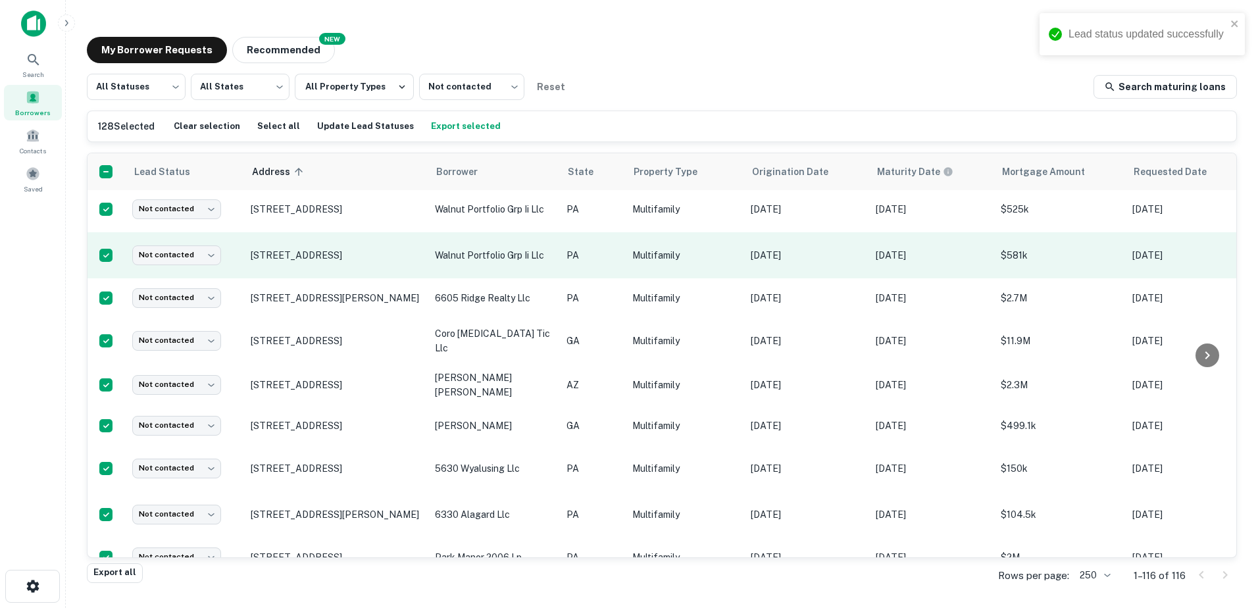
scroll to position [3100, 0]
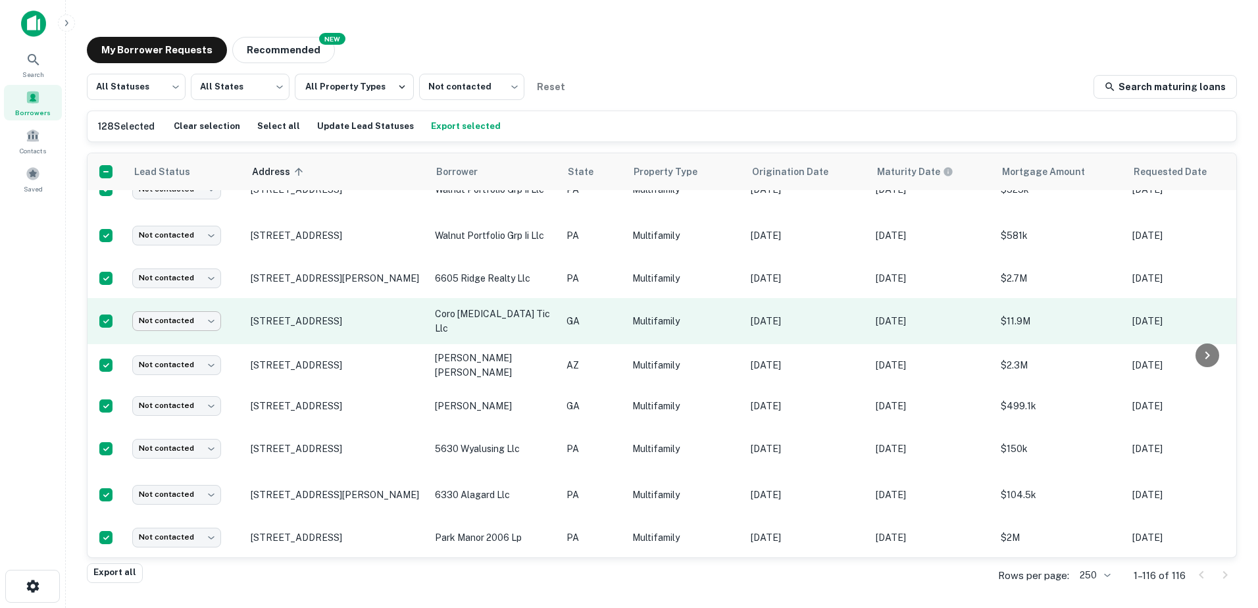
click at [195, 386] on body "Lead status updated successfully Search Borrowers Contacts Saved My Borrower Re…" at bounding box center [629, 304] width 1258 height 608
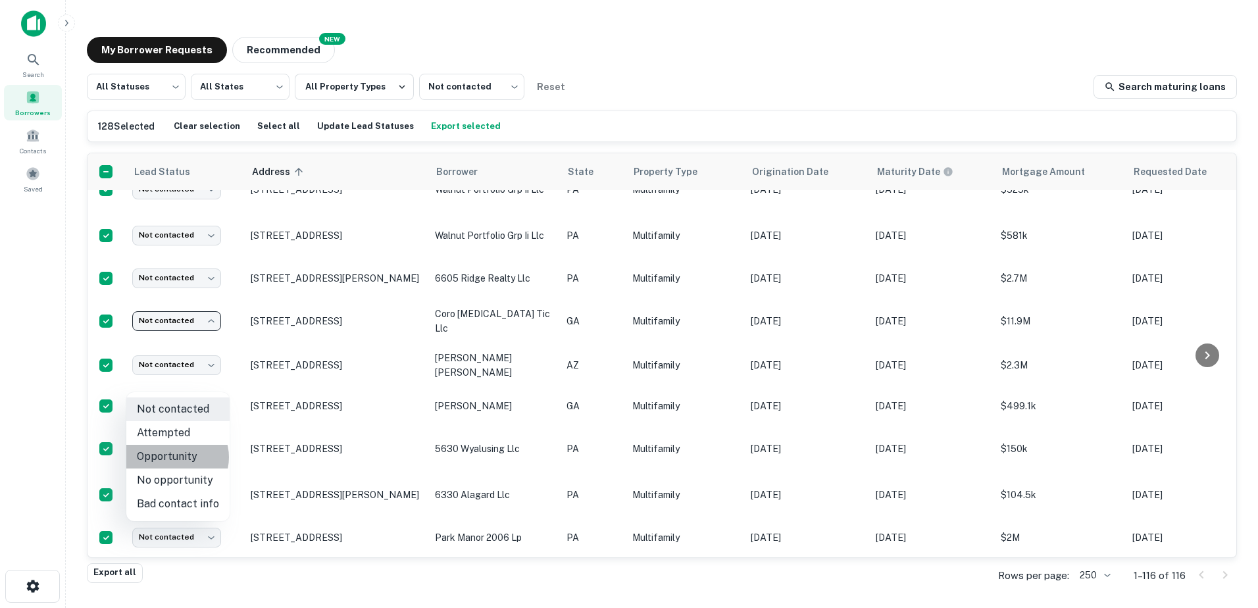
click at [175, 457] on li "Opportunity" at bounding box center [177, 457] width 103 height 24
type input "**********"
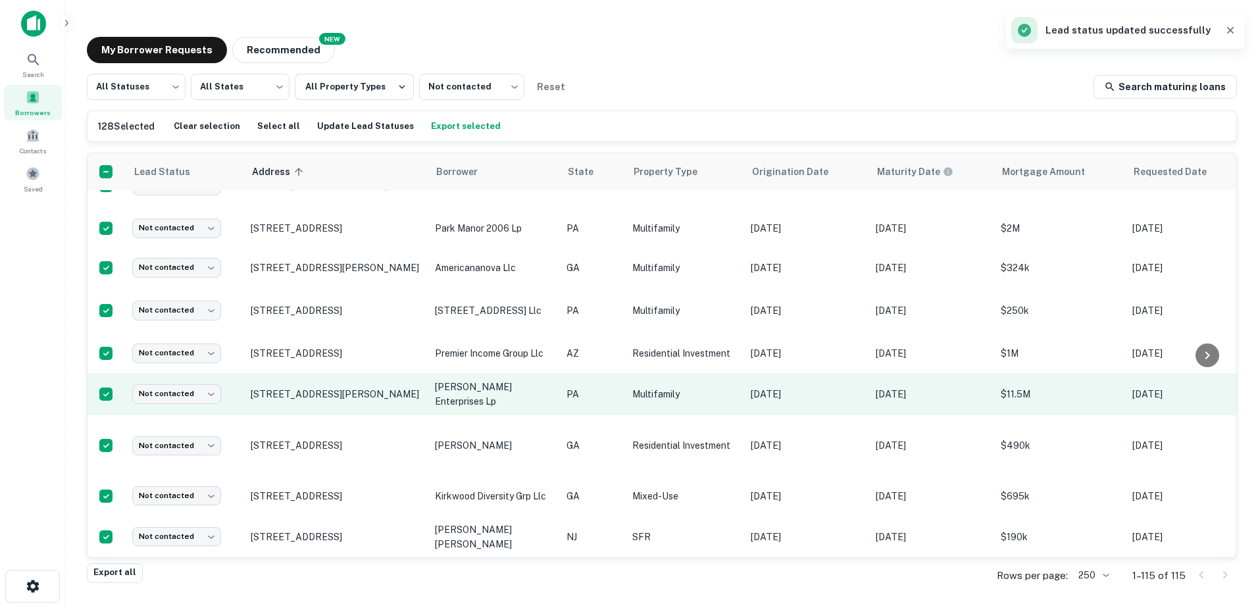
scroll to position [3449, 0]
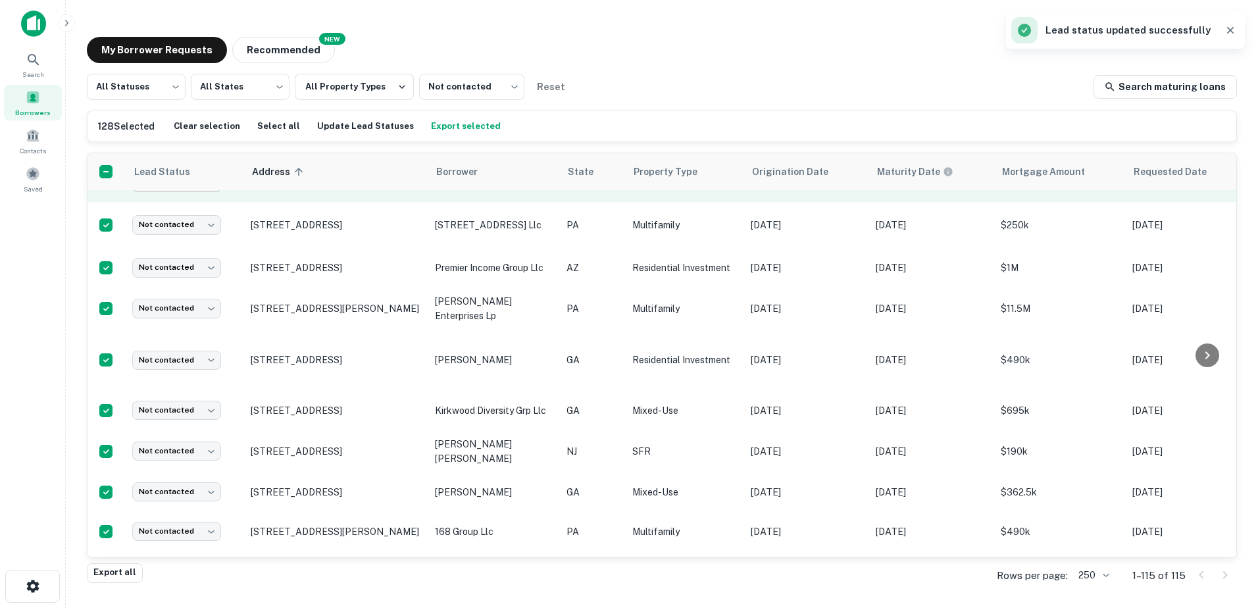
click at [175, 241] on body "Search Borrowers Contacts Saved My Borrower Requests NEW Recommended All Status…" at bounding box center [629, 304] width 1258 height 608
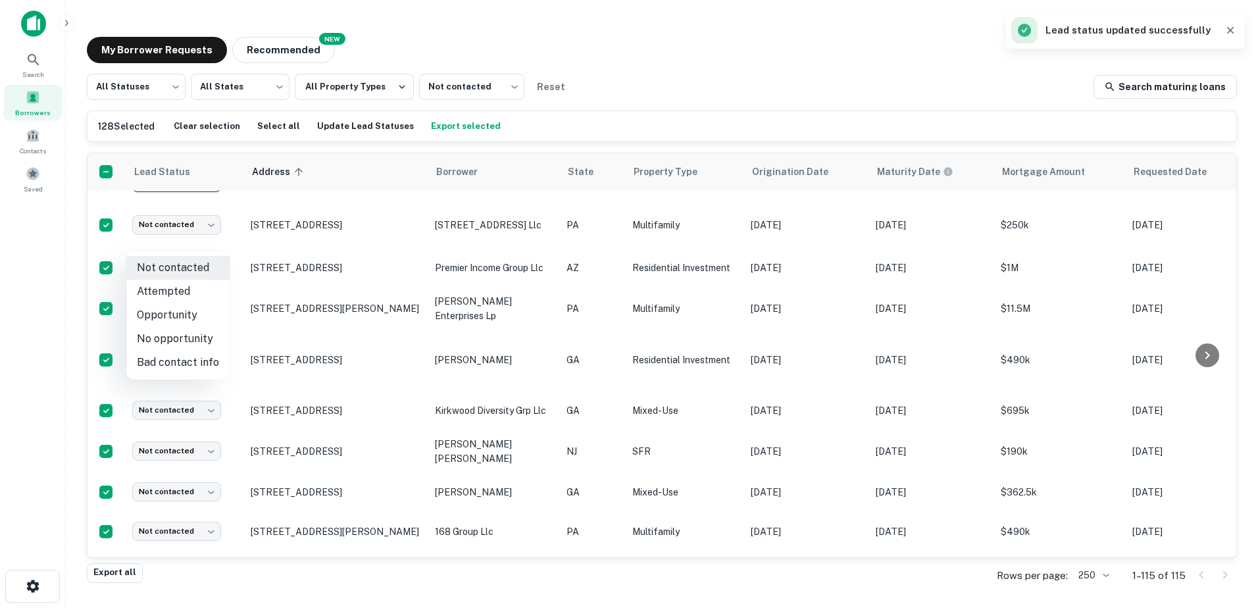
click at [184, 312] on li "Opportunity" at bounding box center [177, 315] width 103 height 24
type input "**********"
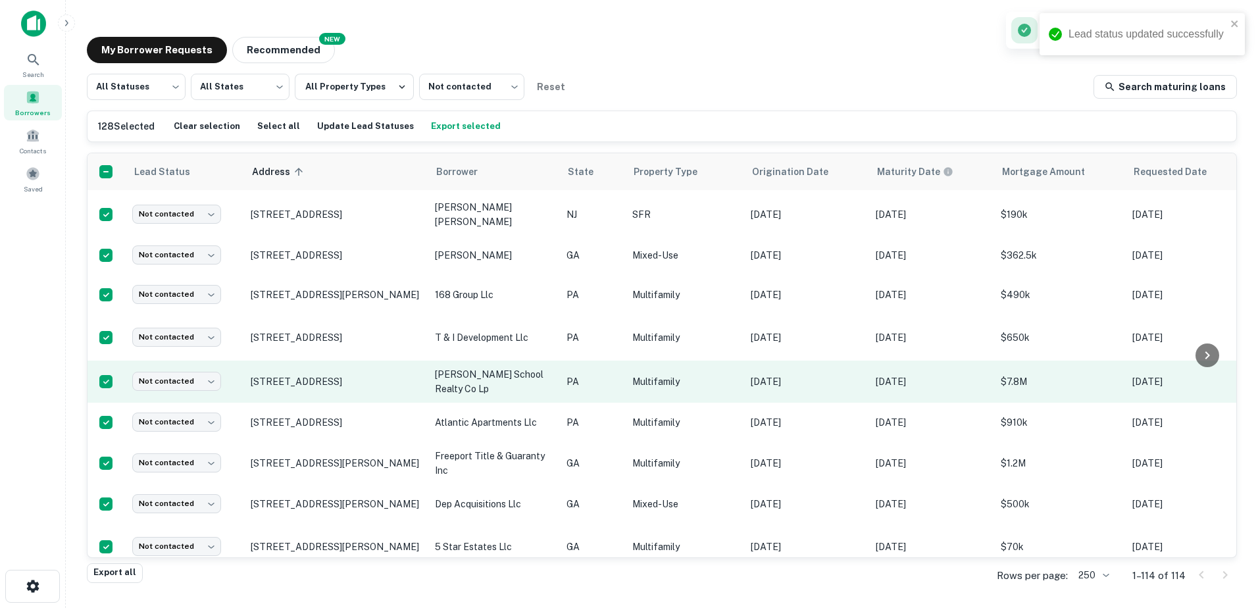
scroll to position [3739, 0]
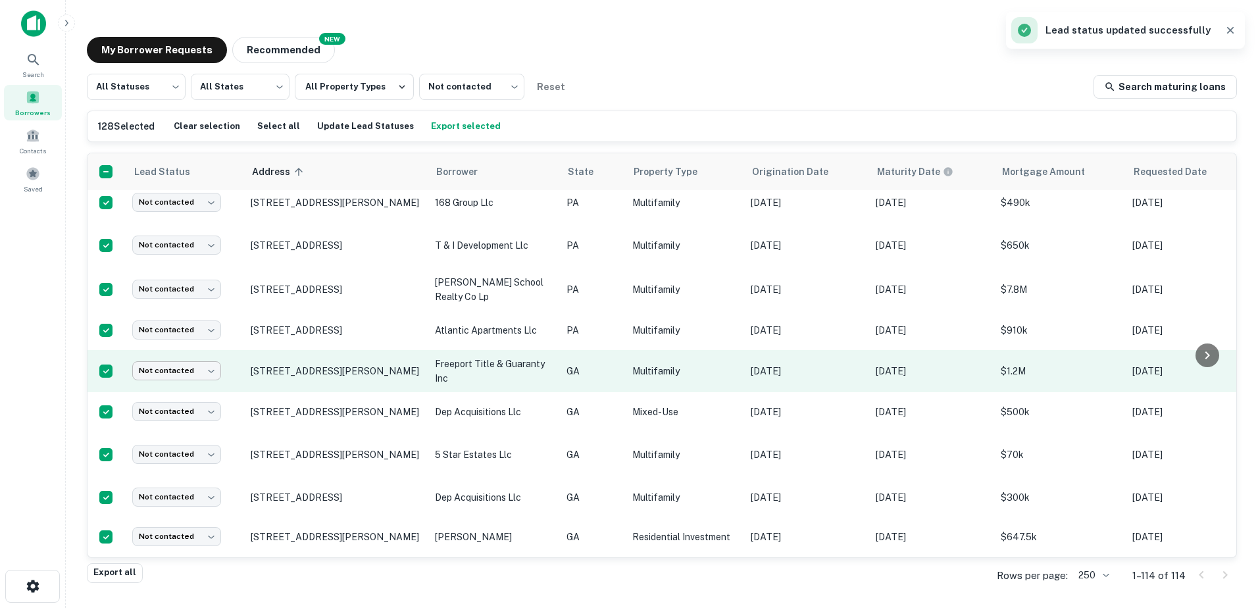
click at [177, 418] on body "Search Borrowers Contacts Saved My Borrower Requests NEW Recommended All Status…" at bounding box center [629, 304] width 1258 height 608
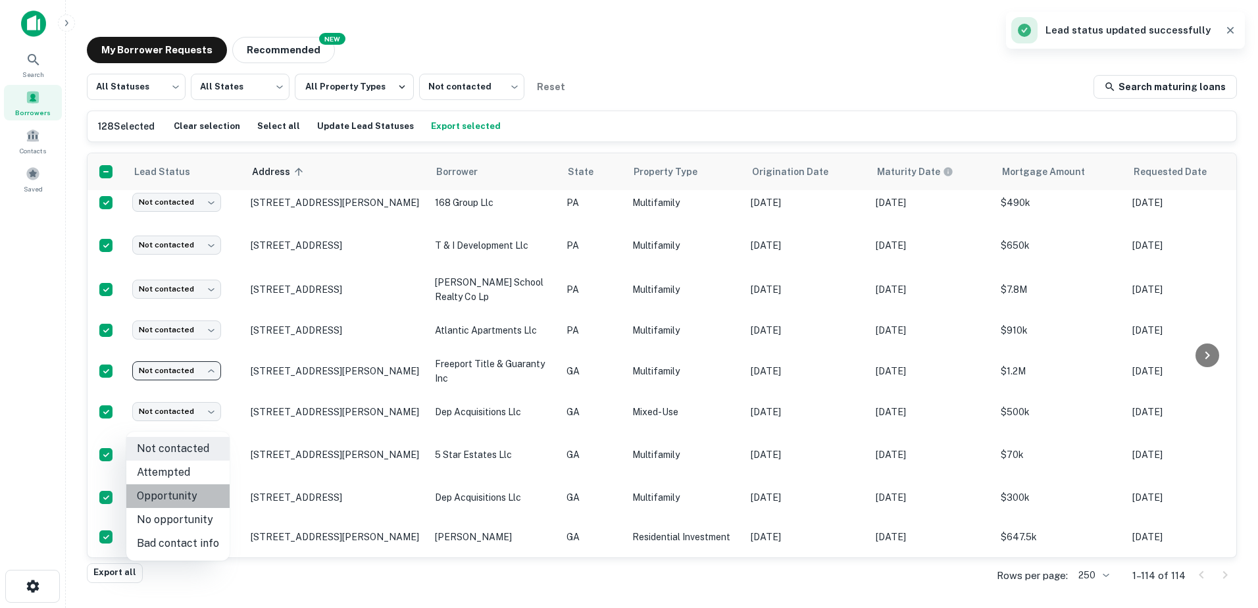
click at [180, 494] on li "Opportunity" at bounding box center [177, 496] width 103 height 24
type input "**********"
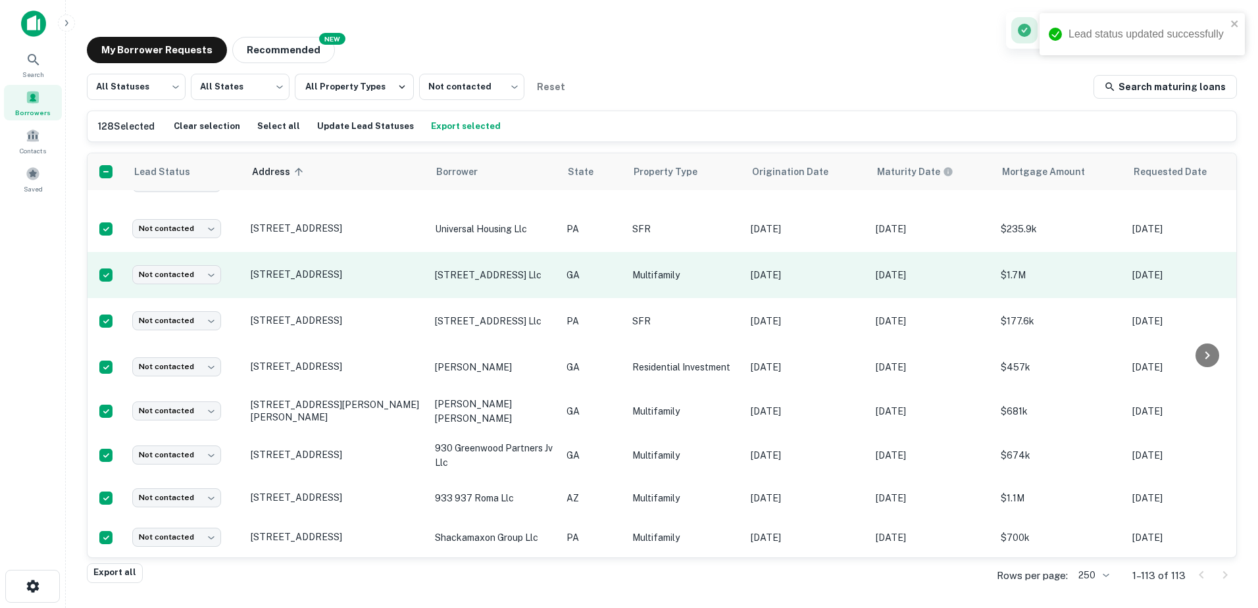
scroll to position [4420, 0]
click at [183, 318] on body "Search Borrowers Contacts Saved My Borrower Requests NEW Recommended All Status…" at bounding box center [629, 304] width 1258 height 608
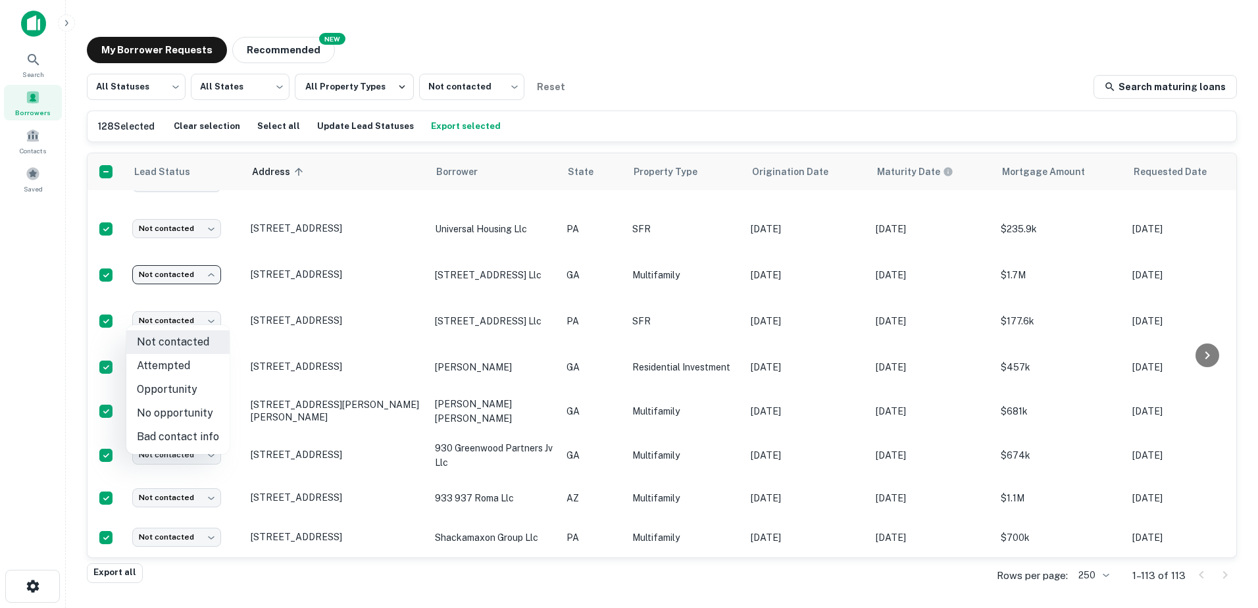
click at [186, 397] on li "Opportunity" at bounding box center [177, 390] width 103 height 24
type input "**********"
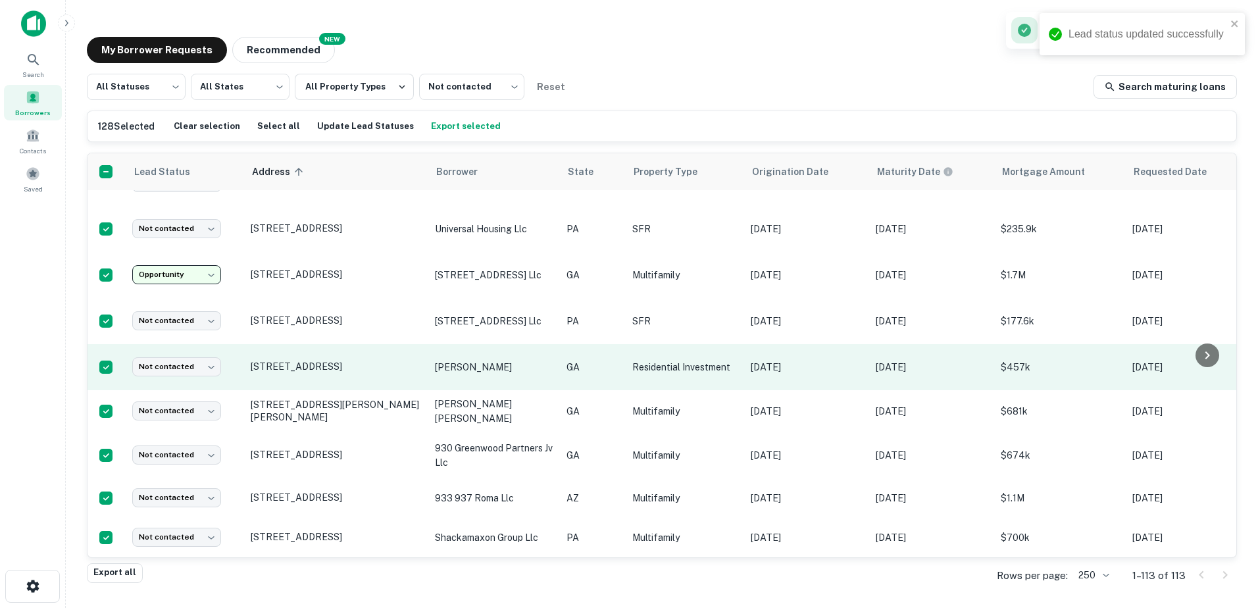
scroll to position [4468, 0]
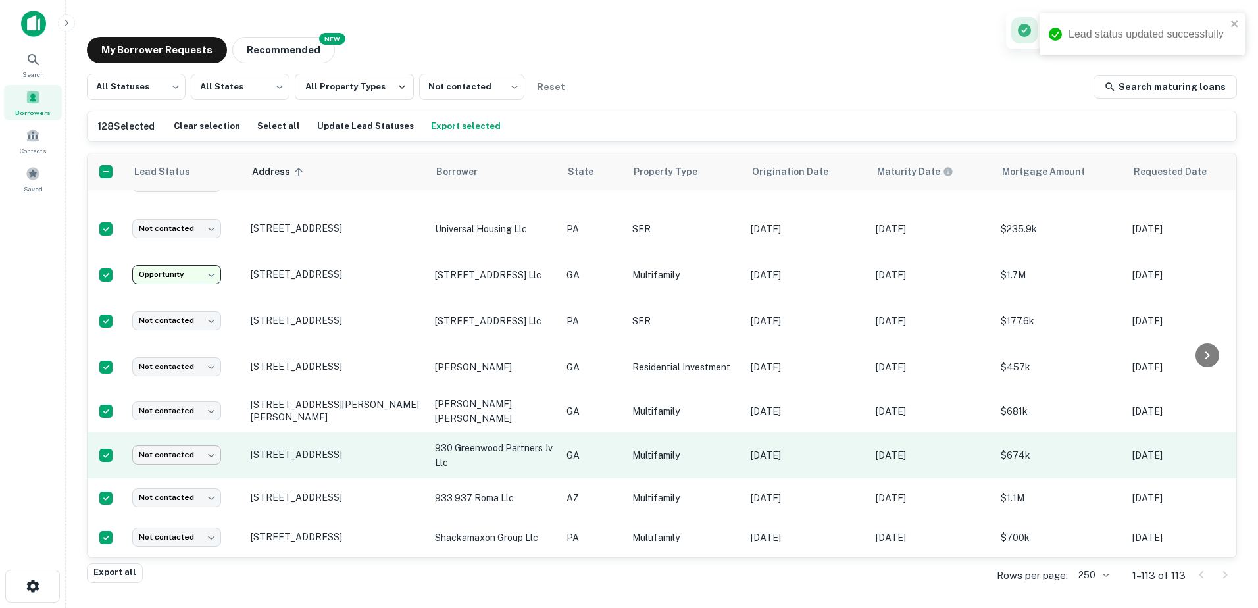
click at [186, 440] on body "Lead status updated successfully Search Borrowers Contacts Saved My Borrower Re…" at bounding box center [629, 304] width 1258 height 608
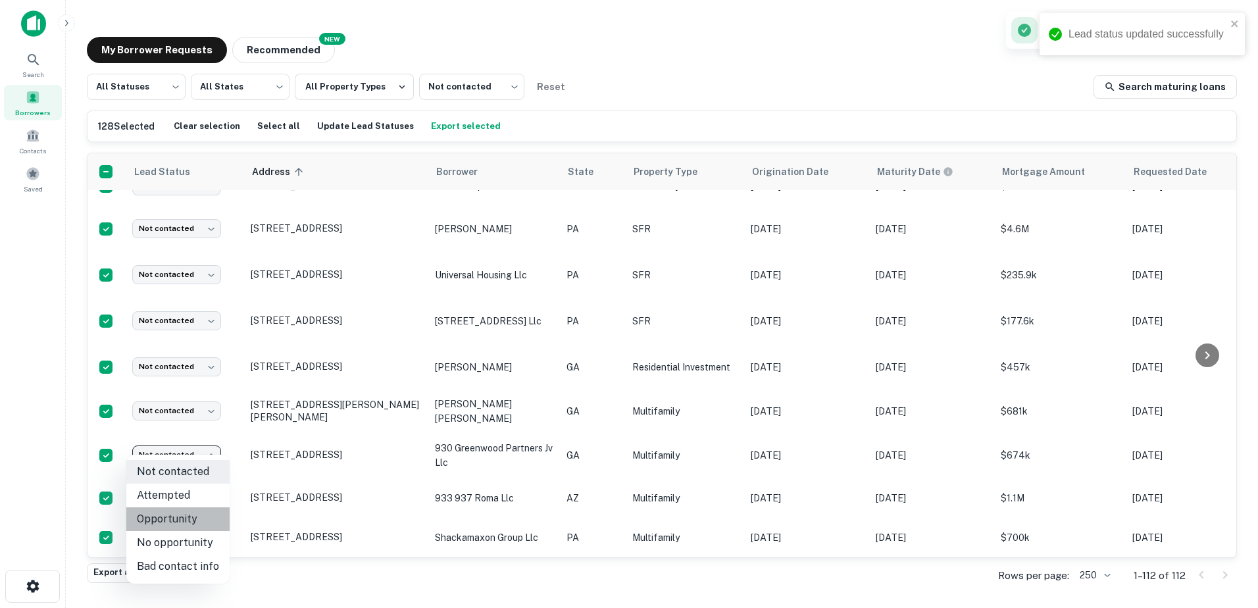
click at [180, 516] on li "Opportunity" at bounding box center [177, 519] width 103 height 24
type input "**********"
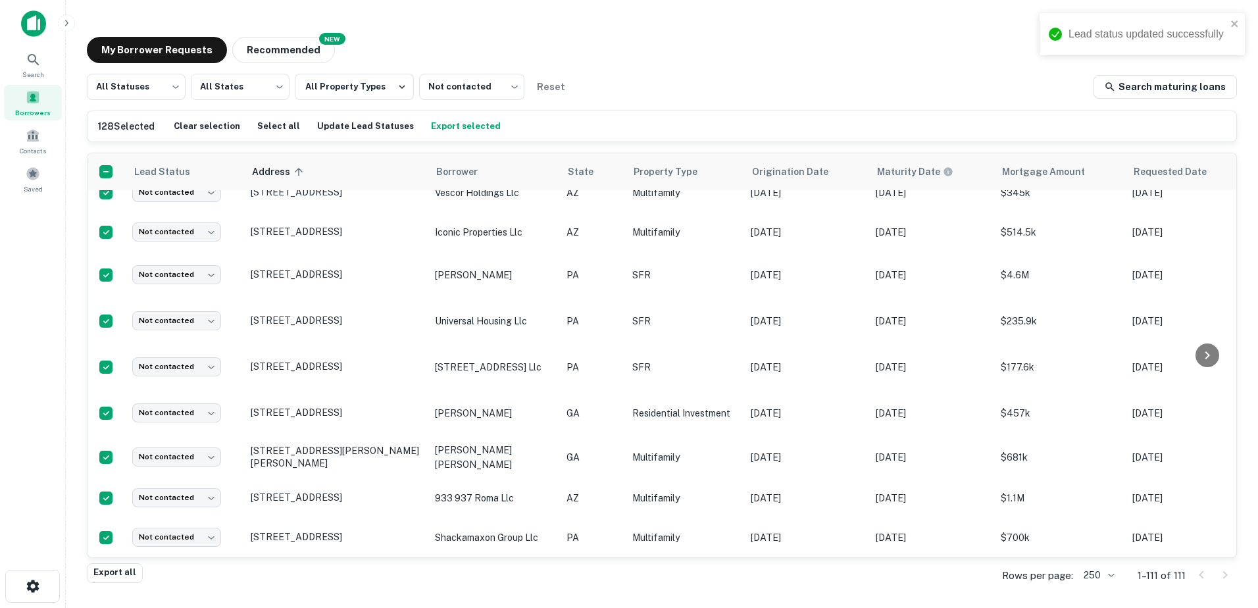
scroll to position [4376, 0]
